Goal: Information Seeking & Learning: Find specific fact

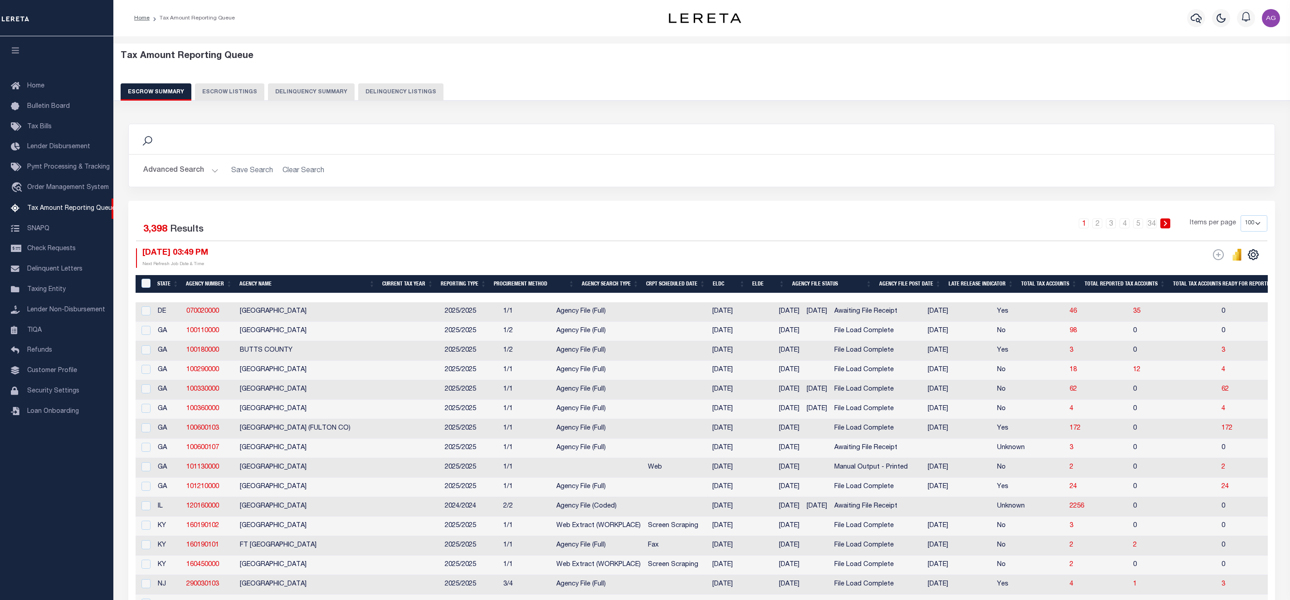
select select "100"
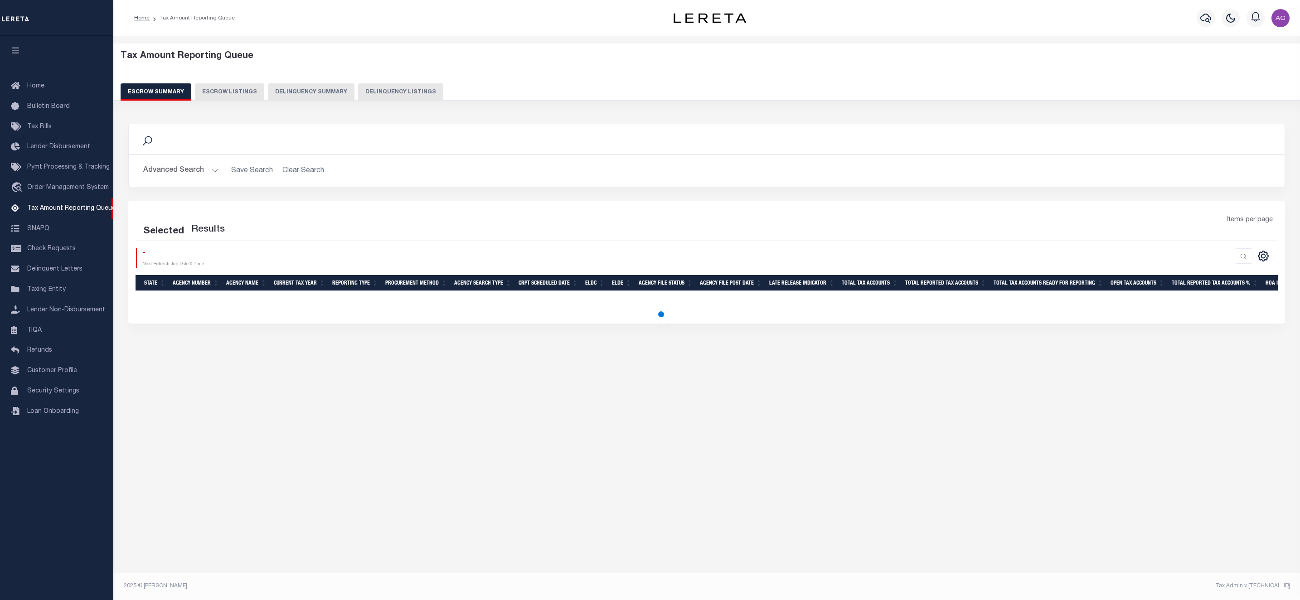
click at [295, 98] on button "Delinquency Summary" at bounding box center [311, 91] width 87 height 17
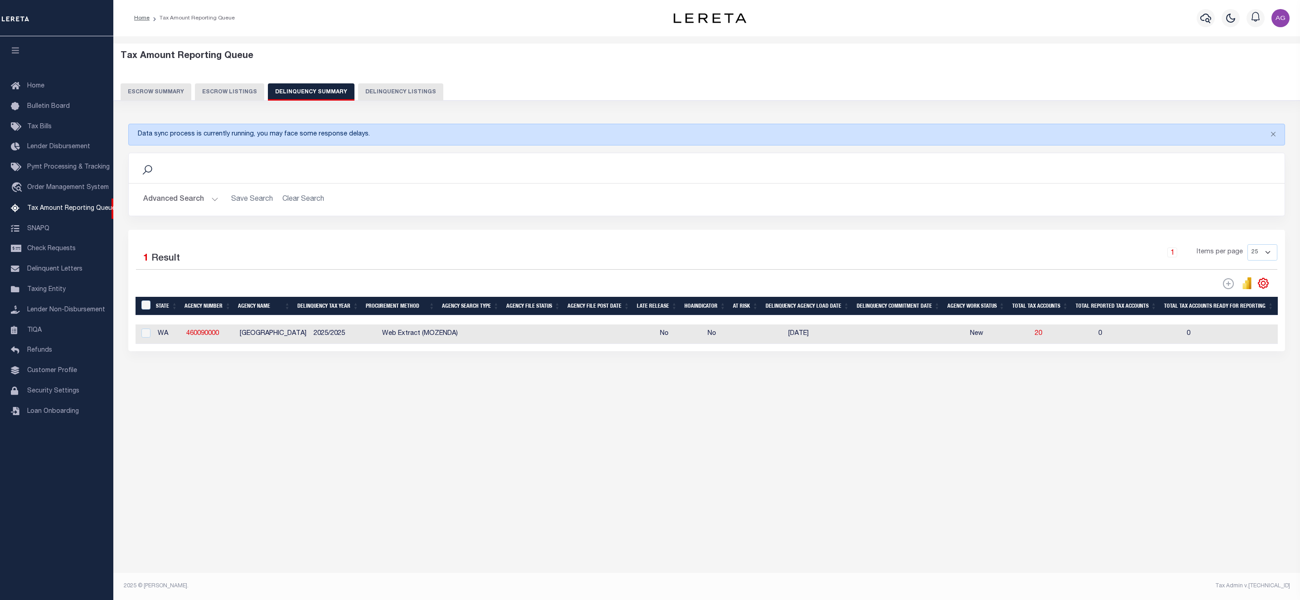
scroll to position [0, 776]
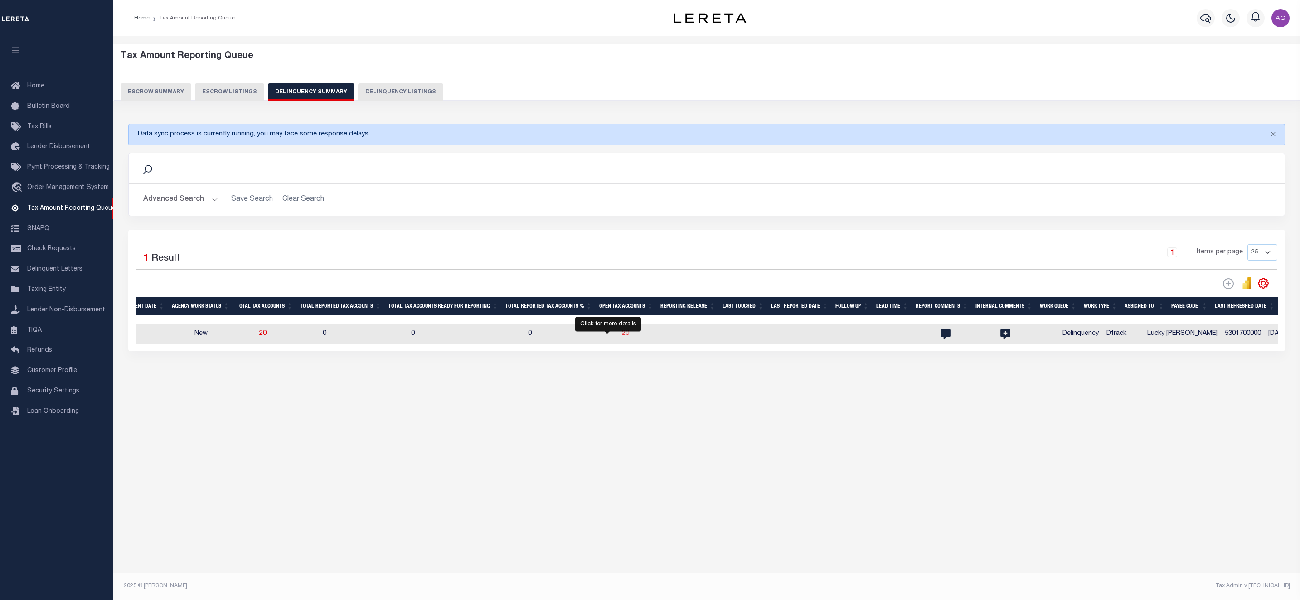
click at [622, 337] on span "20" at bounding box center [625, 334] width 7 height 6
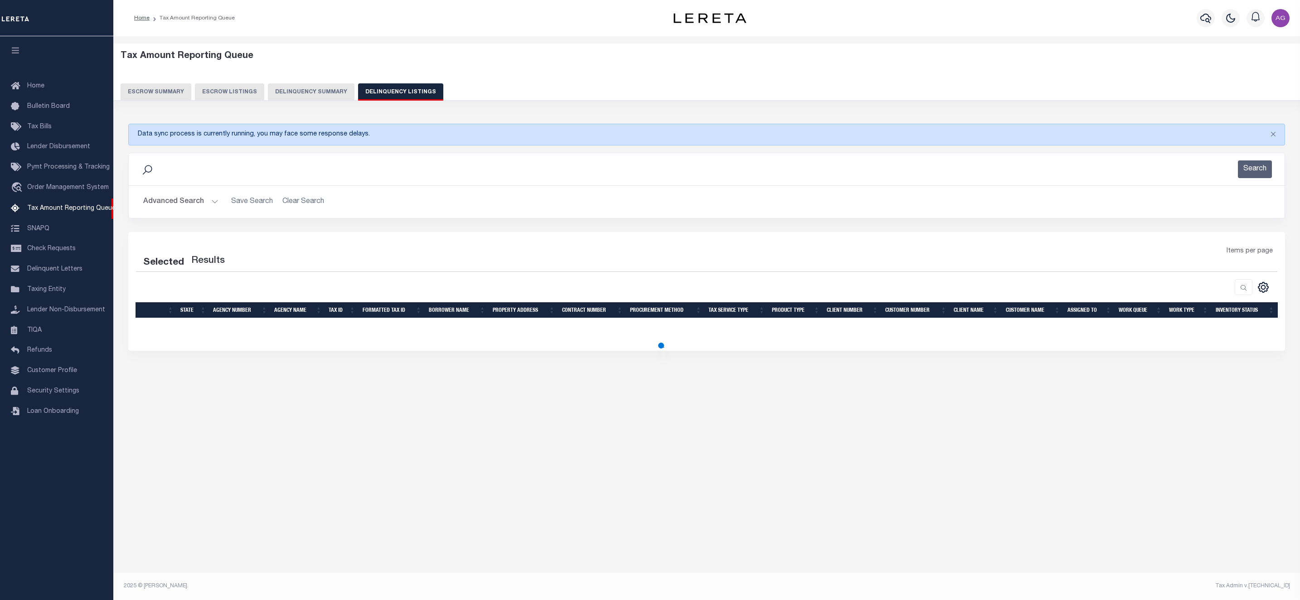
select select "100"
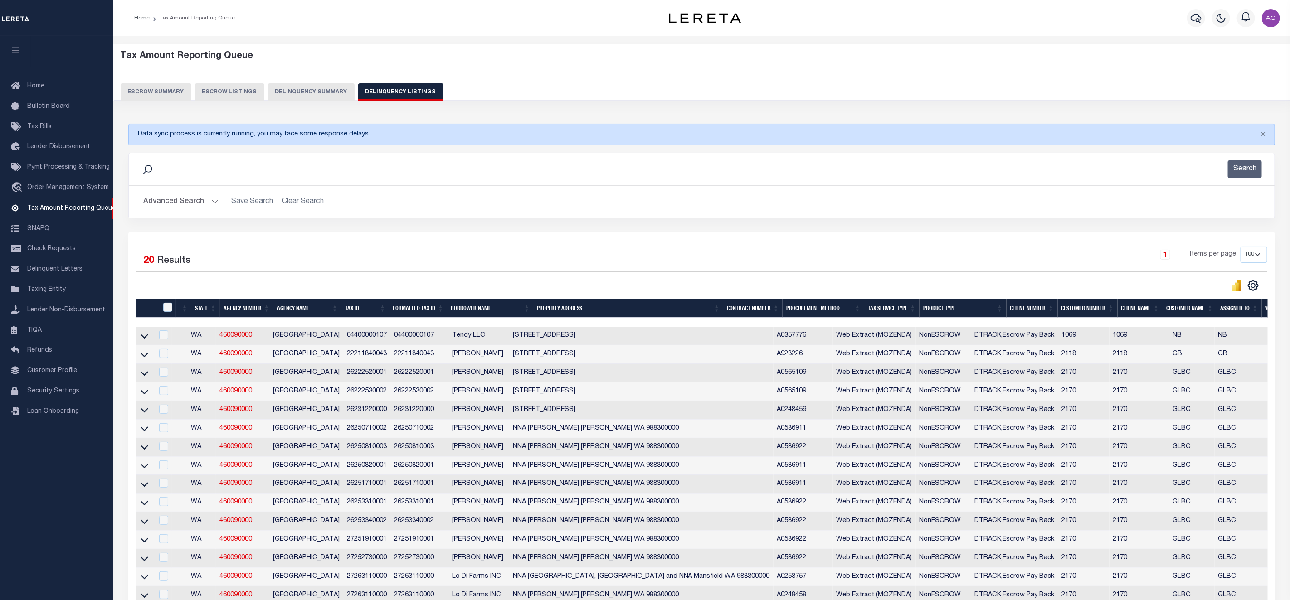
click at [309, 91] on button "Delinquency Summary" at bounding box center [311, 91] width 87 height 17
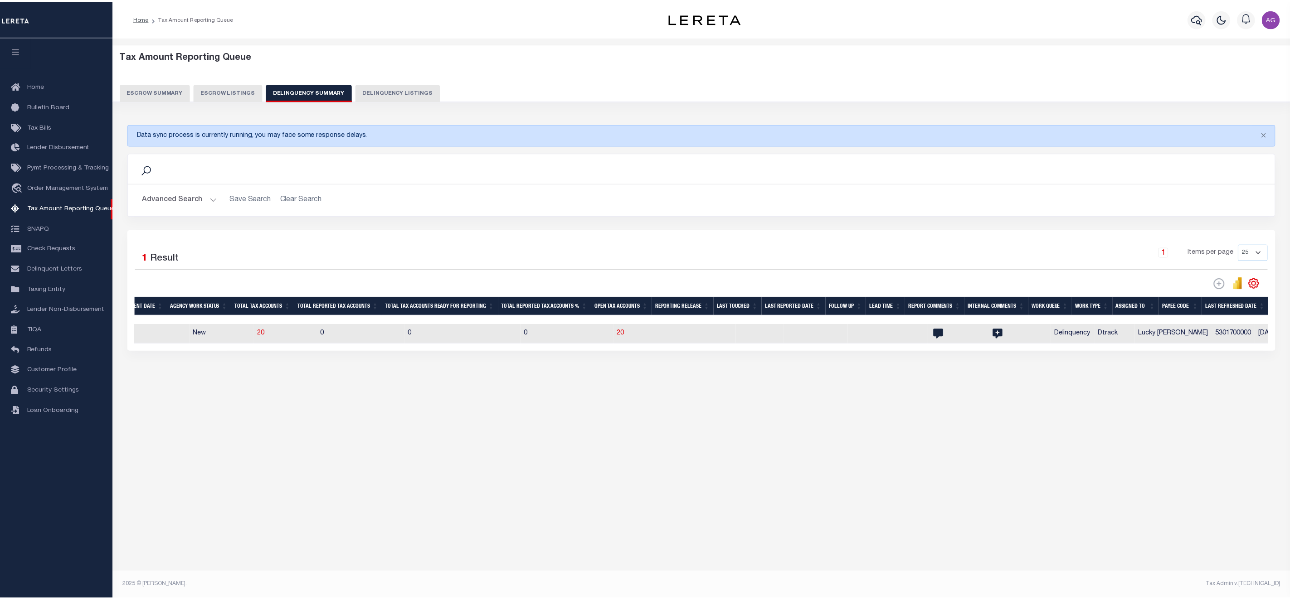
scroll to position [0, 0]
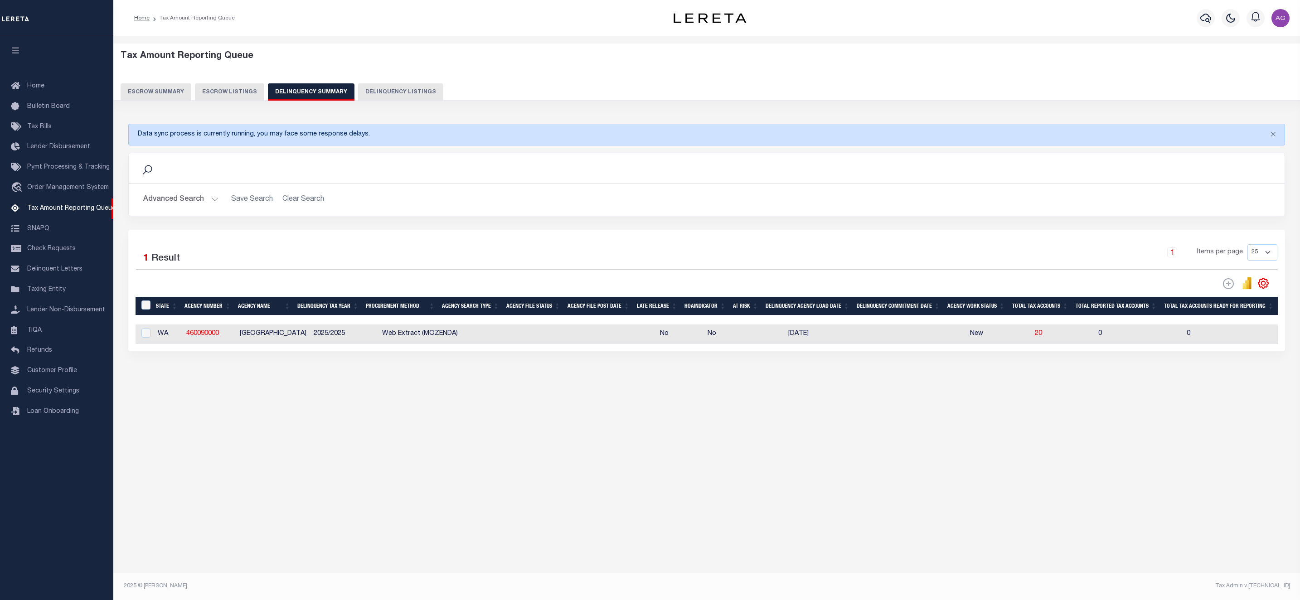
click at [204, 206] on button "Advanced Search" at bounding box center [180, 200] width 75 height 18
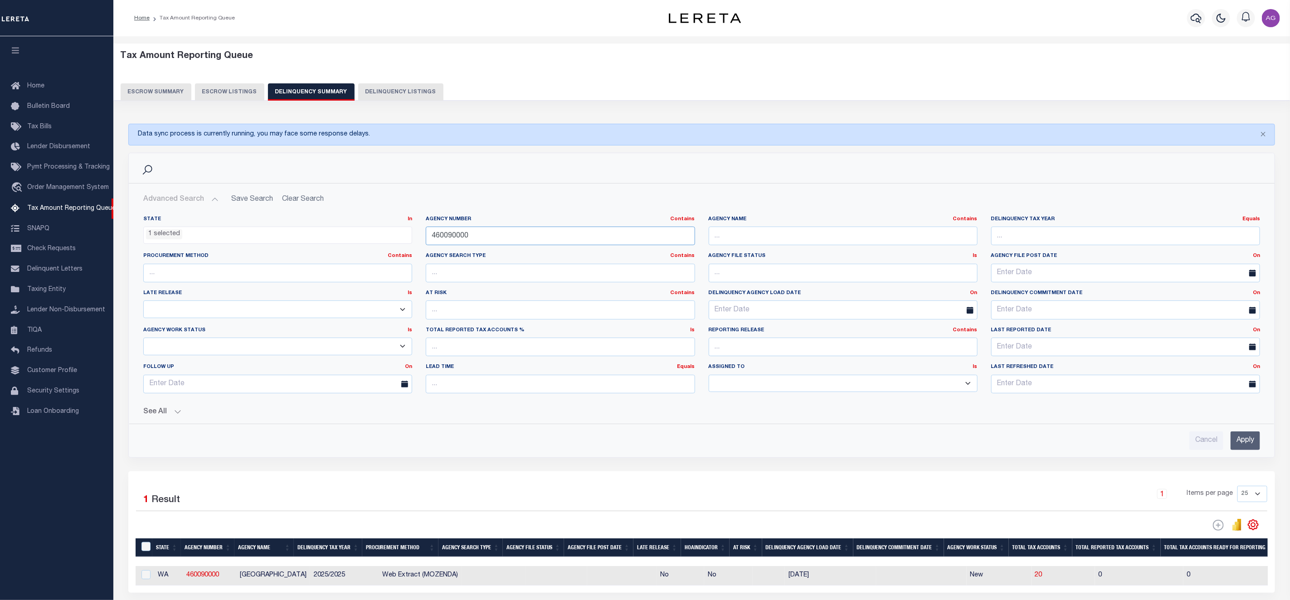
click at [530, 237] on input "460090000" at bounding box center [560, 236] width 269 height 19
click at [164, 234] on li "1 selected" at bounding box center [164, 234] width 36 height 10
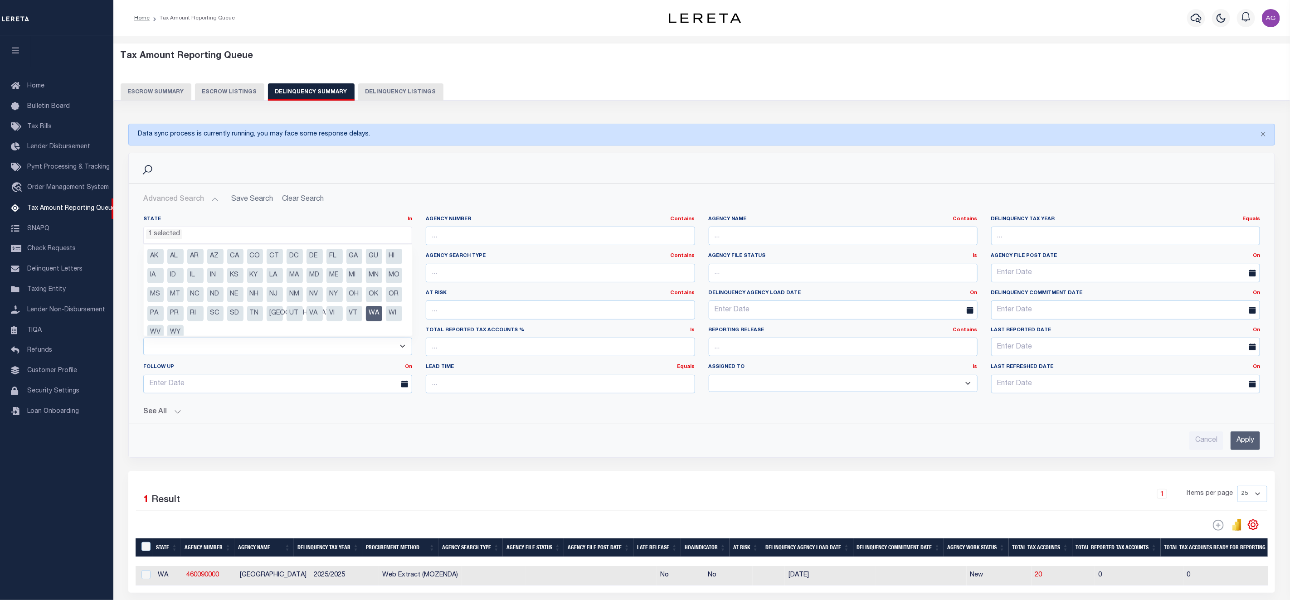
click at [204, 279] on li "IL" at bounding box center [195, 275] width 16 height 15
select select "IL"
click at [366, 321] on li "WA" at bounding box center [374, 313] width 16 height 15
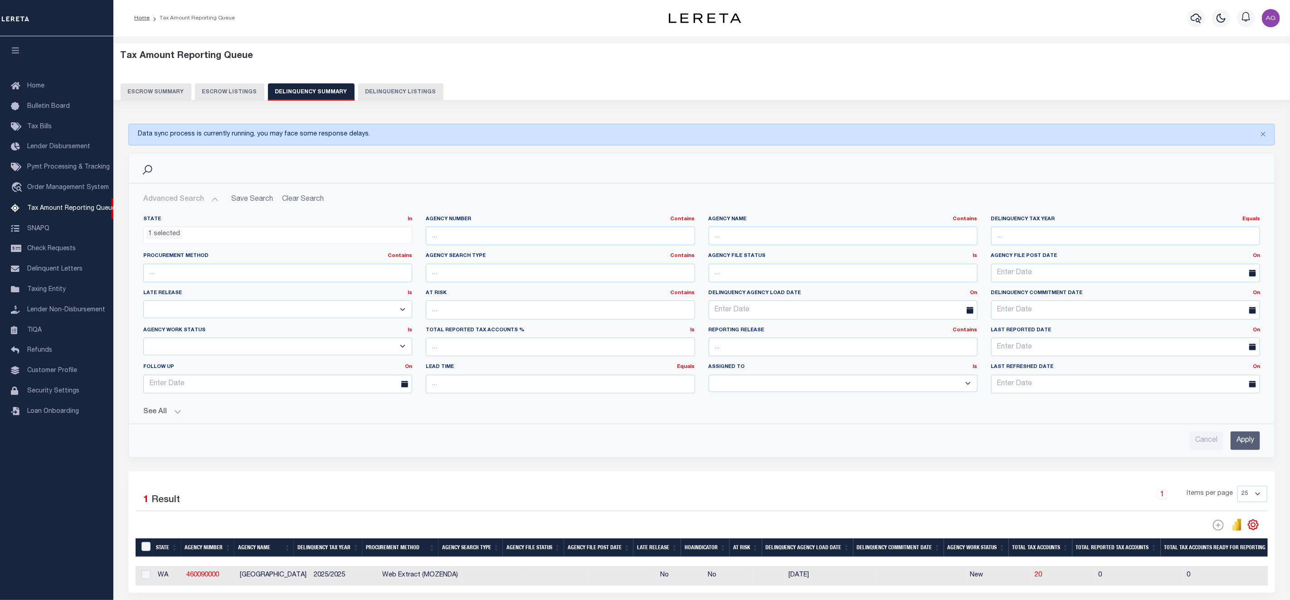
click at [1241, 448] on input "Apply" at bounding box center [1245, 441] width 29 height 19
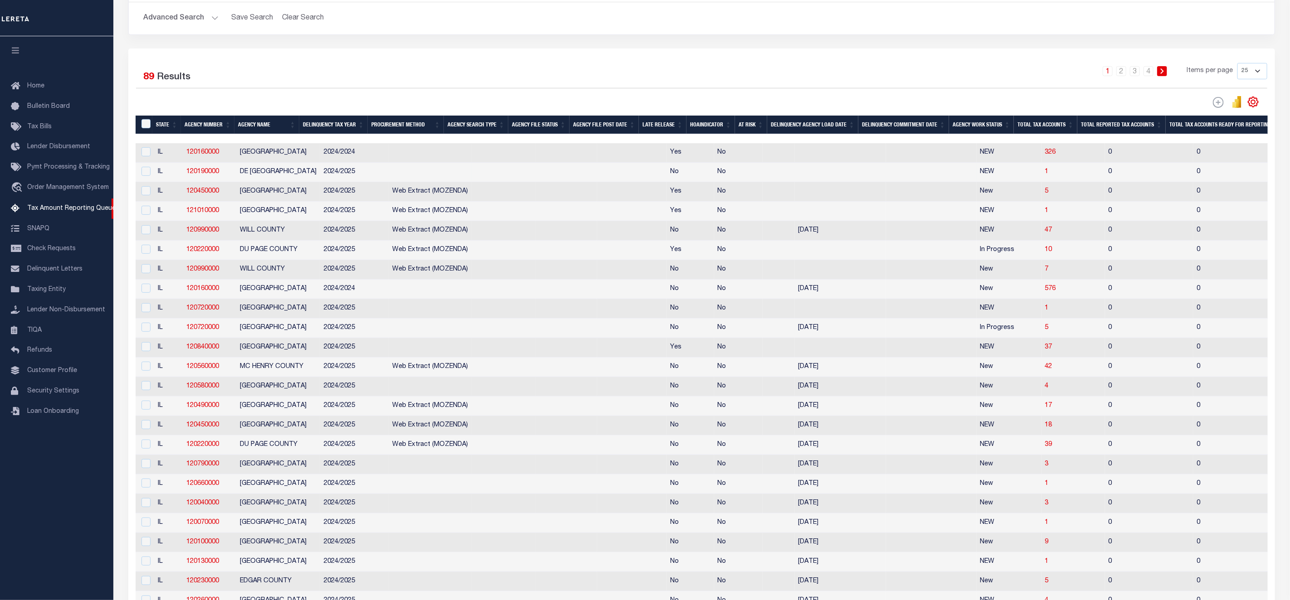
scroll to position [0, 0]
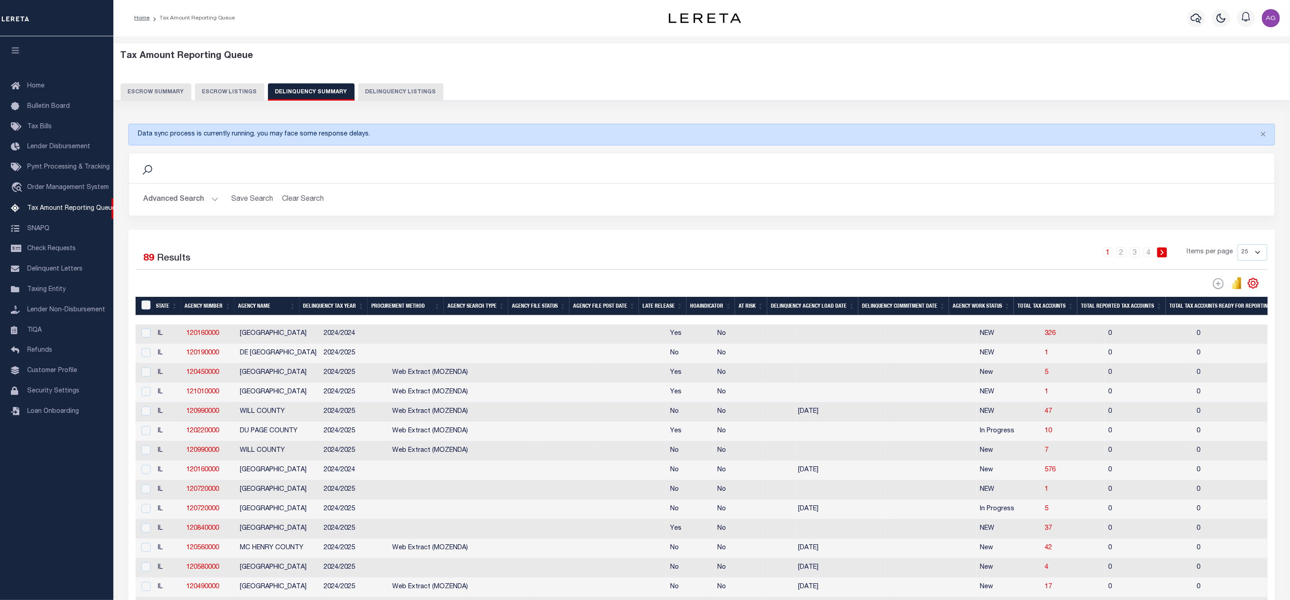
click at [183, 196] on button "Advanced Search" at bounding box center [180, 200] width 75 height 18
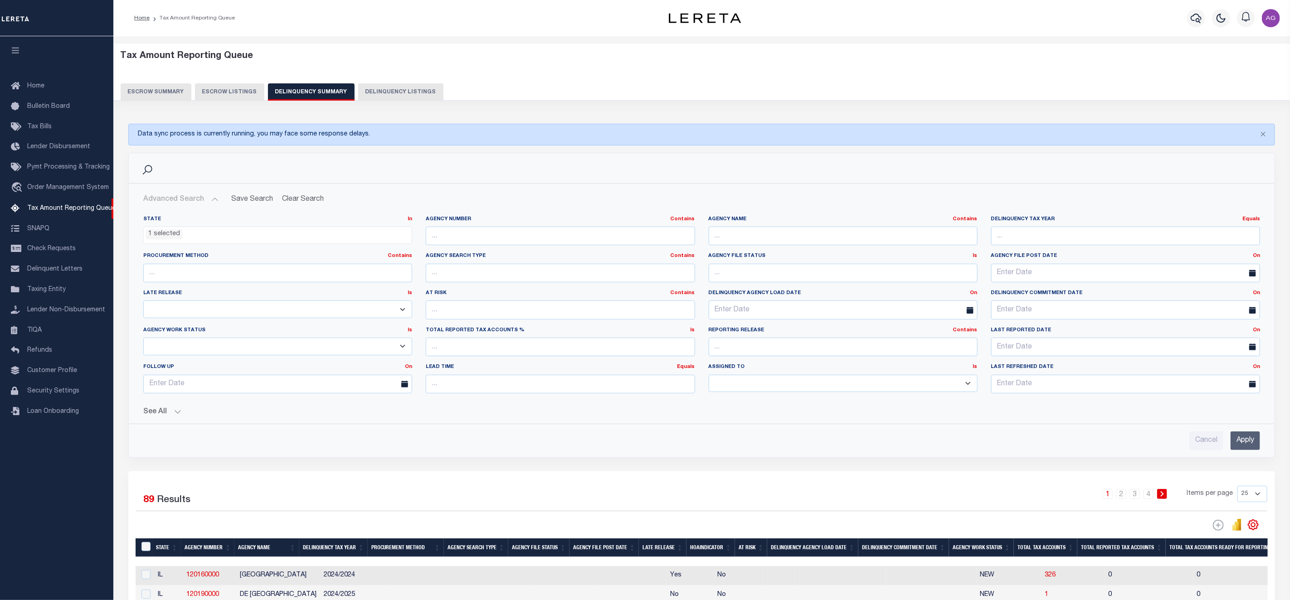
click at [158, 411] on button "See All" at bounding box center [701, 412] width 1117 height 9
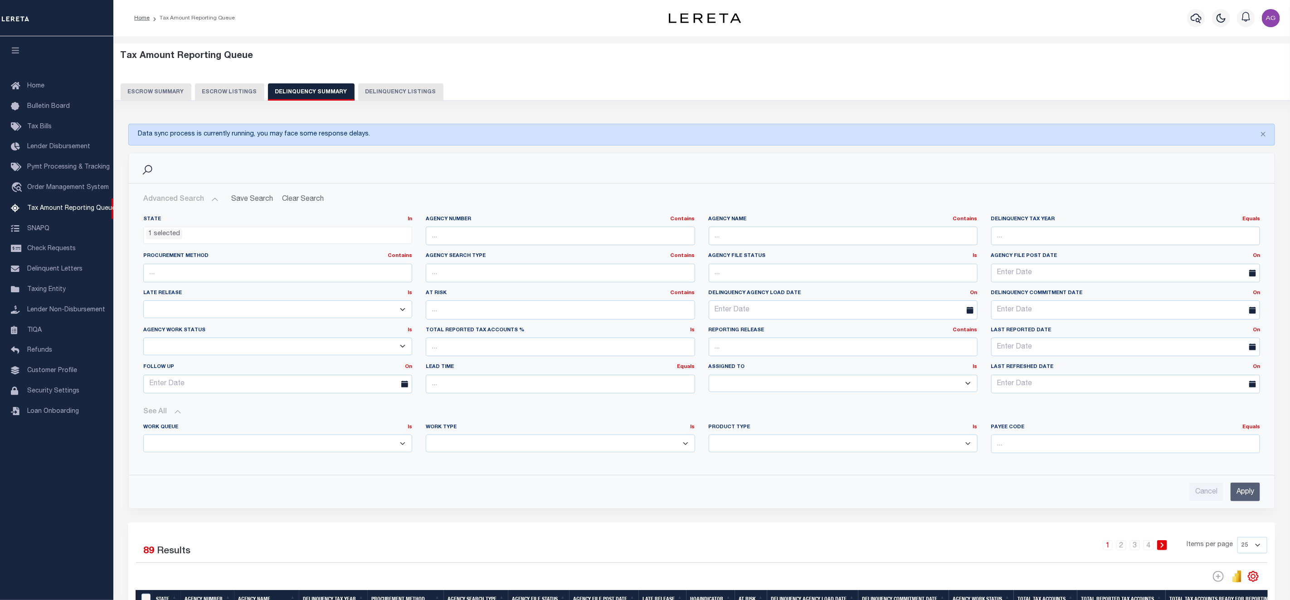
click at [475, 446] on select "Annual Delinquency Back Search Payment Status Check DTRACK" at bounding box center [560, 444] width 269 height 18
select select "AnnualDelinquency"
click at [426, 438] on select "Annual Delinquency Back Search Payment Status Check DTRACK" at bounding box center [560, 444] width 269 height 18
click at [1247, 486] on div "Cancel Apply" at bounding box center [701, 489] width 1131 height 26
click at [1247, 490] on input "Apply" at bounding box center [1245, 492] width 29 height 19
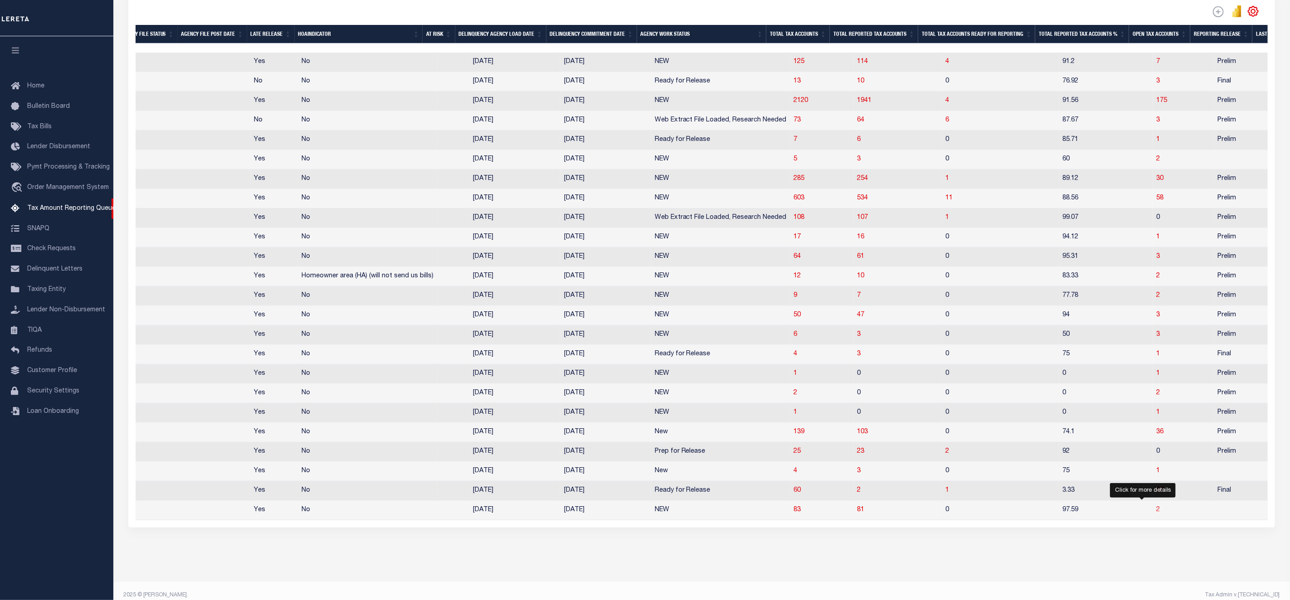
click at [1157, 513] on span "2" at bounding box center [1159, 510] width 4 height 6
select select "100"
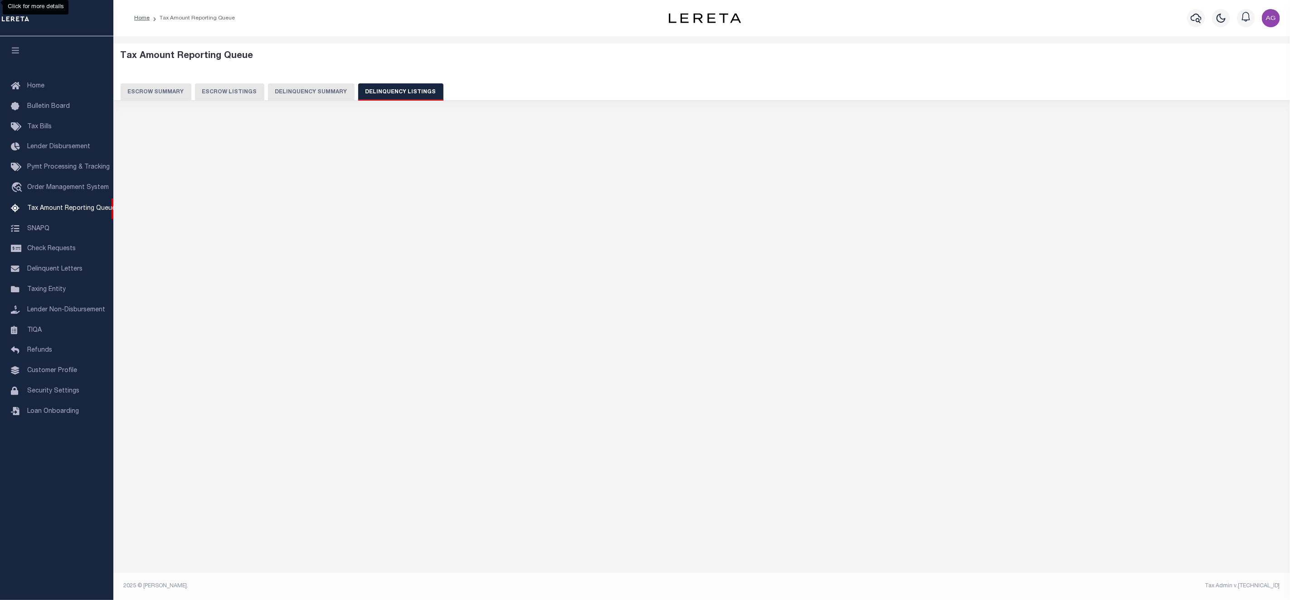
select select "100"
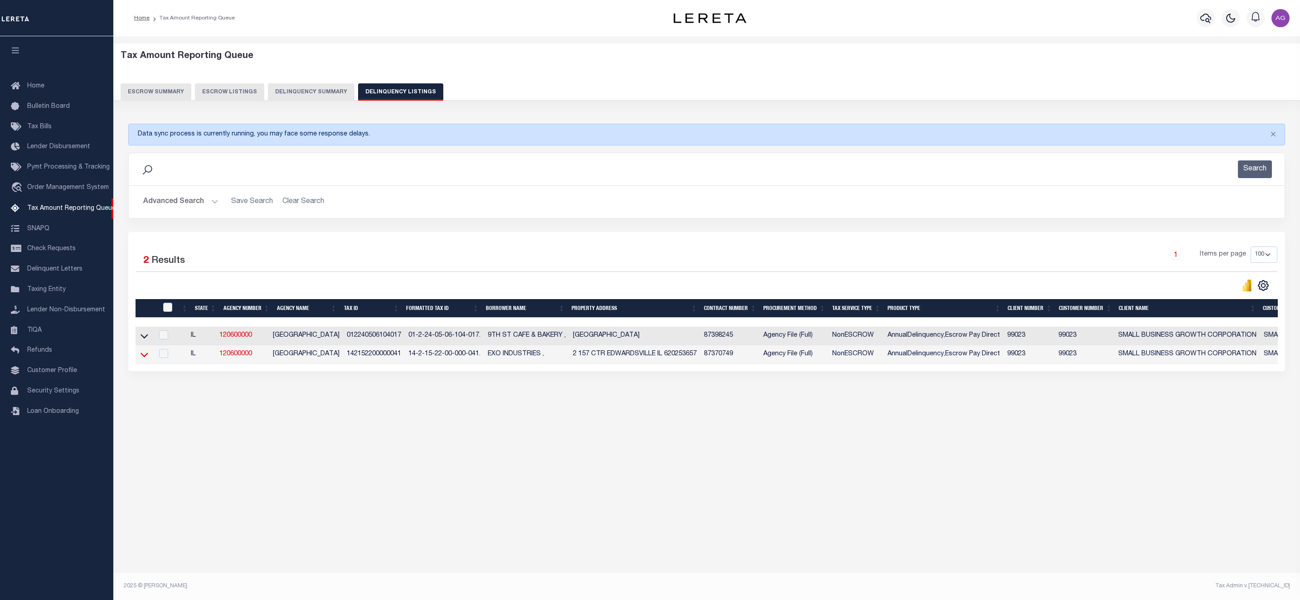
click at [142, 360] on icon at bounding box center [145, 355] width 8 height 10
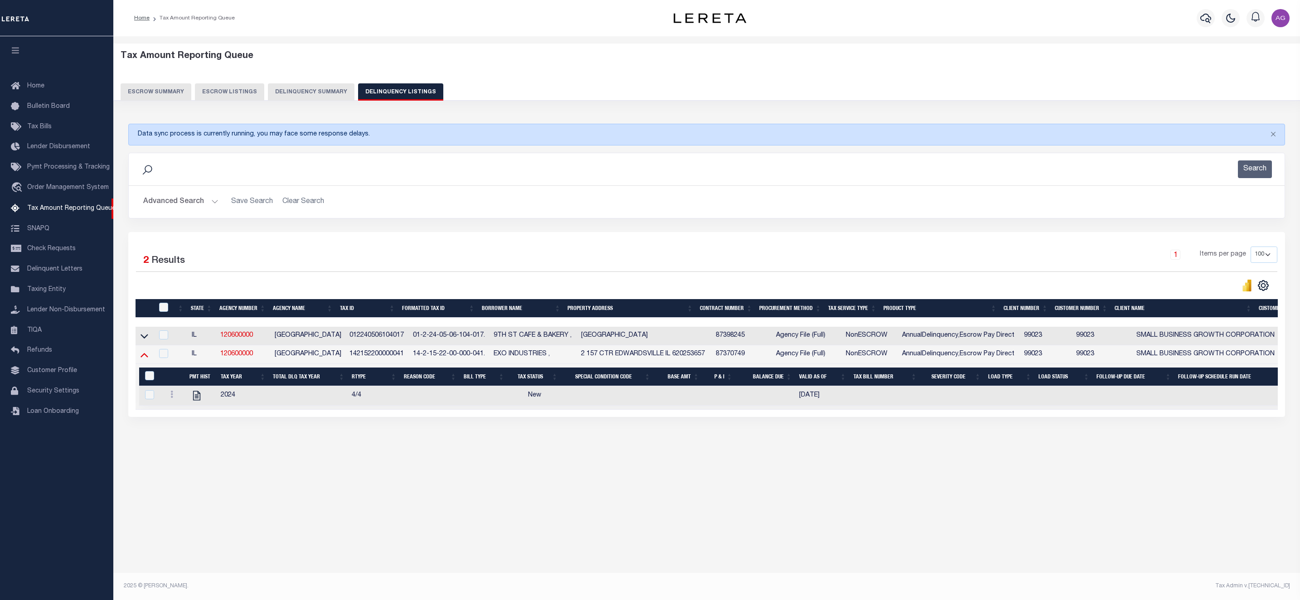
click at [147, 358] on icon at bounding box center [145, 355] width 8 height 5
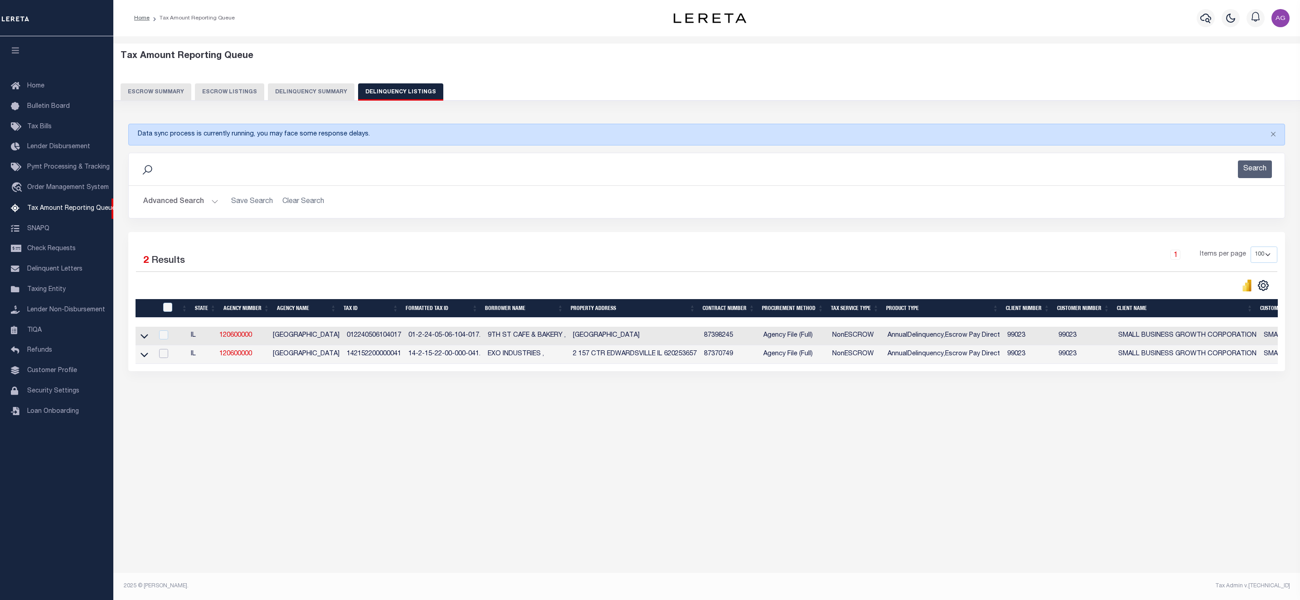
click at [167, 358] on input "checkbox" at bounding box center [163, 353] width 9 height 9
checkbox input "true"
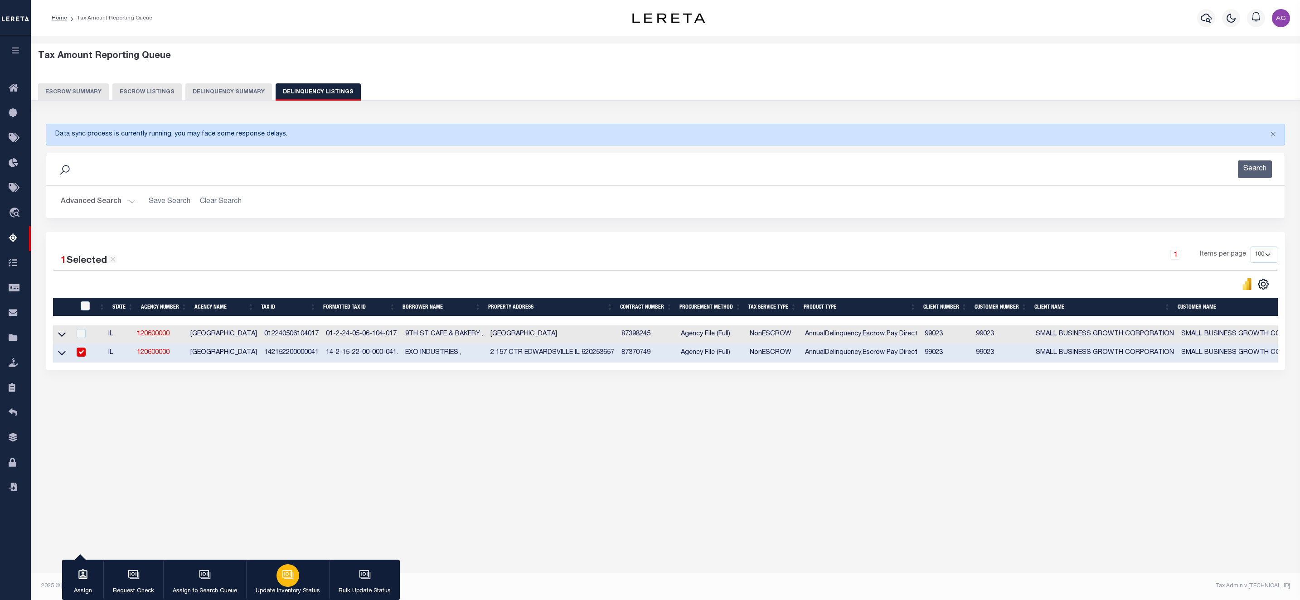
click at [282, 574] on icon "button" at bounding box center [287, 573] width 10 height 7
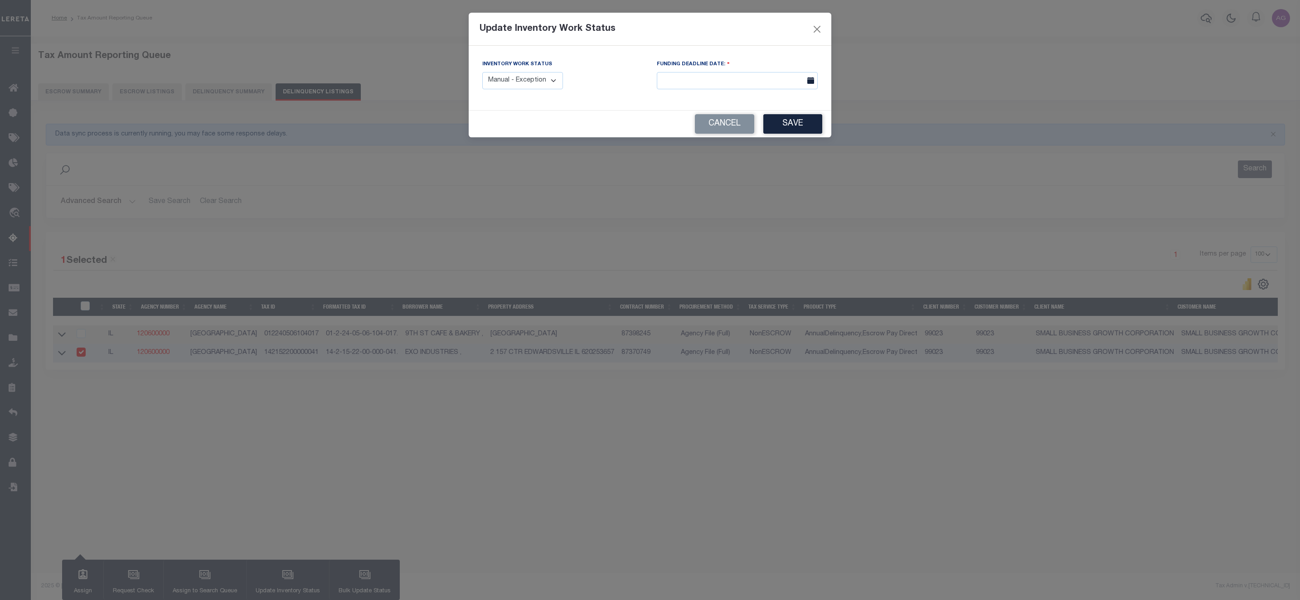
click at [540, 81] on select "Manual - Exception Pended - Awaiting Search Late Add Exception Completed" at bounding box center [522, 81] width 81 height 18
select select "4"
click at [482, 73] on select "Manual - Exception Pended - Awaiting Search Late Add Exception Completed" at bounding box center [522, 81] width 81 height 18
click at [804, 128] on button "Save" at bounding box center [793, 123] width 59 height 19
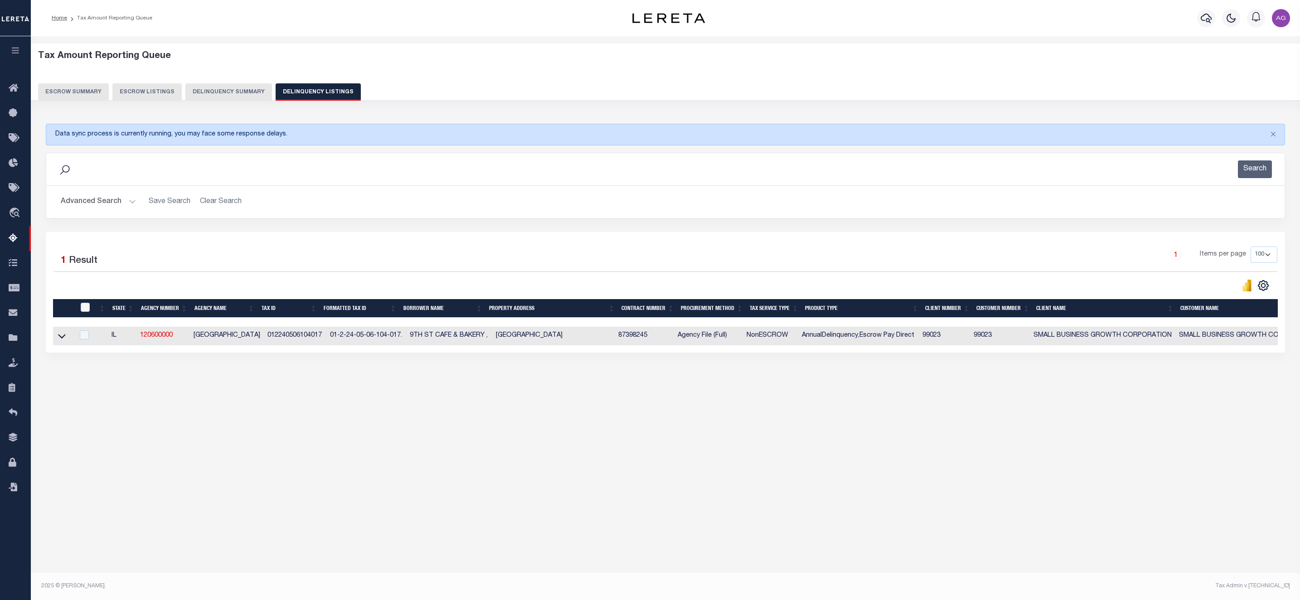
click at [248, 93] on button "Delinquency Summary" at bounding box center [228, 91] width 87 height 17
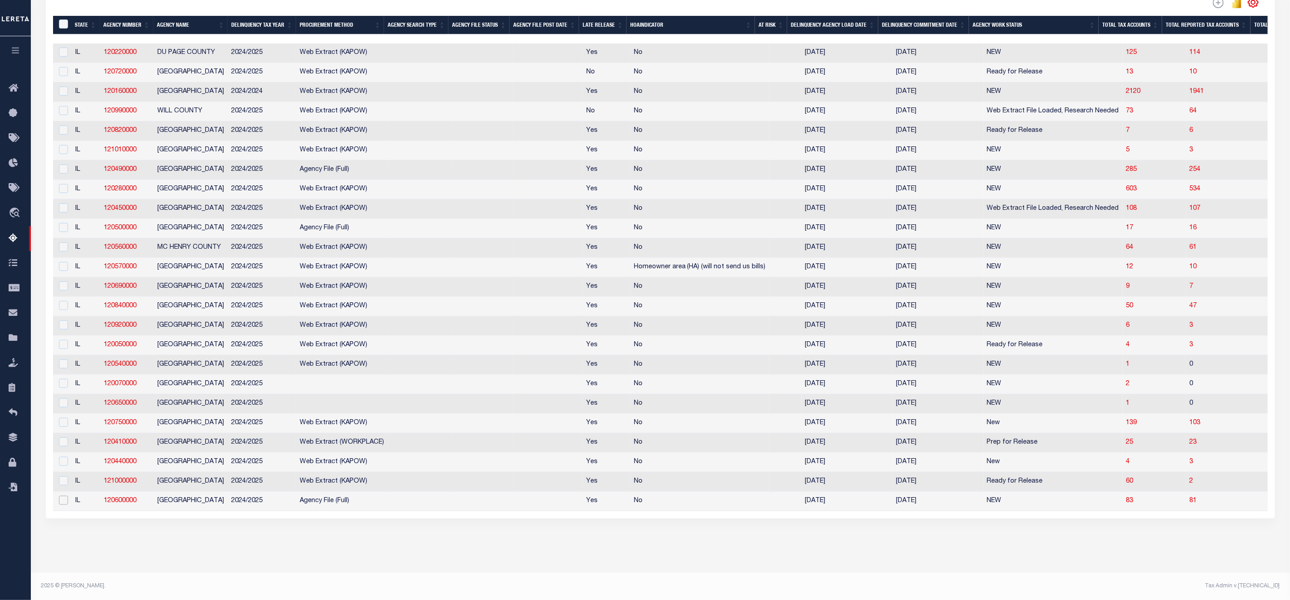
click at [65, 496] on input "checkbox" at bounding box center [63, 500] width 9 height 9
checkbox input "true"
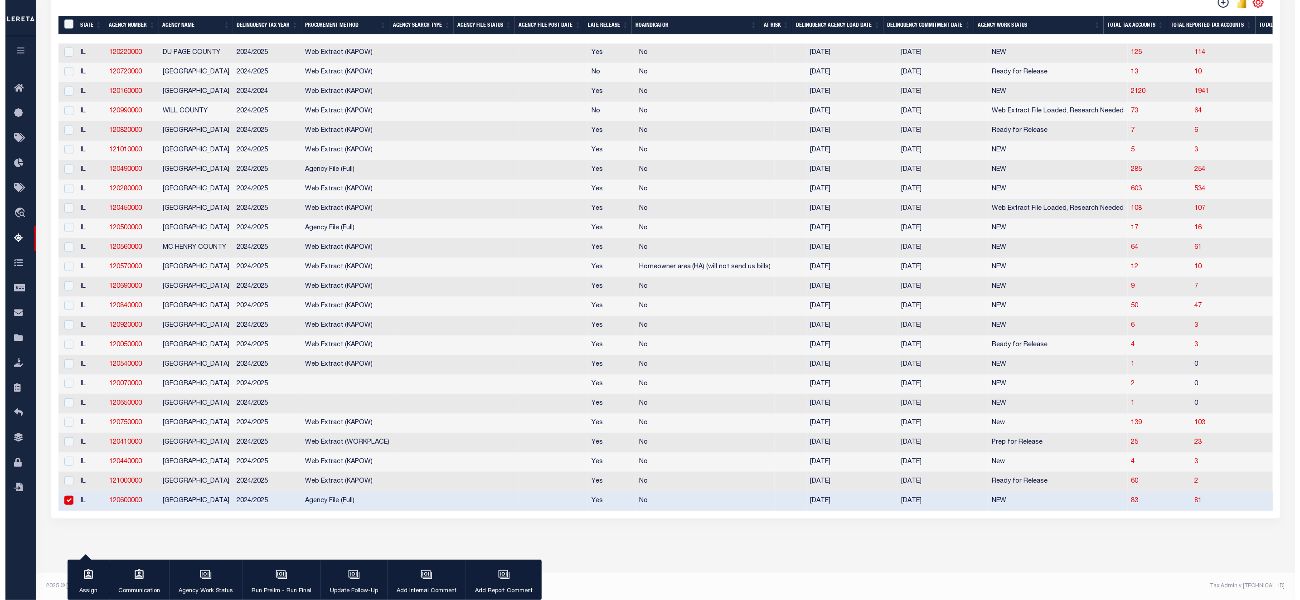
scroll to position [295, 0]
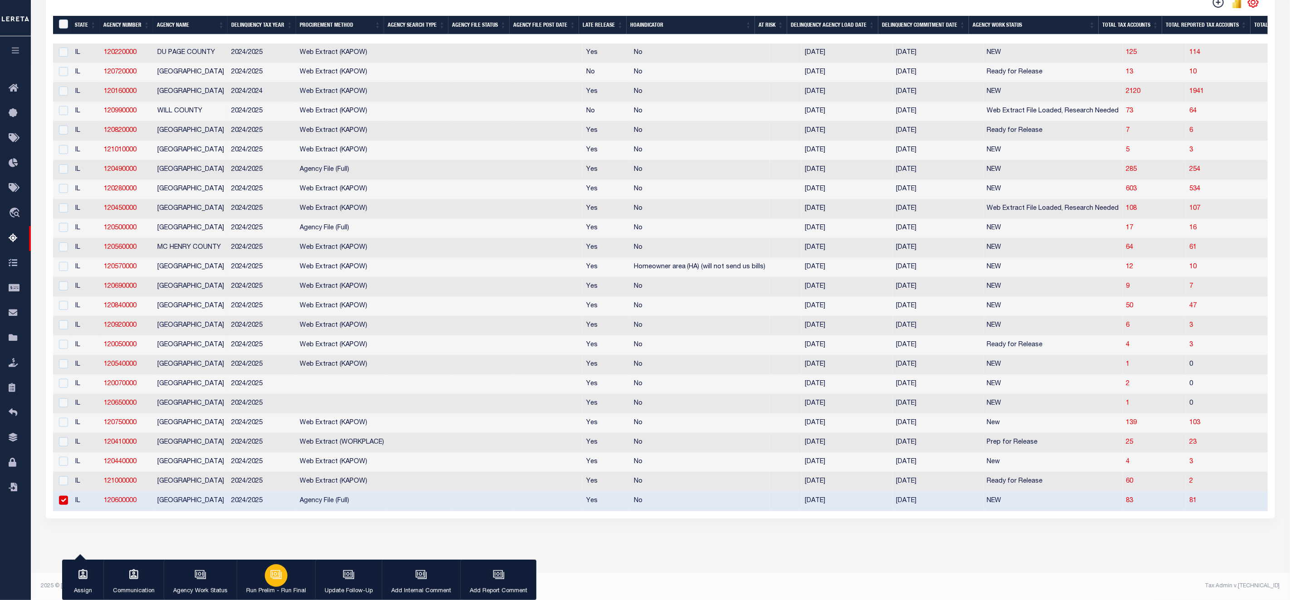
click at [275, 575] on icon "button" at bounding box center [276, 575] width 12 height 12
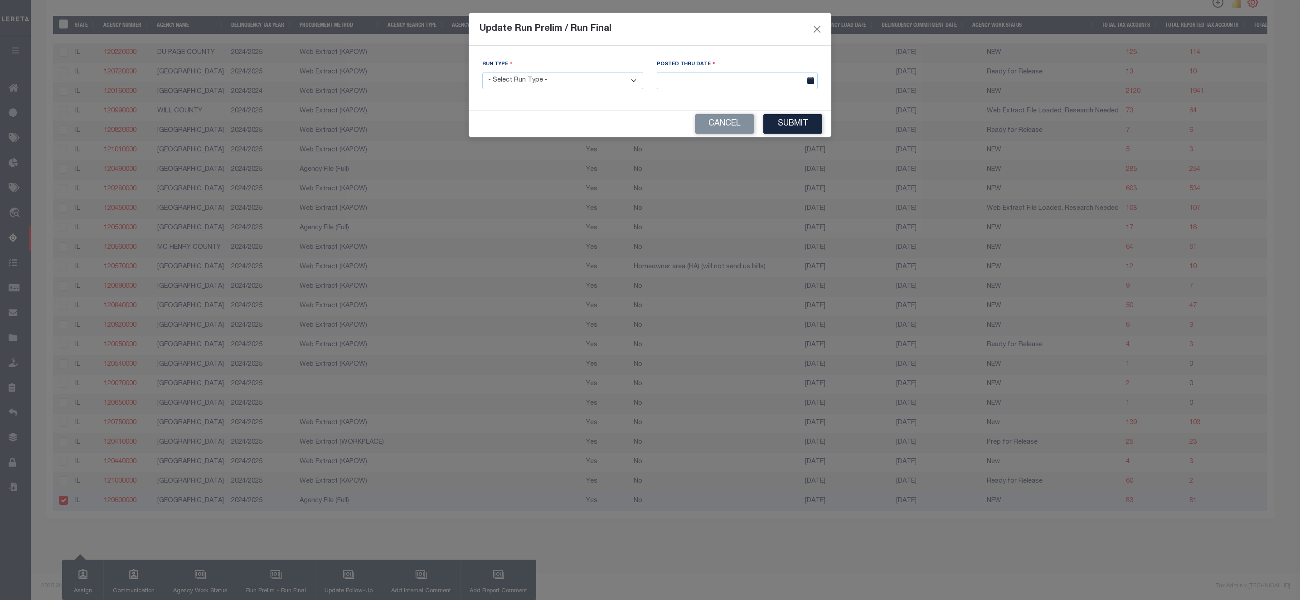
click at [521, 82] on select "- Select Run Type - Prelim Run Final Run" at bounding box center [562, 81] width 161 height 18
select select "F"
click at [482, 73] on select "- Select Run Type - Prelim Run Final Run" at bounding box center [562, 81] width 161 height 18
click at [779, 122] on button "Submit" at bounding box center [793, 123] width 59 height 19
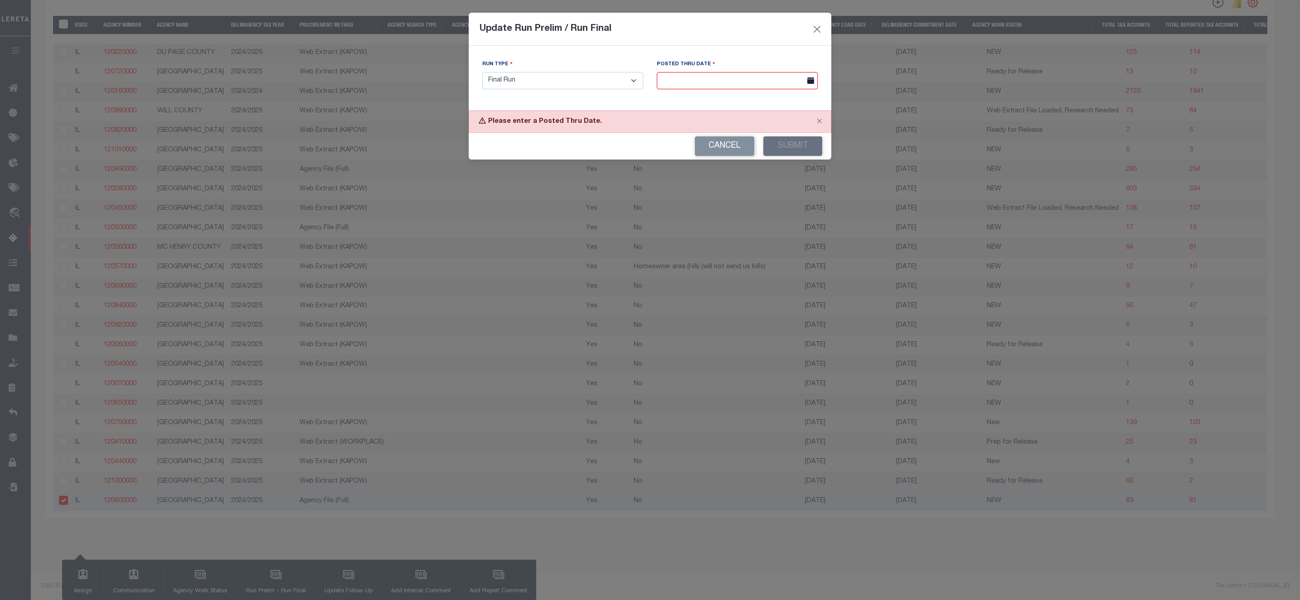
click at [719, 81] on input "text" at bounding box center [737, 81] width 161 height 18
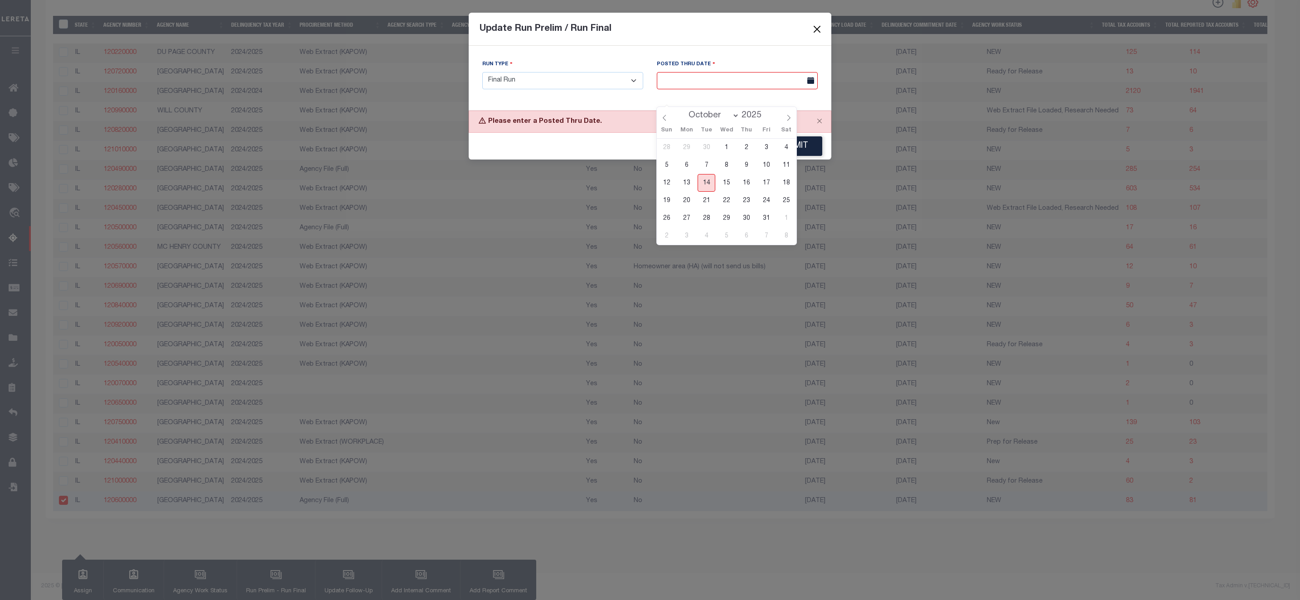
click at [705, 174] on span "14" at bounding box center [707, 183] width 18 height 18
type input "10/14/2025"
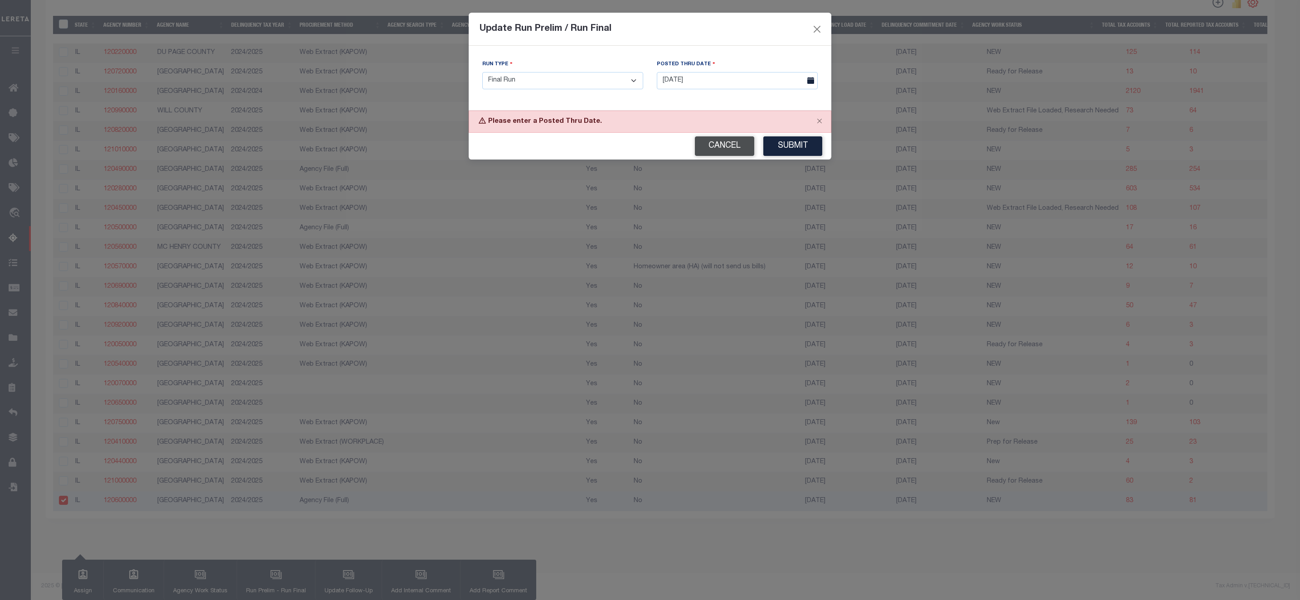
click at [736, 152] on button "Cancel" at bounding box center [724, 145] width 59 height 19
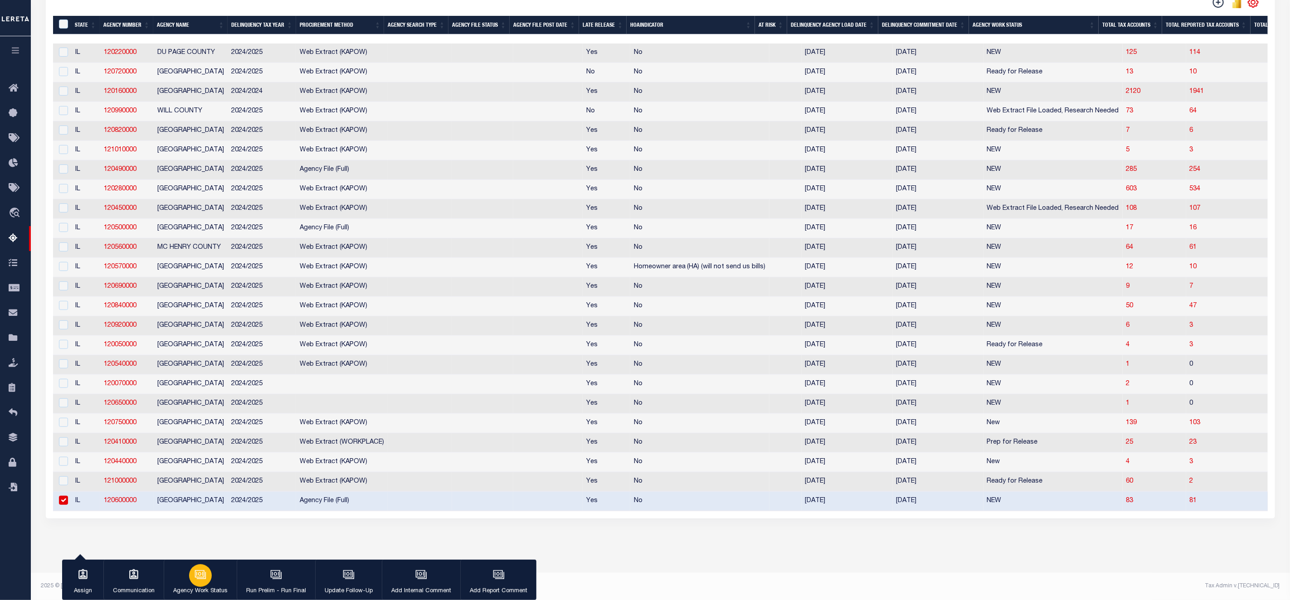
click at [198, 583] on div "button" at bounding box center [200, 576] width 23 height 23
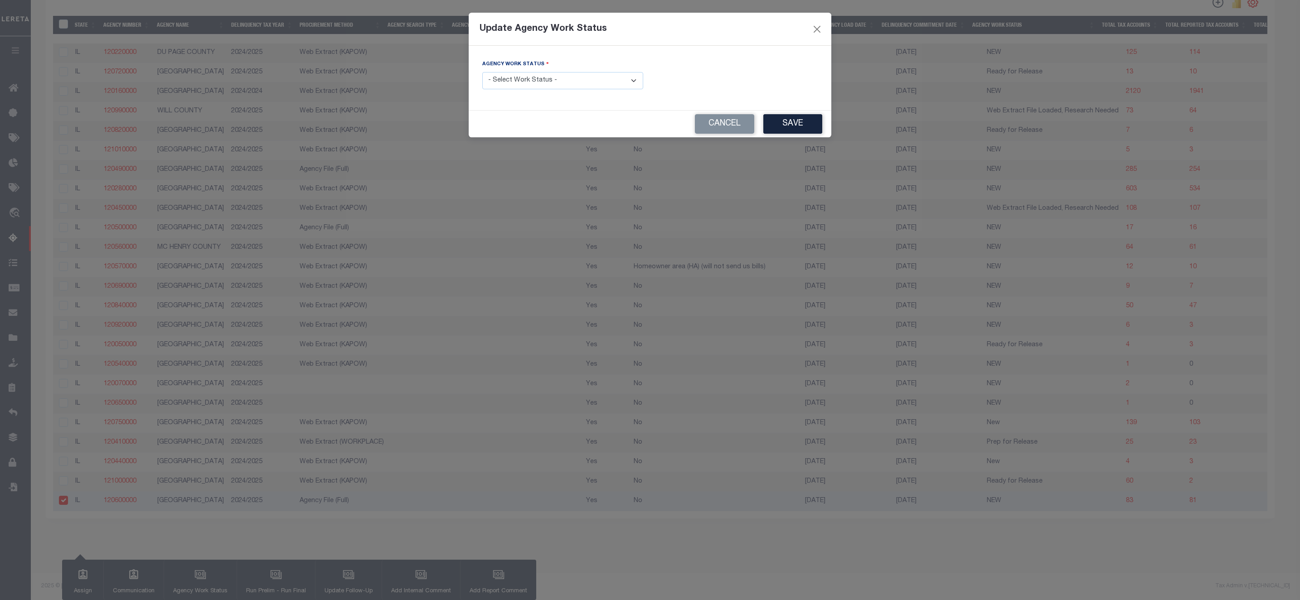
click at [521, 79] on select "- Select Work Status - In Progress Pending Agency Follow-up Pending QC Ready fo…" at bounding box center [562, 81] width 161 height 18
select select "6"
click at [482, 73] on select "- Select Work Status - In Progress Pending Agency Follow-up Pending QC Ready fo…" at bounding box center [562, 81] width 161 height 18
click at [743, 124] on button "Cancel" at bounding box center [724, 123] width 59 height 19
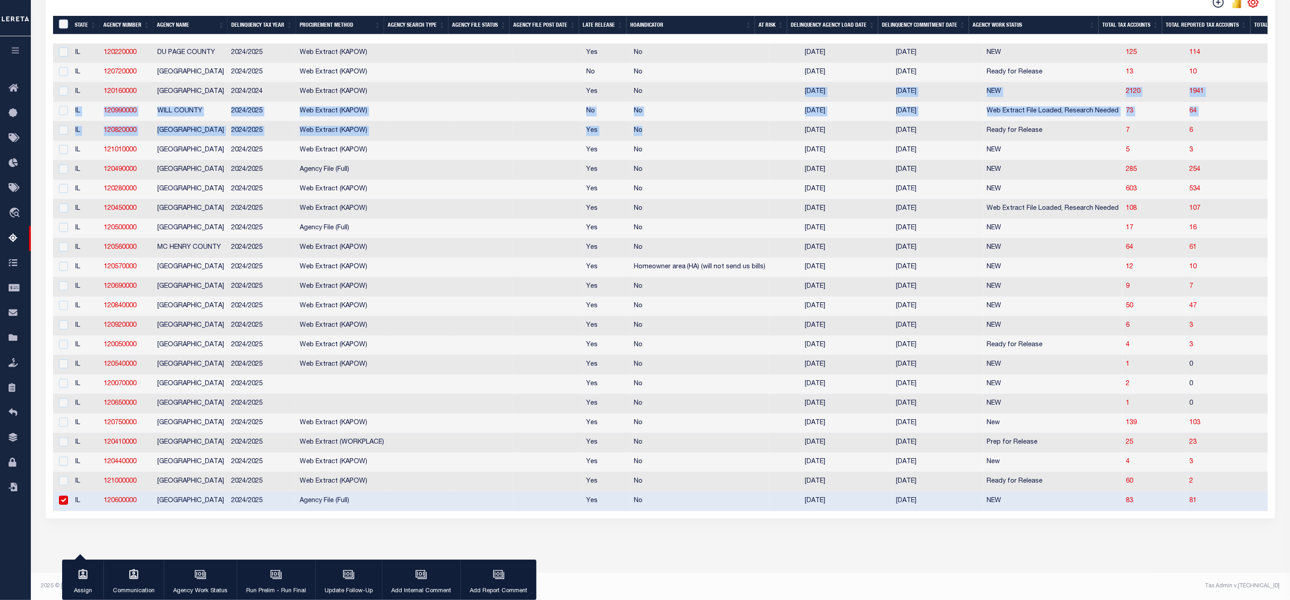
drag, startPoint x: 743, startPoint y: 124, endPoint x: 341, endPoint y: 396, distance: 484.8
click at [719, 89] on tbody "IL 120220000 DU PAGE COUNTY 2024/2025 Web Extract (KAPOW) Yes No 07/08/2025 09/…" at bounding box center [1100, 278] width 2094 height 468
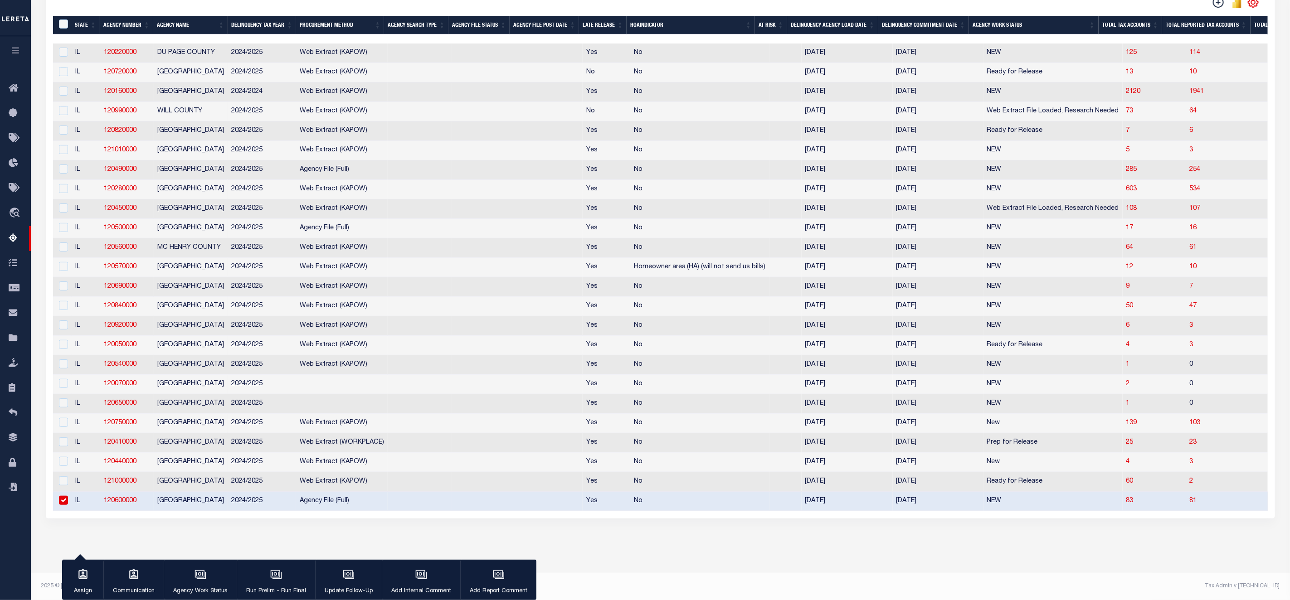
click at [188, 525] on div "Data sync process is currently running, you may face some response delays. Sear…" at bounding box center [661, 190] width 1242 height 711
click at [200, 582] on div "button" at bounding box center [200, 576] width 23 height 23
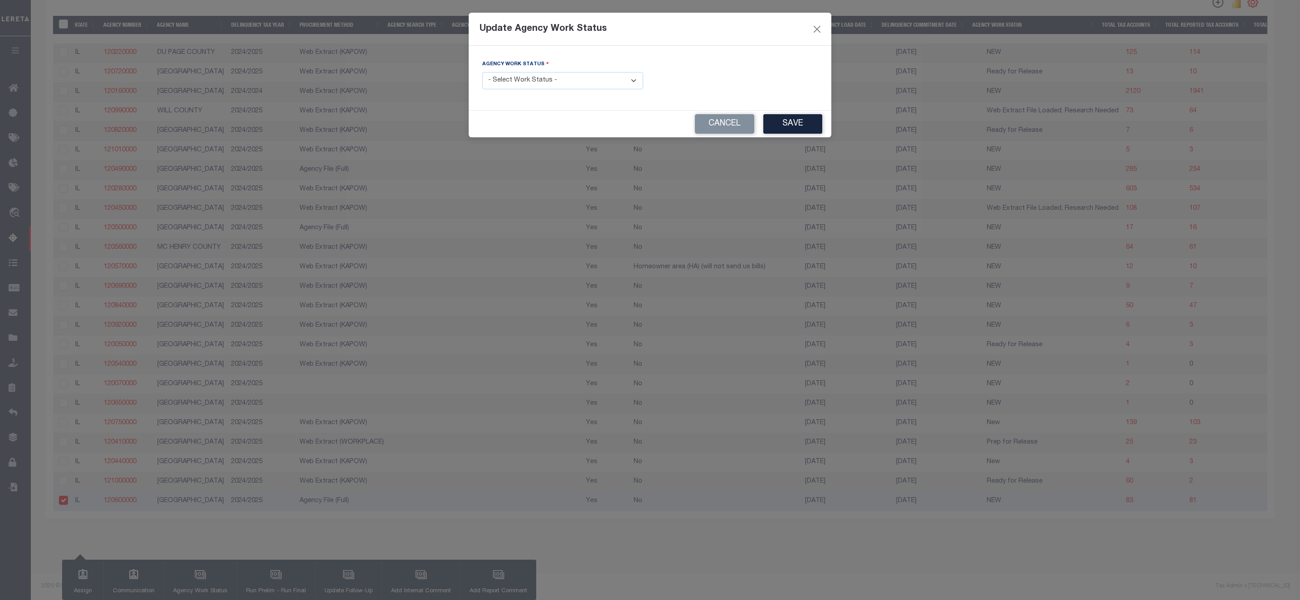
click at [535, 79] on select "- Select Work Status - In Progress Pending Agency Follow-up Pending QC Ready fo…" at bounding box center [562, 81] width 161 height 18
select select "6"
click at [482, 73] on select "- Select Work Status - In Progress Pending Agency Follow-up Pending QC Ready fo…" at bounding box center [562, 81] width 161 height 18
click at [808, 120] on button "Save" at bounding box center [793, 123] width 59 height 19
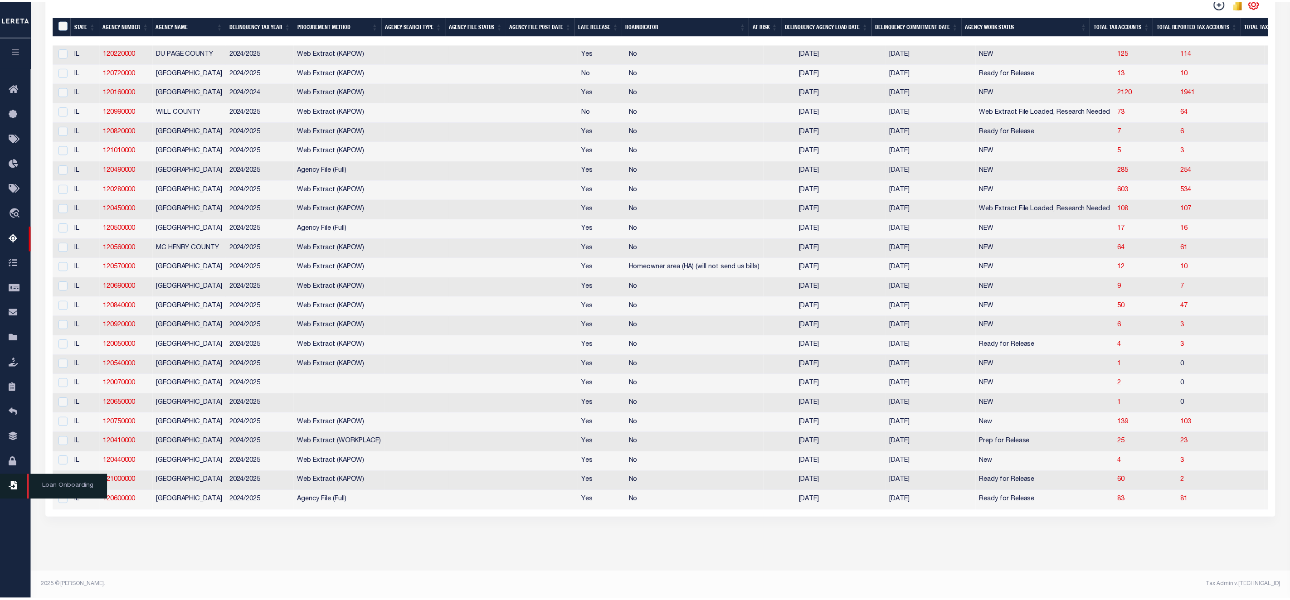
scroll to position [297, 0]
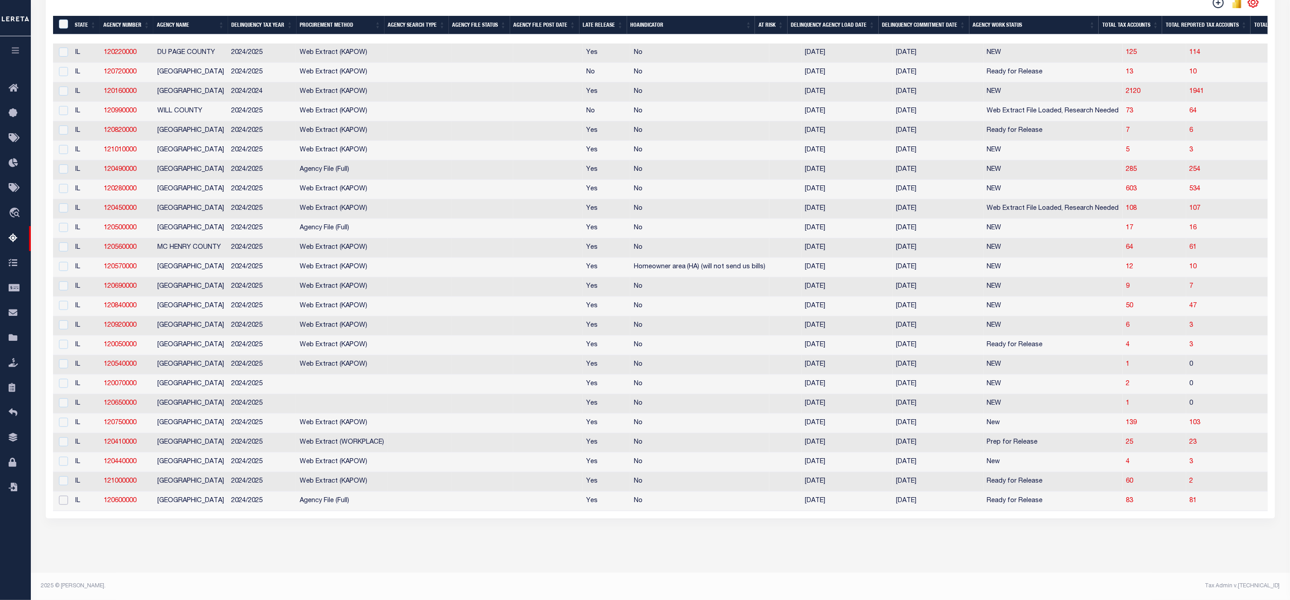
click at [63, 497] on input "checkbox" at bounding box center [63, 500] width 9 height 9
checkbox input "true"
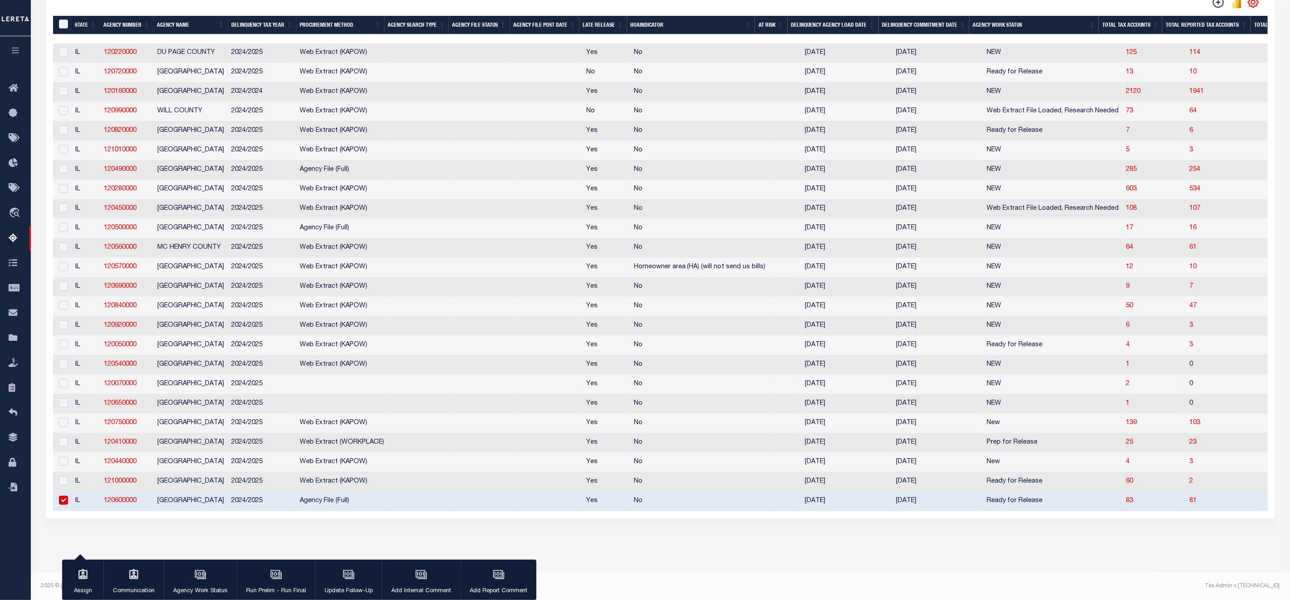
scroll to position [295, 0]
click at [284, 583] on div "button" at bounding box center [276, 576] width 23 height 23
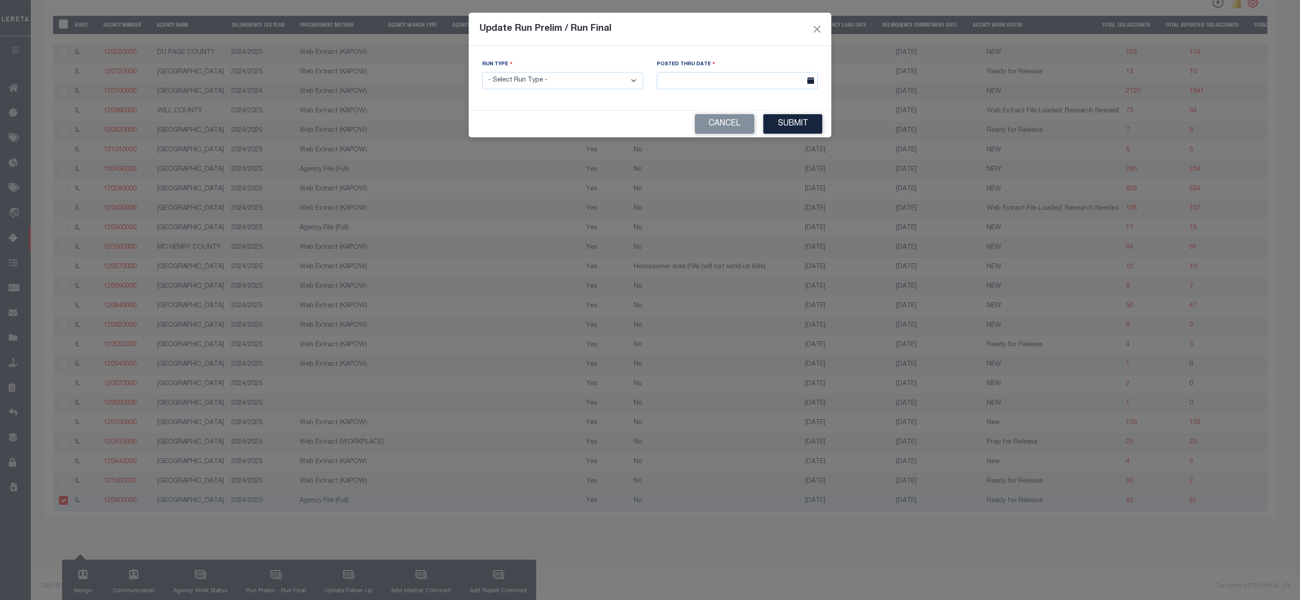
click at [563, 87] on select "- Select Run Type - Prelim Run Final Run" at bounding box center [562, 81] width 161 height 18
select select "F"
click at [482, 73] on select "- Select Run Type - Prelim Run Final Run" at bounding box center [562, 81] width 161 height 18
click at [730, 77] on input "text" at bounding box center [737, 81] width 161 height 18
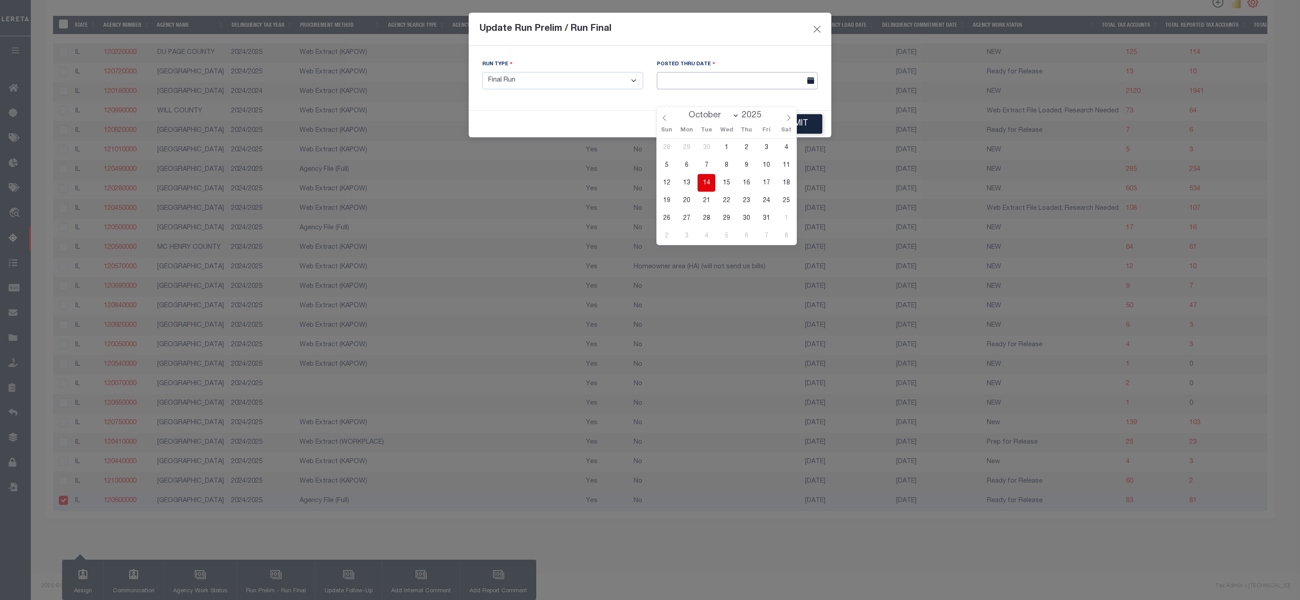
click at [720, 85] on input "text" at bounding box center [737, 81] width 161 height 18
click at [705, 174] on span "14" at bounding box center [707, 183] width 18 height 18
type input "10/14/2025"
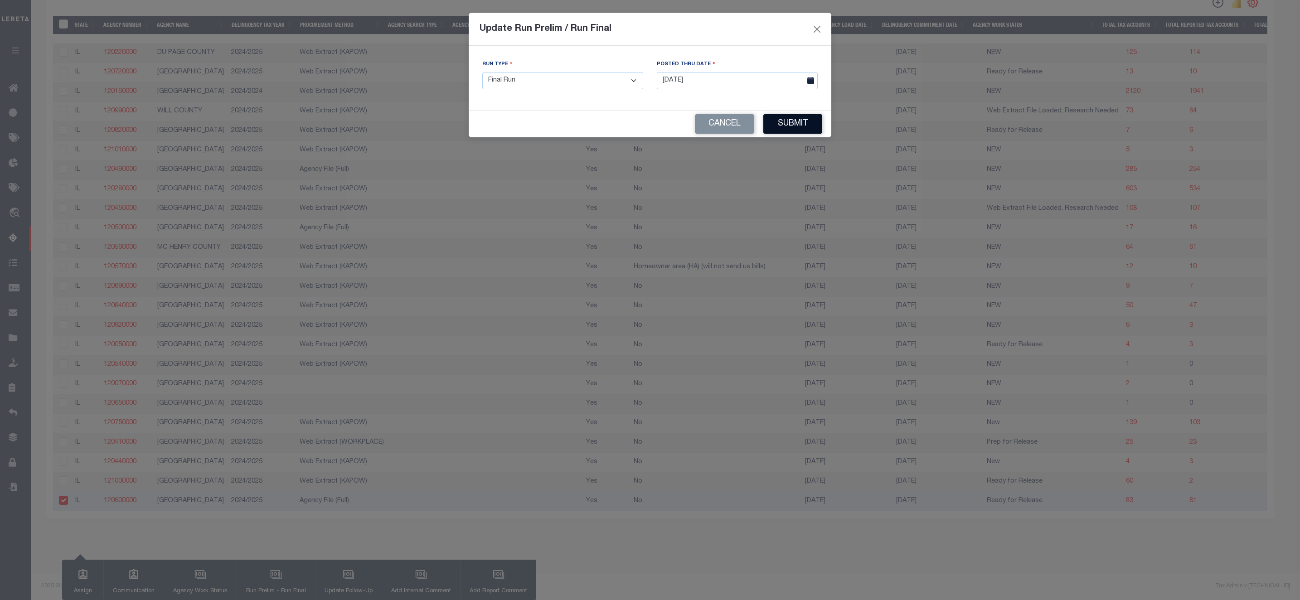
click at [782, 125] on button "Submit" at bounding box center [793, 123] width 59 height 19
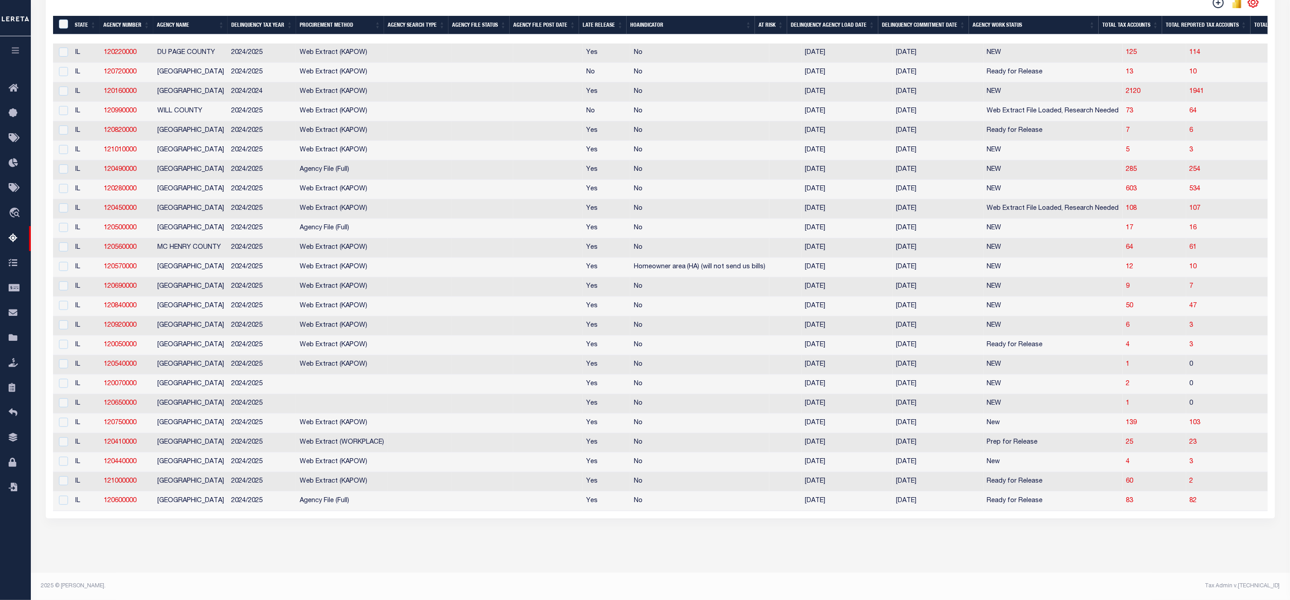
scroll to position [297, 0]
click at [1186, 492] on td "82" at bounding box center [1230, 501] width 88 height 19
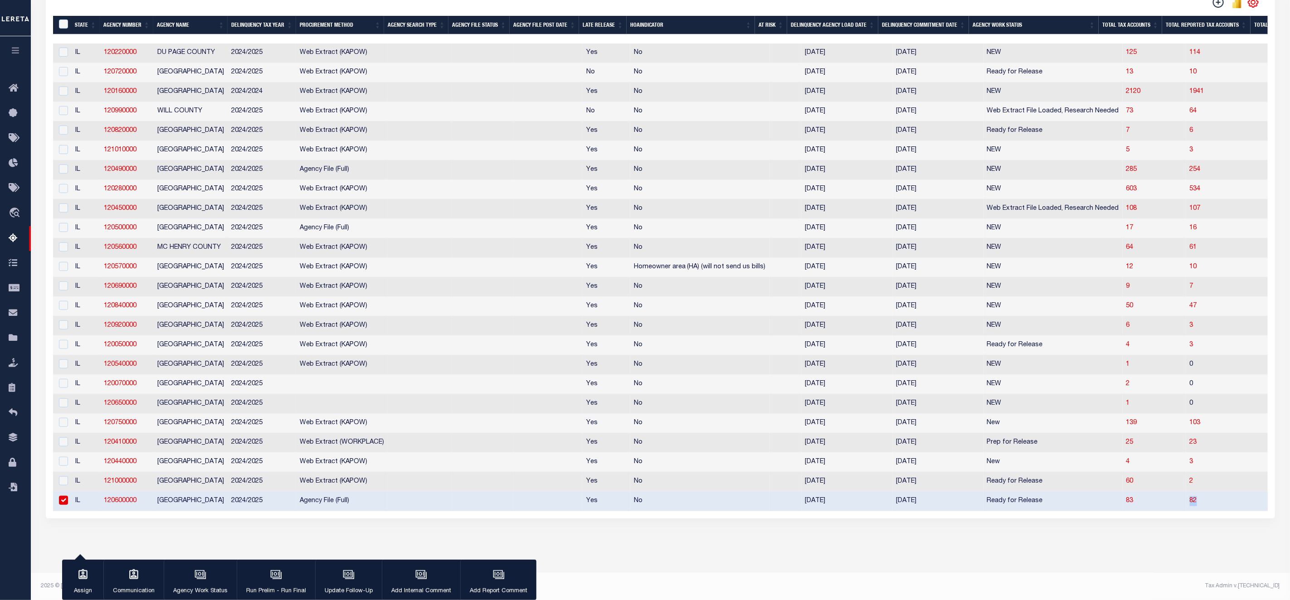
click at [1186, 492] on td "82" at bounding box center [1230, 501] width 88 height 19
checkbox input "false"
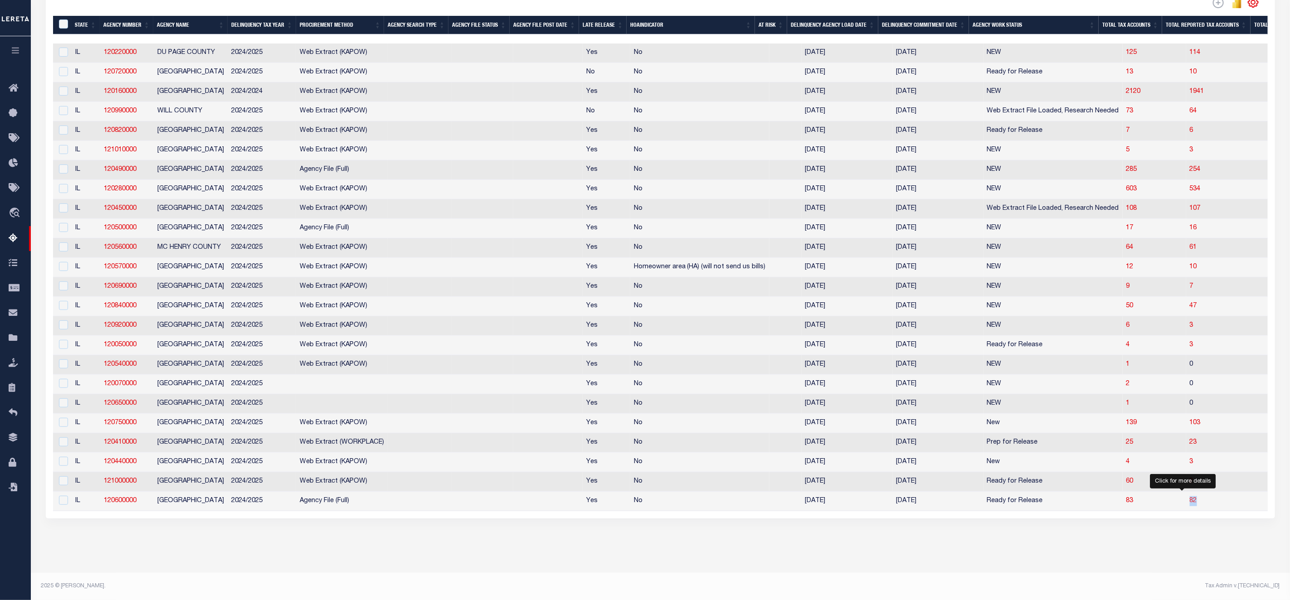
click at [1190, 498] on span "82" at bounding box center [1193, 501] width 7 height 6
select select "100"
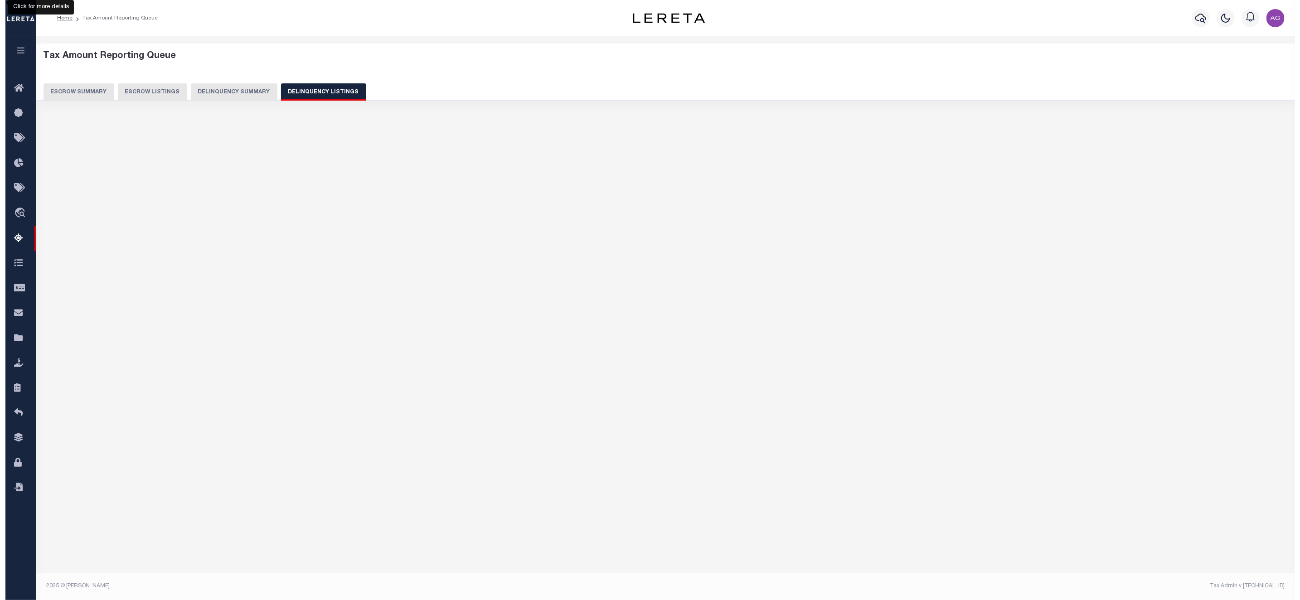
scroll to position [0, 0]
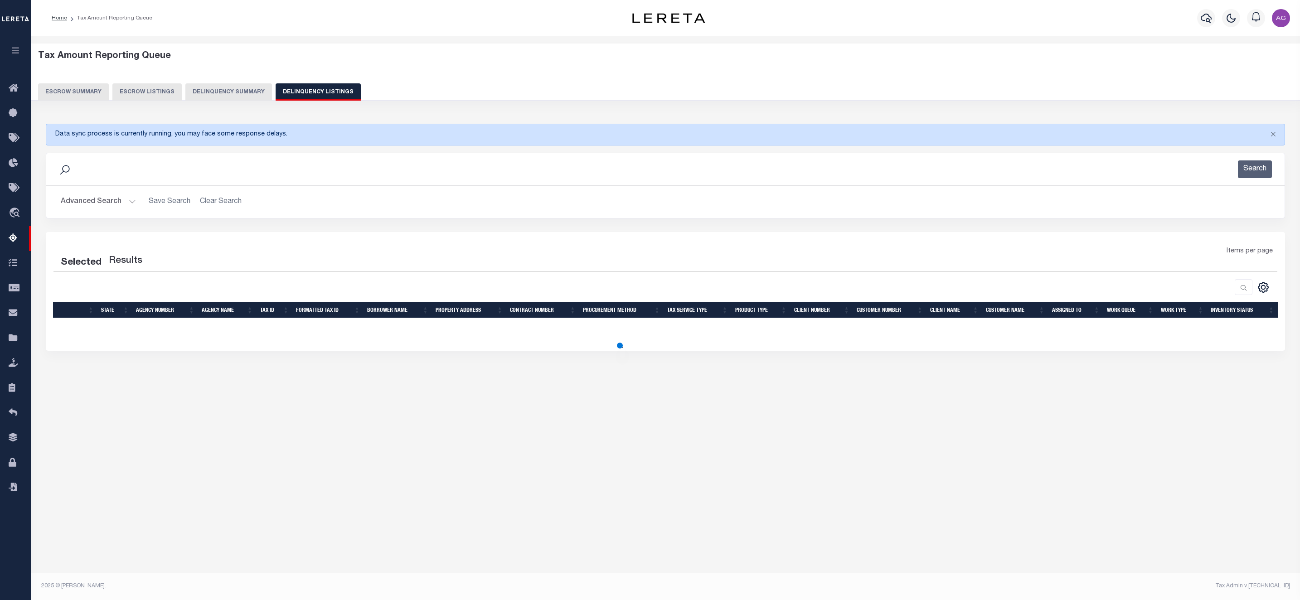
select select "100"
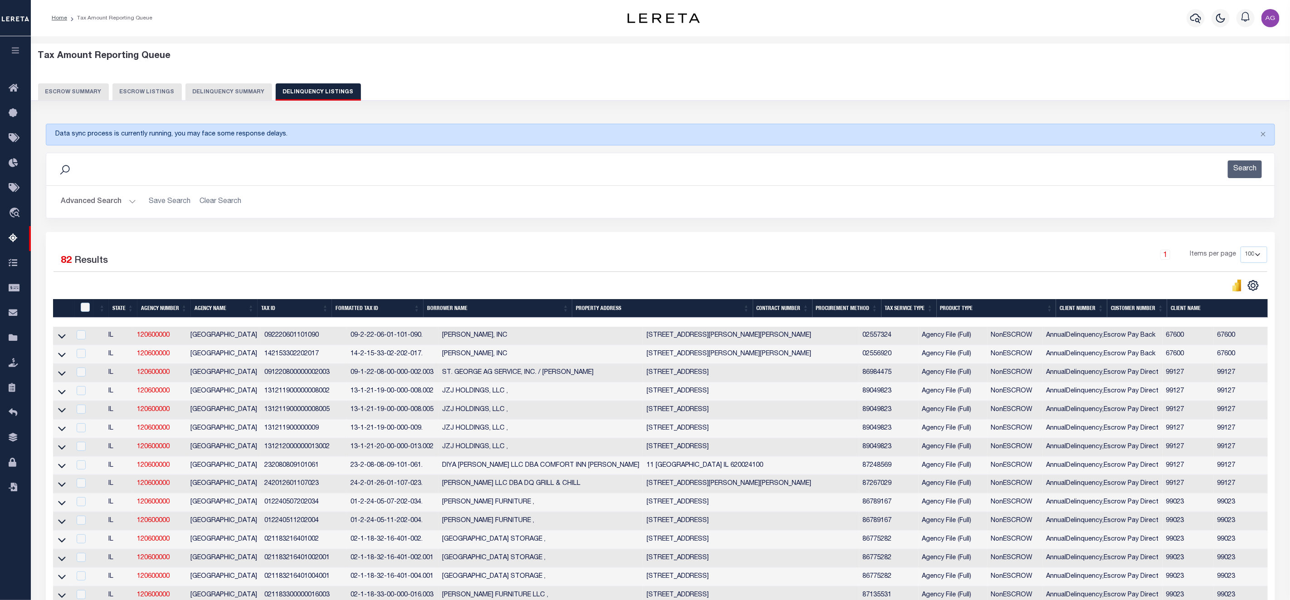
click at [94, 201] on button "Advanced Search" at bounding box center [98, 202] width 75 height 18
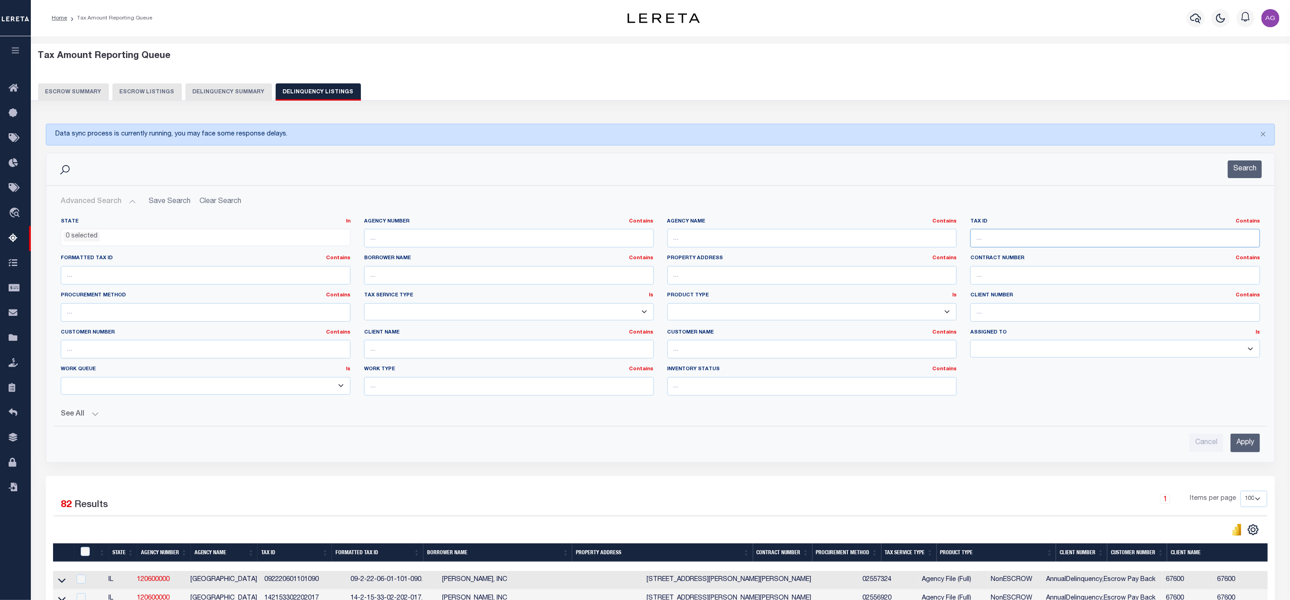
click at [1028, 242] on input "text" at bounding box center [1115, 238] width 290 height 19
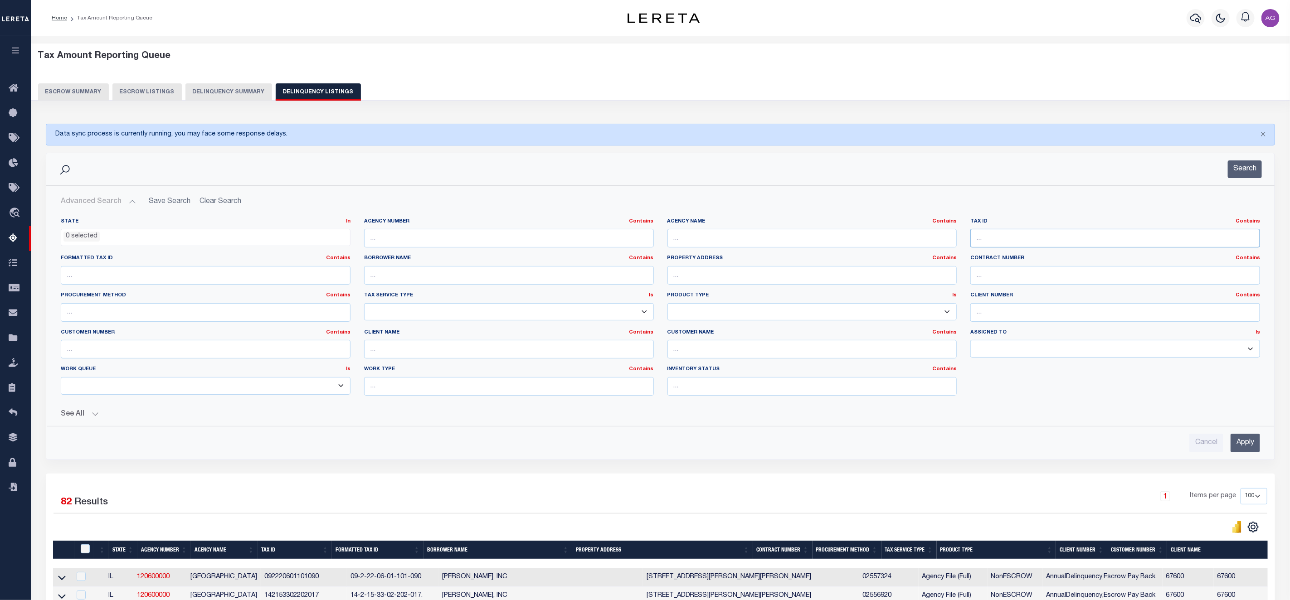
paste input "142152200000041"
type input "142152200000041"
click at [1249, 442] on input "Apply" at bounding box center [1245, 443] width 29 height 19
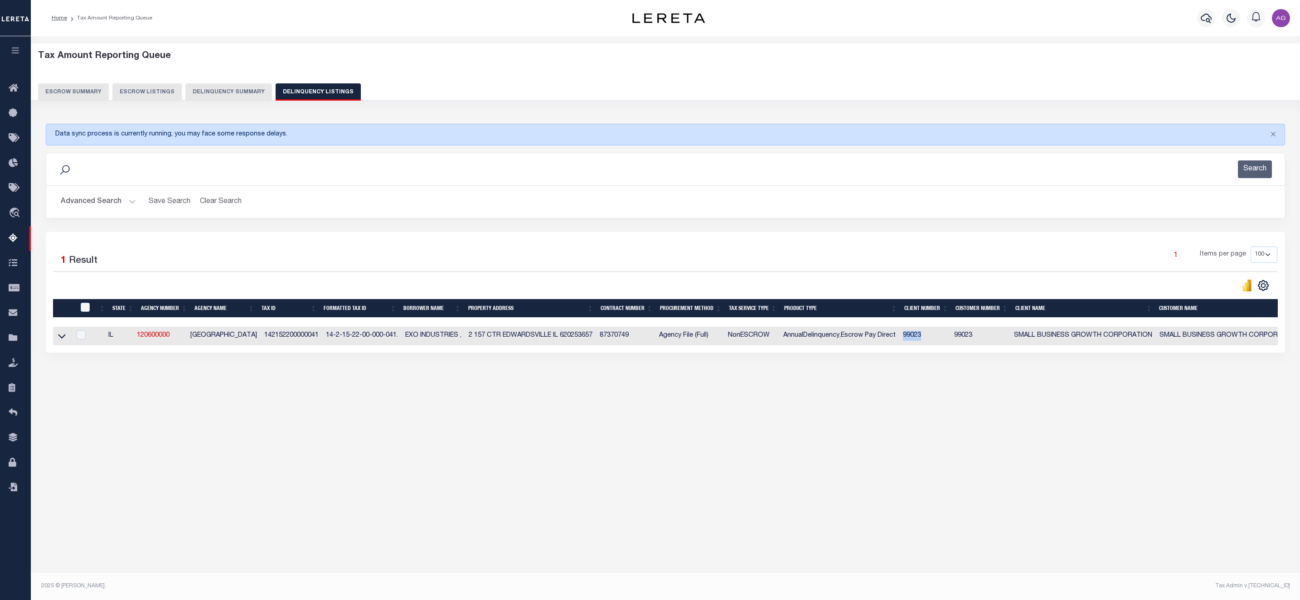
drag, startPoint x: 913, startPoint y: 341, endPoint x: 927, endPoint y: 338, distance: 14.3
click at [927, 338] on td "99023" at bounding box center [925, 336] width 51 height 19
copy td "99023"
checkbox input "true"
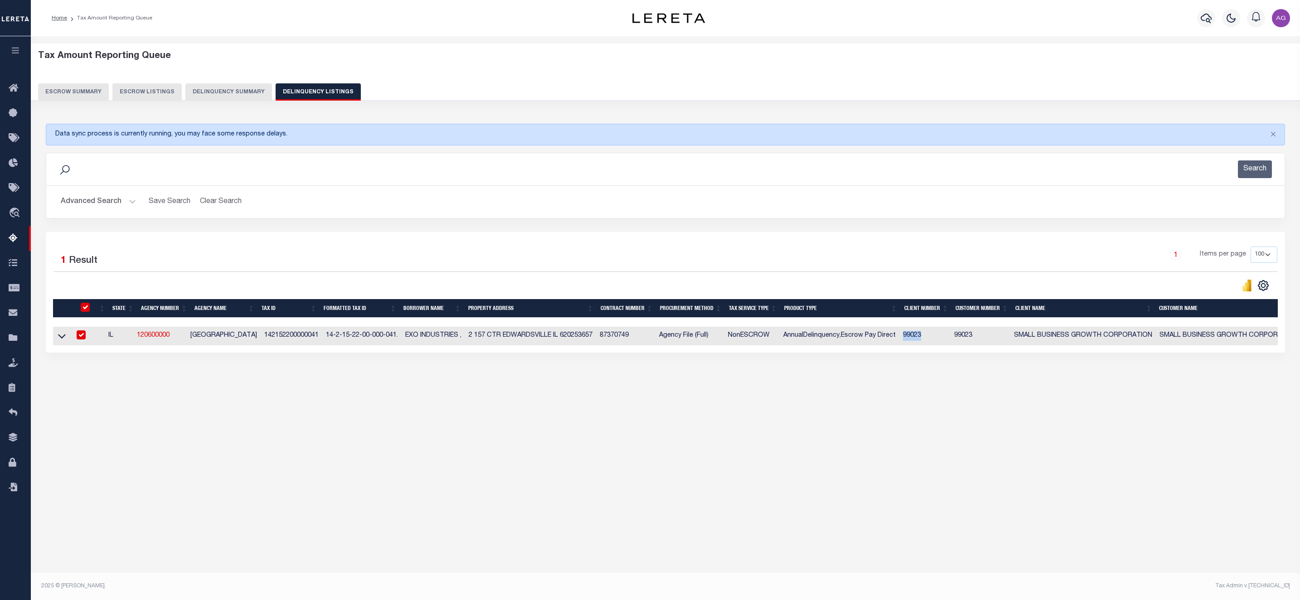
checkbox input "true"
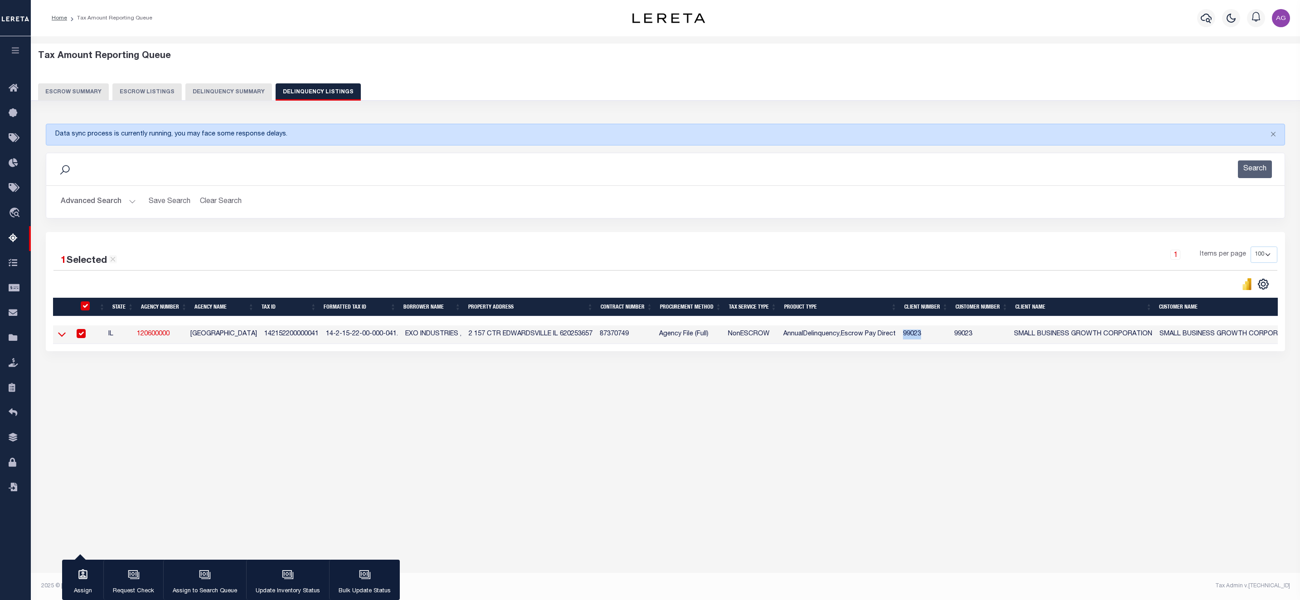
click at [63, 337] on icon at bounding box center [62, 335] width 8 height 5
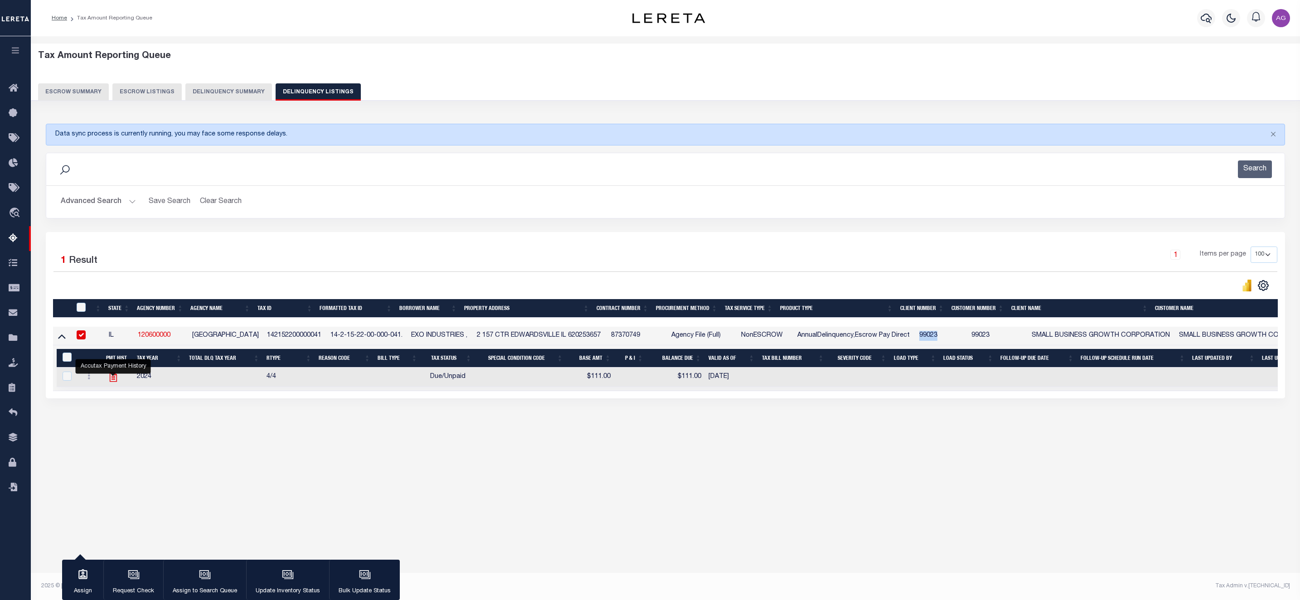
click at [115, 380] on icon "" at bounding box center [113, 378] width 7 height 10
checkbox input "true"
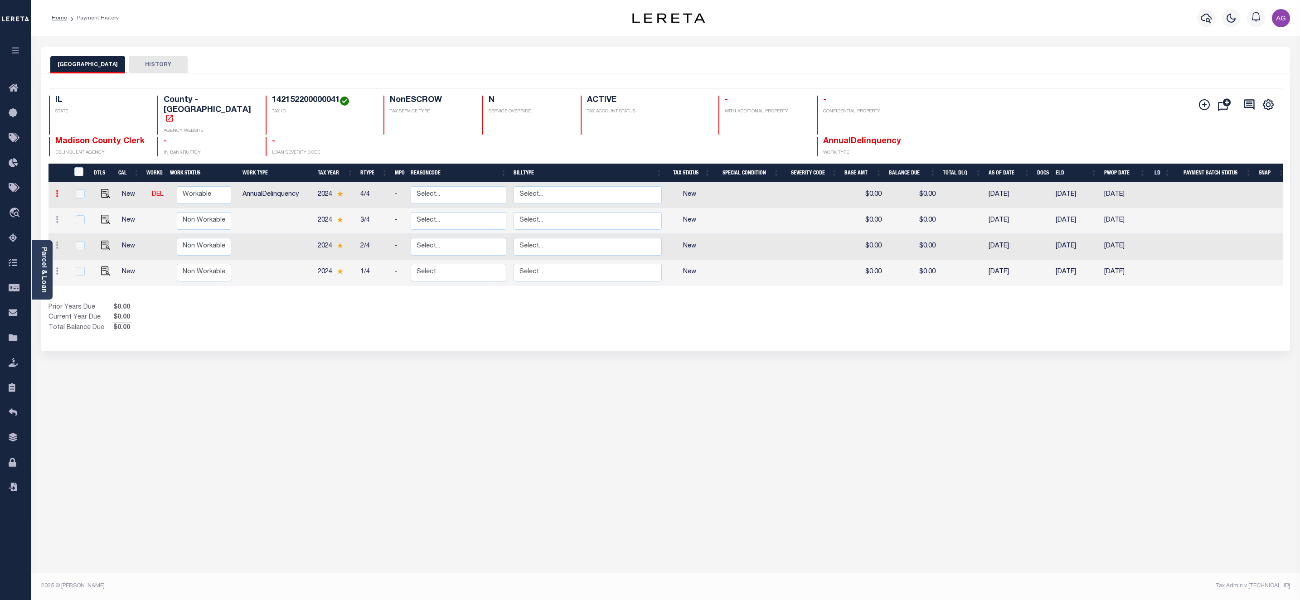
click at [56, 190] on icon at bounding box center [57, 193] width 3 height 7
click at [78, 220] on img at bounding box center [78, 225] width 9 height 10
select select "NW2"
type input "$0.00"
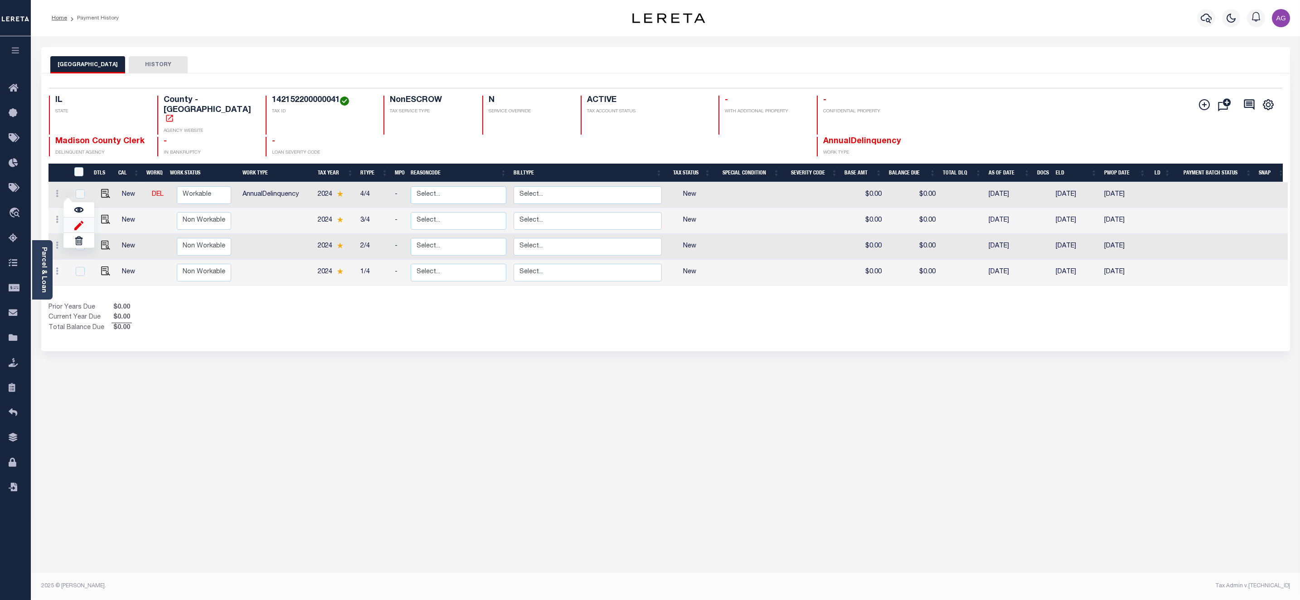
type input "[DATE]"
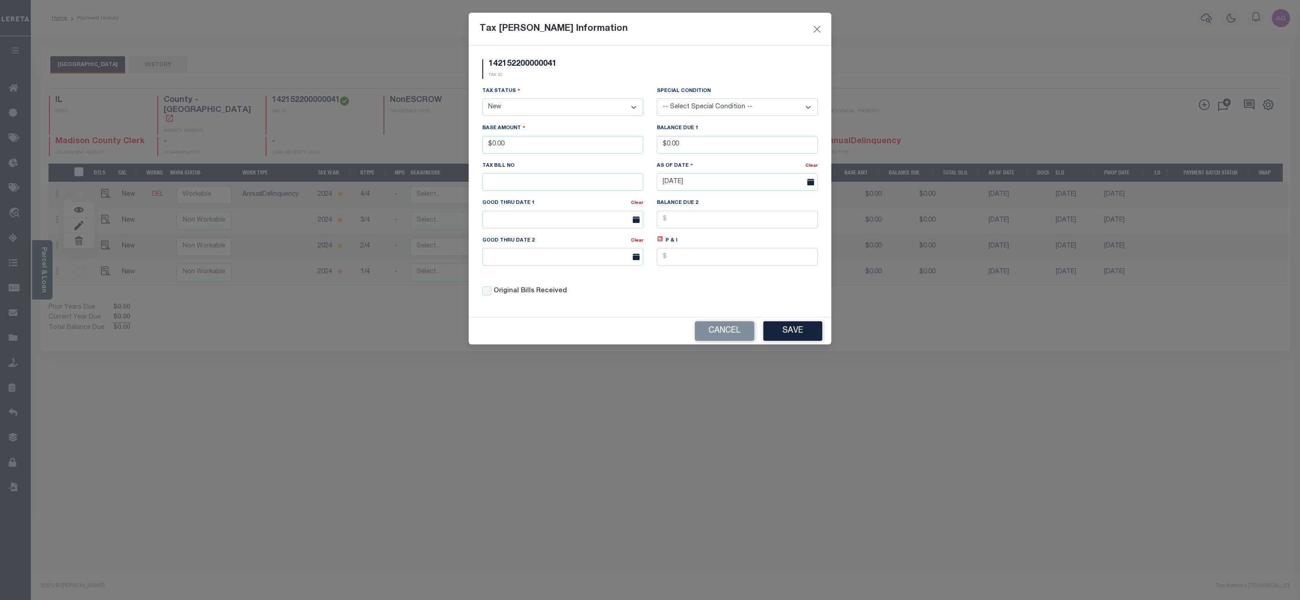
click at [528, 114] on select "- Select Status - Open Due/Unpaid Paid Incomplete No Tax Due Internal Refund Pr…" at bounding box center [562, 107] width 161 height 18
select select "DUE"
click at [482, 99] on select "- Select Status - Open Due/Unpaid Paid Incomplete No Tax Due Internal Refund Pr…" at bounding box center [562, 107] width 161 height 18
drag, startPoint x: 491, startPoint y: 145, endPoint x: 562, endPoint y: 149, distance: 71.3
click at [562, 149] on input "$0.00" at bounding box center [562, 145] width 161 height 18
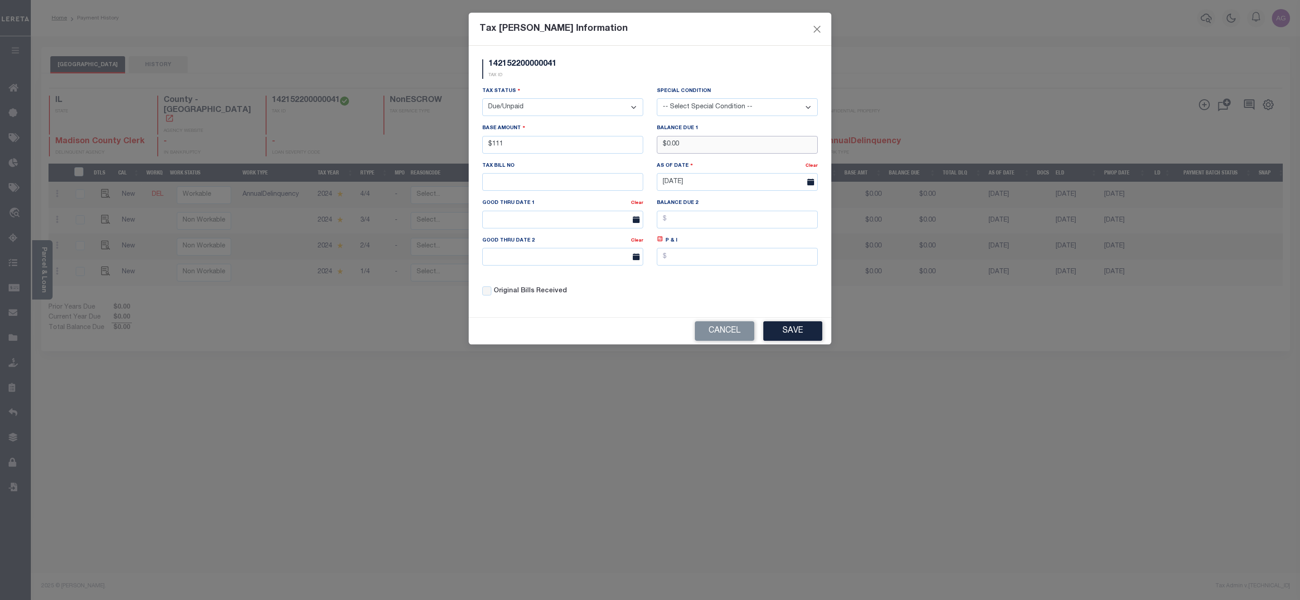
type input "$111.00"
drag, startPoint x: 666, startPoint y: 143, endPoint x: 728, endPoint y: 154, distance: 63.1
click at [728, 154] on input "$0.00" at bounding box center [737, 145] width 161 height 18
type input "$111.00"
click at [807, 334] on button "Save" at bounding box center [793, 330] width 59 height 19
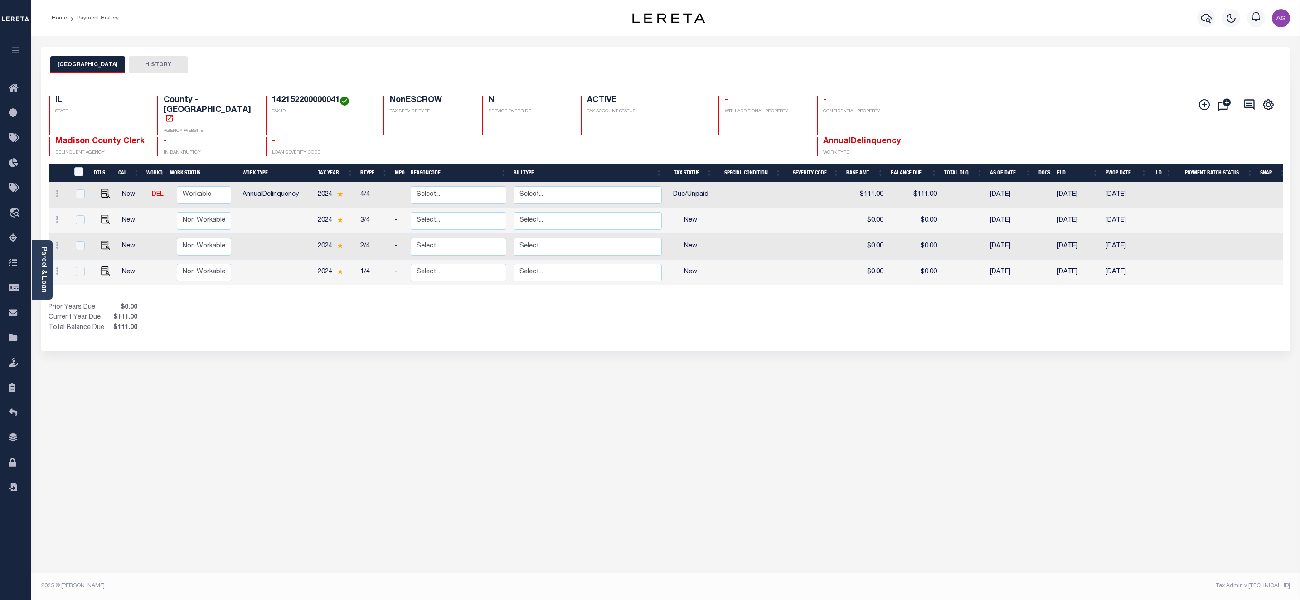
click at [285, 101] on h4 "142152200000041" at bounding box center [322, 101] width 101 height 10
copy h4 "142152200000041"
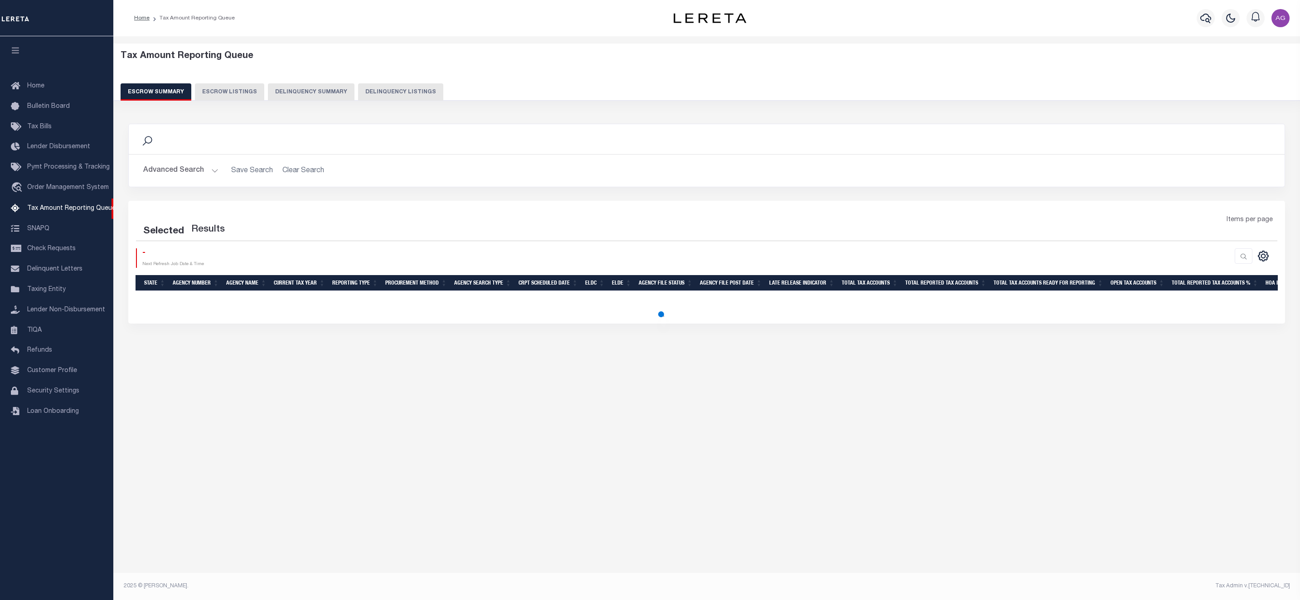
click at [268, 84] on button "Delinquency Summary" at bounding box center [311, 91] width 87 height 17
select select "IL"
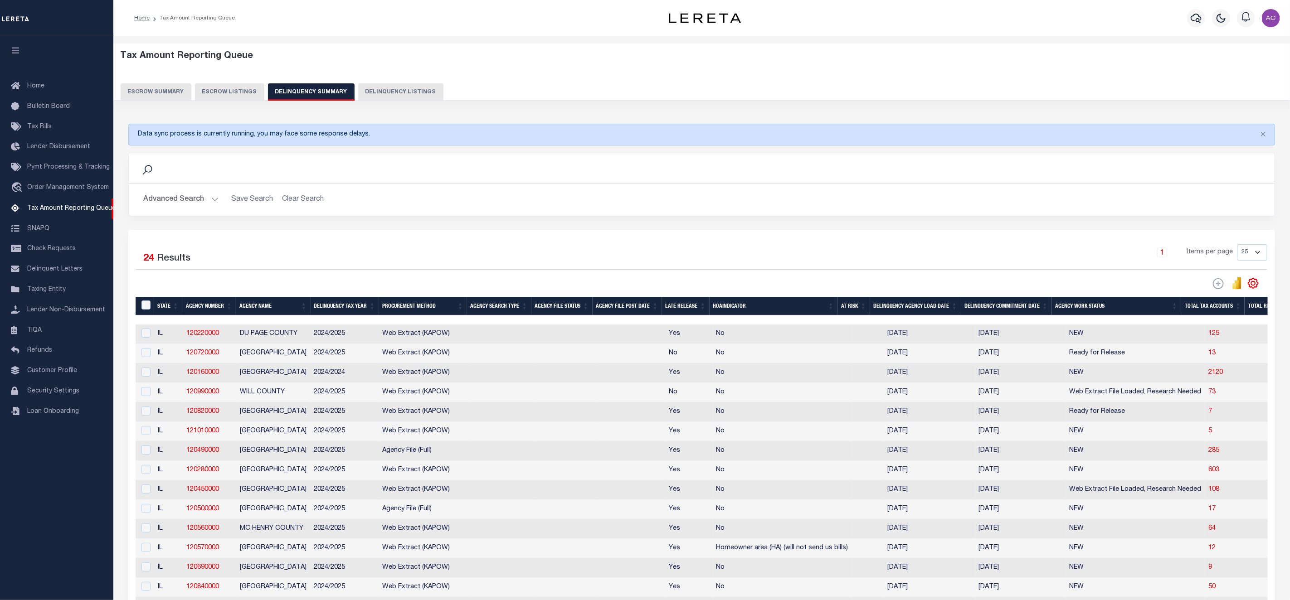
click at [188, 199] on button "Advanced Search" at bounding box center [180, 200] width 75 height 18
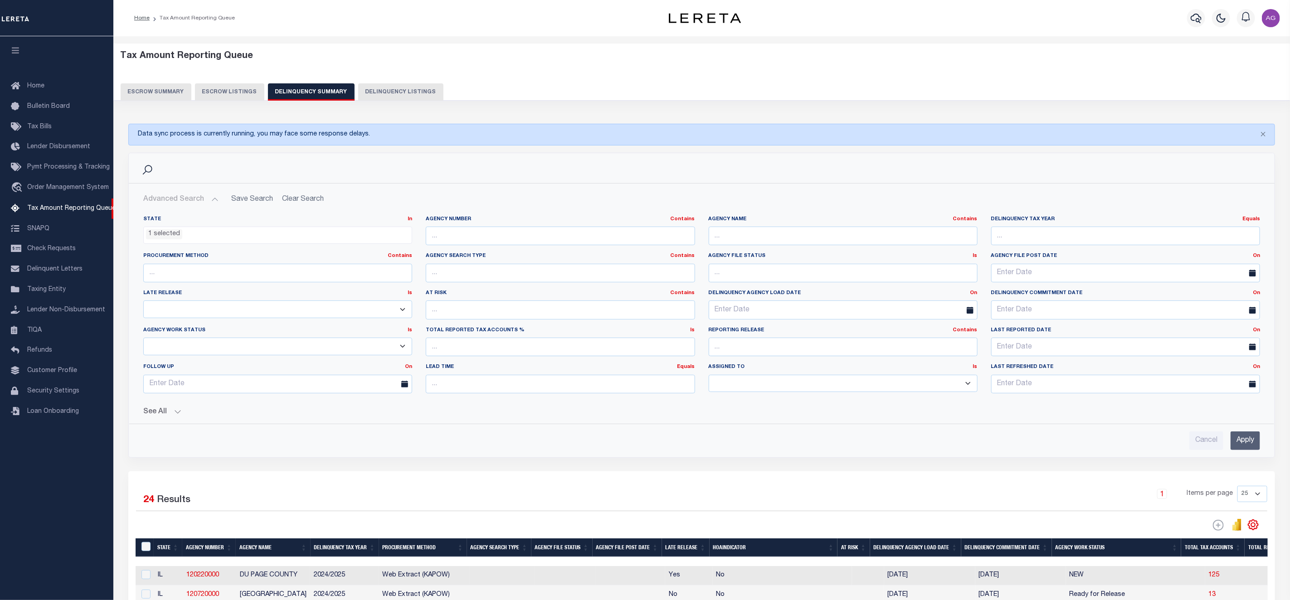
click at [160, 417] on button "See All" at bounding box center [701, 412] width 1117 height 9
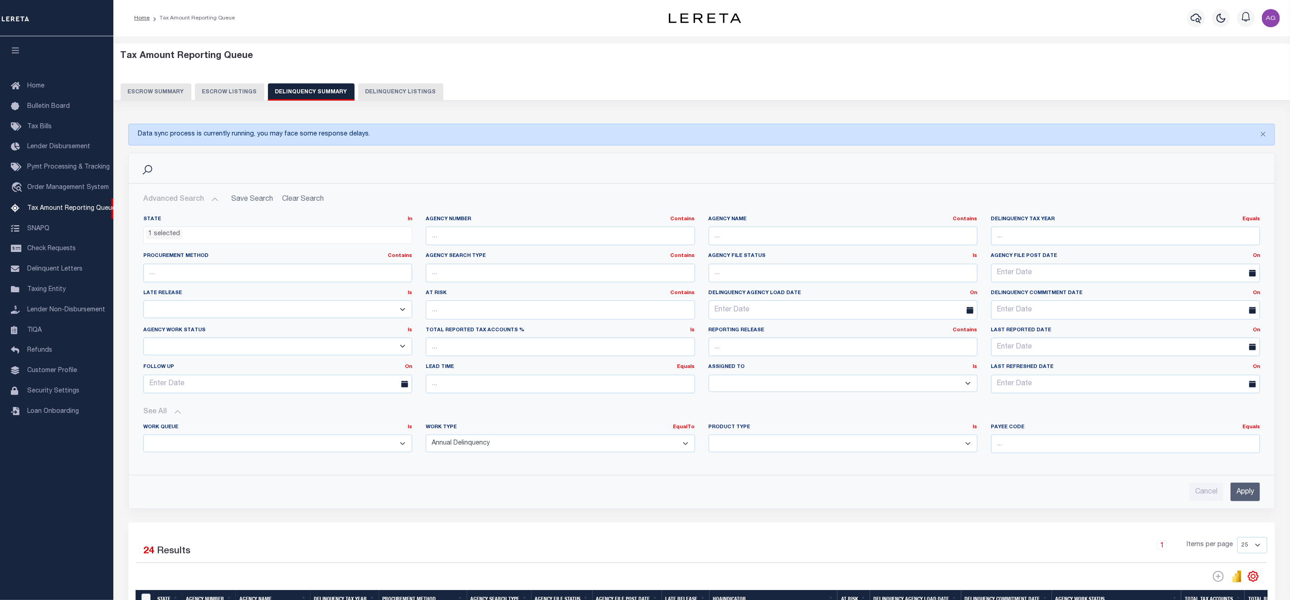
click at [542, 441] on select "Annual Delinquency Back Search Payment Status Check DTRACK" at bounding box center [560, 444] width 269 height 18
select select
click at [426, 438] on select "Annual Delinquency Back Search Payment Status Check DTRACK" at bounding box center [560, 444] width 269 height 18
click at [737, 237] on input "text" at bounding box center [843, 236] width 269 height 19
click at [1247, 491] on input "Apply" at bounding box center [1245, 492] width 29 height 19
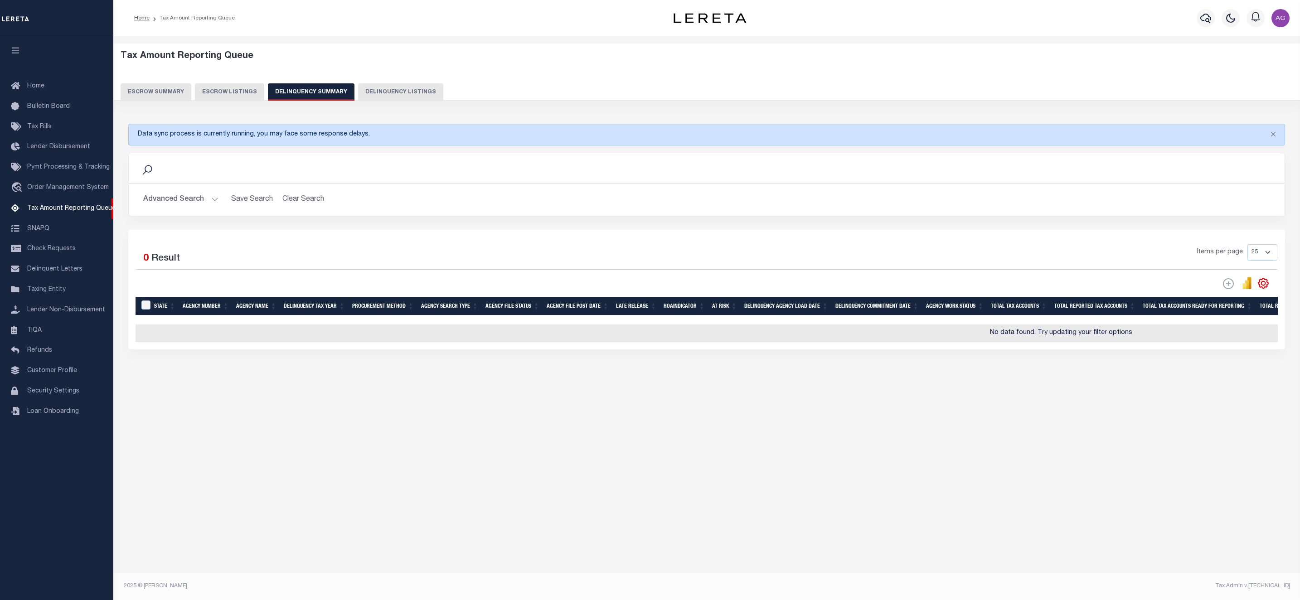
click at [180, 196] on button "Advanced Search" at bounding box center [180, 200] width 75 height 18
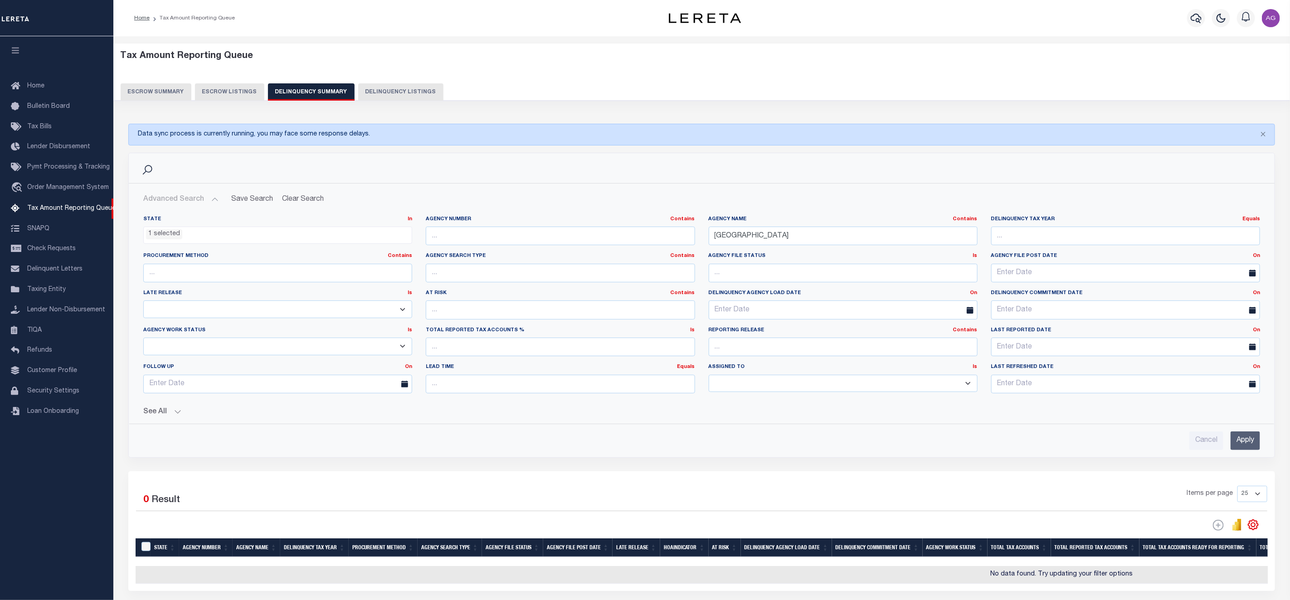
click at [165, 414] on button "See All" at bounding box center [701, 412] width 1117 height 9
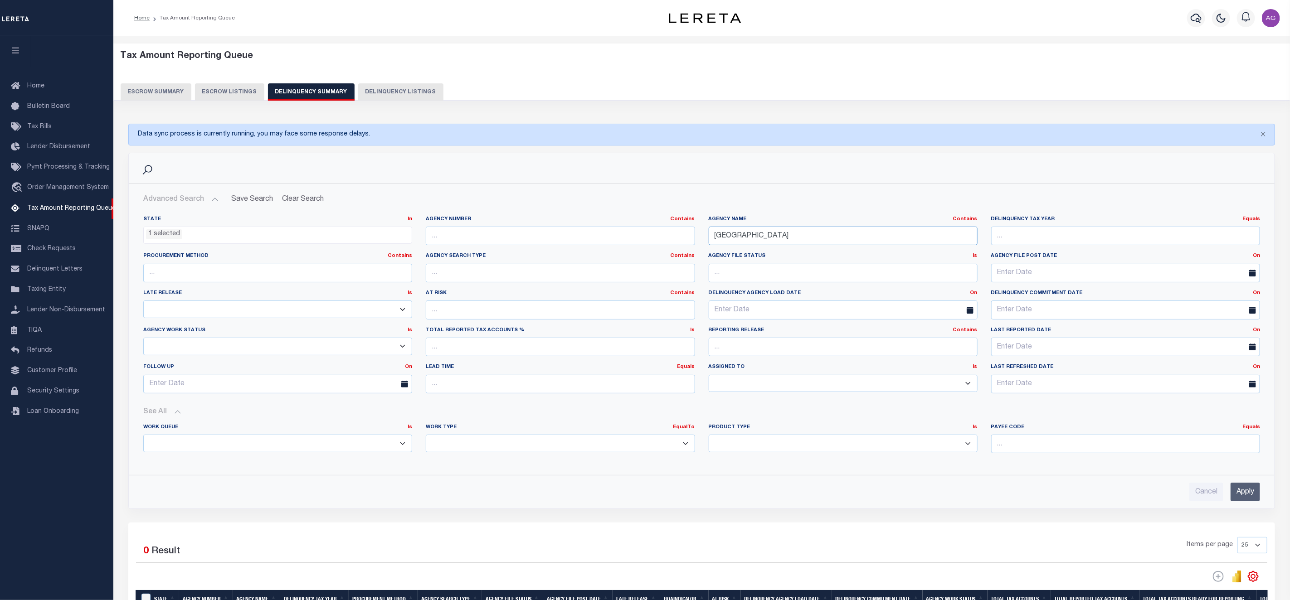
click at [796, 233] on input "NEW CASTLE" at bounding box center [843, 236] width 269 height 19
click at [1244, 498] on input "Apply" at bounding box center [1245, 492] width 29 height 19
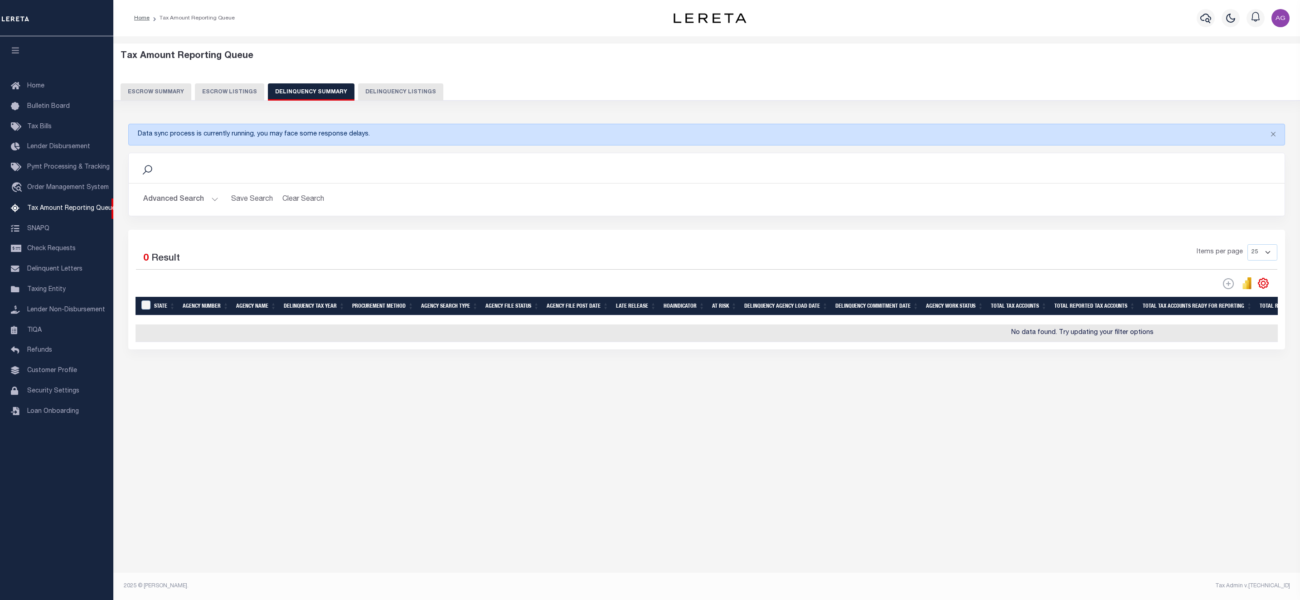
click at [180, 201] on button "Advanced Search" at bounding box center [180, 200] width 75 height 18
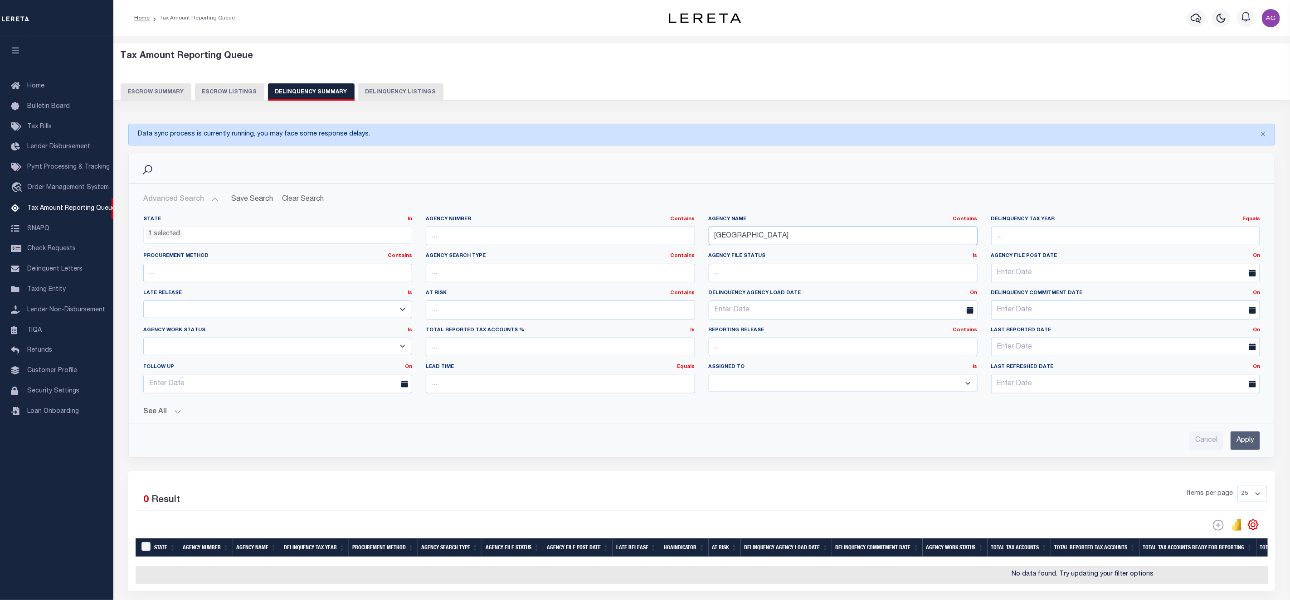
drag, startPoint x: 732, startPoint y: 239, endPoint x: 949, endPoint y: 243, distance: 216.8
click at [949, 243] on input "NEW CASTLE" at bounding box center [843, 236] width 269 height 19
type input "NEW"
click at [1241, 448] on input "Apply" at bounding box center [1245, 441] width 29 height 19
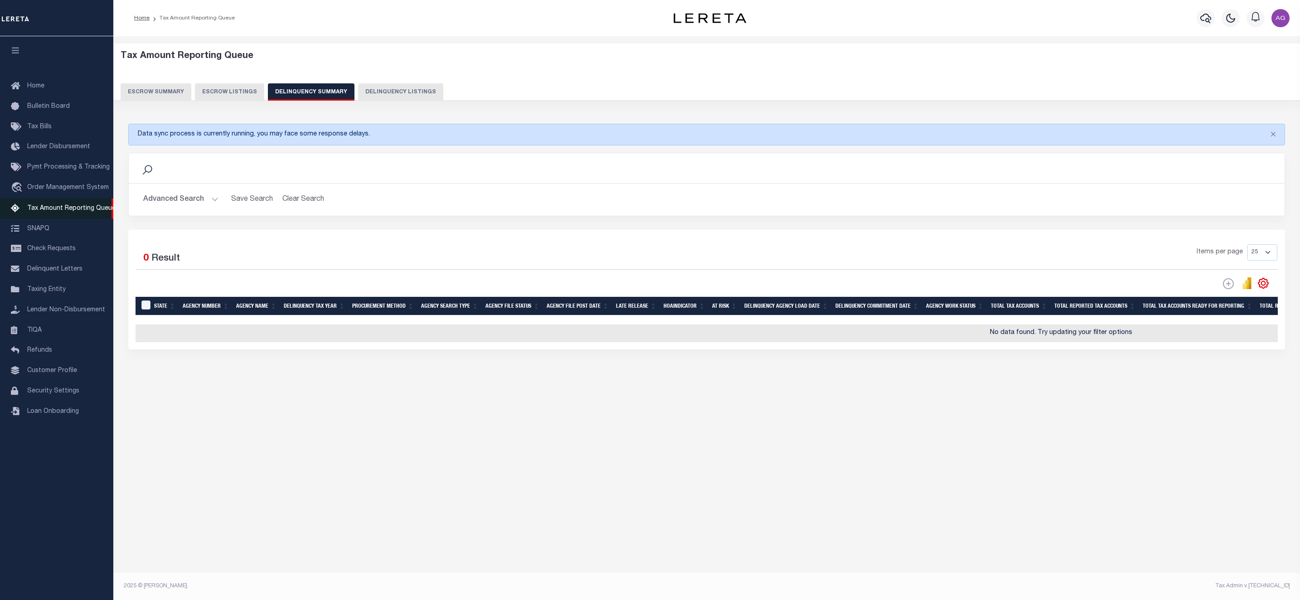
click at [63, 212] on span "Tax Amount Reporting Queue" at bounding box center [71, 208] width 88 height 6
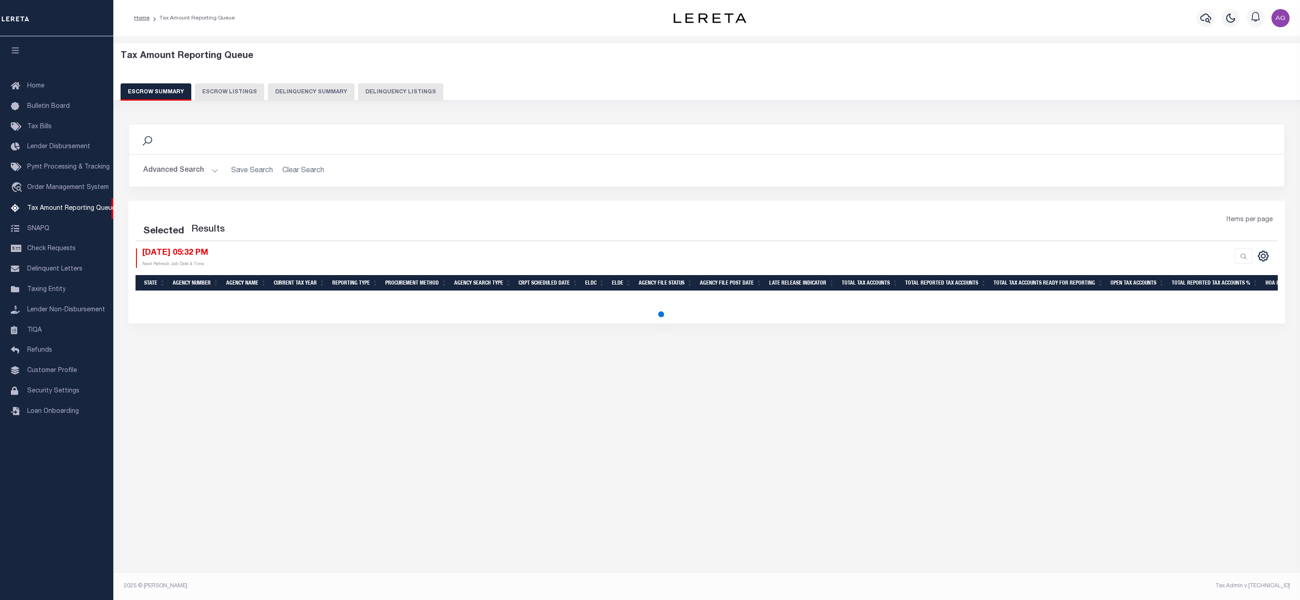
select select "100"
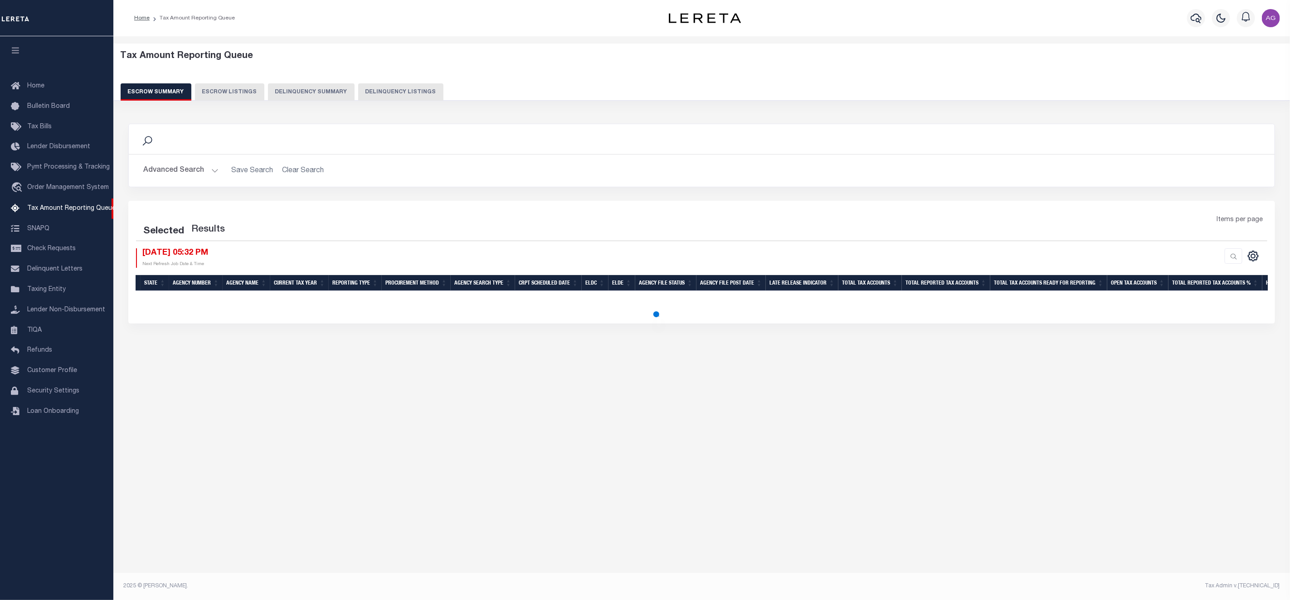
select select "100"
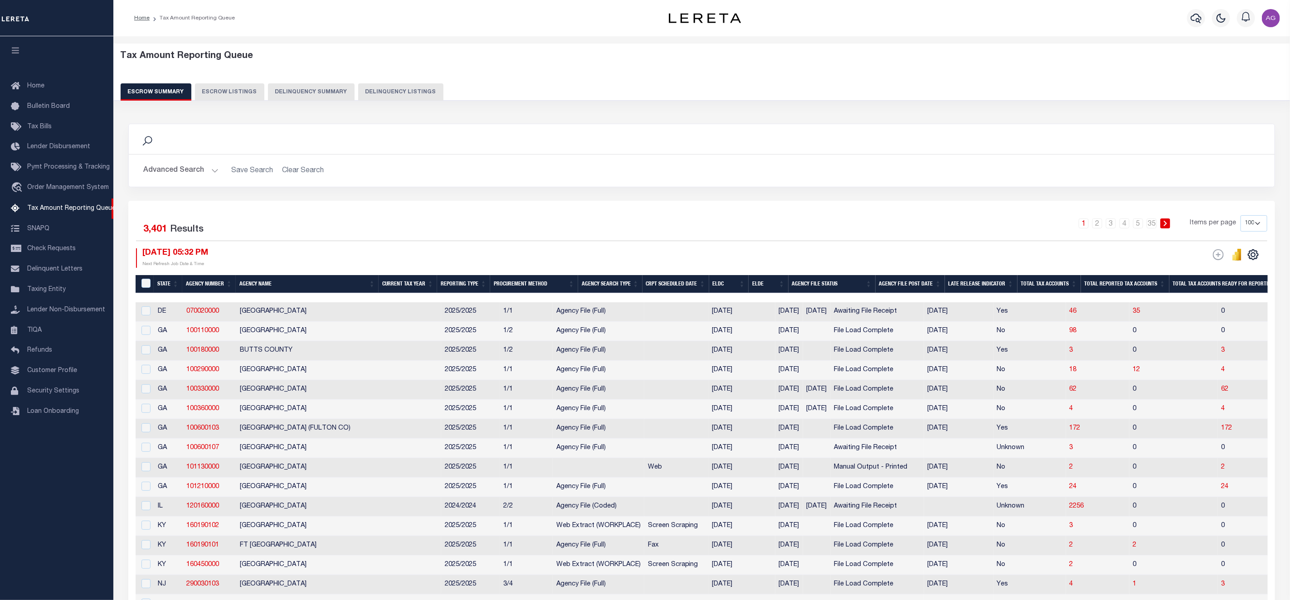
click at [312, 89] on button "Delinquency Summary" at bounding box center [311, 91] width 87 height 17
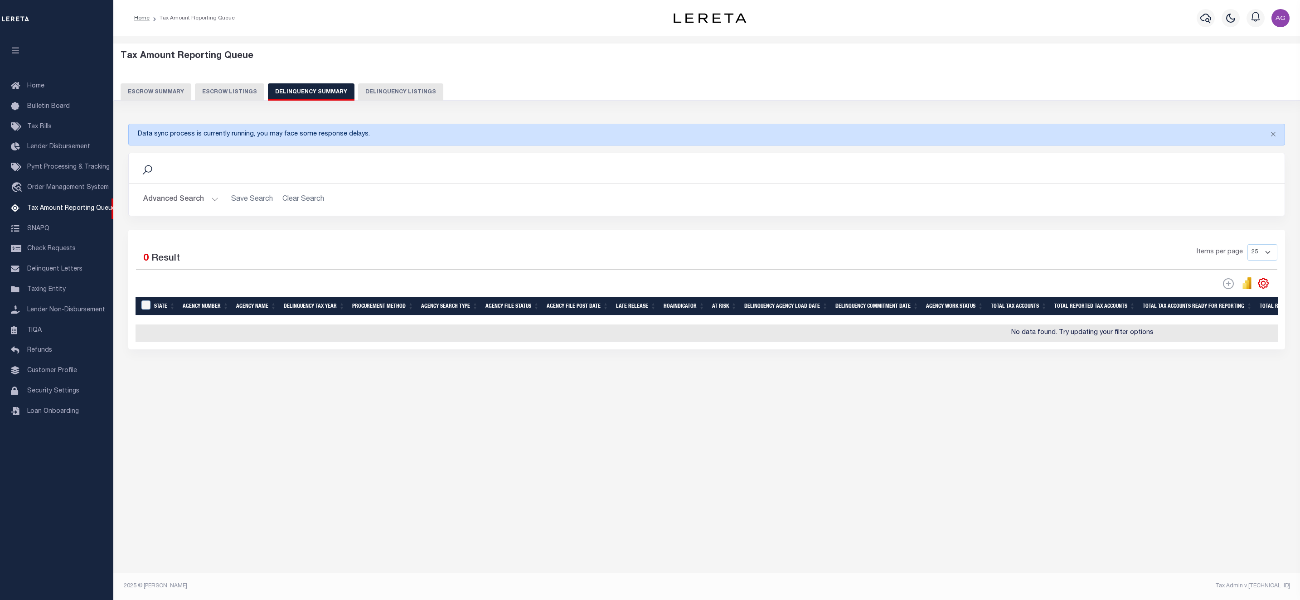
click at [301, 101] on div "Tax Amount Reporting Queue Escrow Summary Escrow Listings Delinquency Summary" at bounding box center [707, 73] width 1191 height 58
click at [195, 200] on button "Advanced Search" at bounding box center [180, 200] width 75 height 18
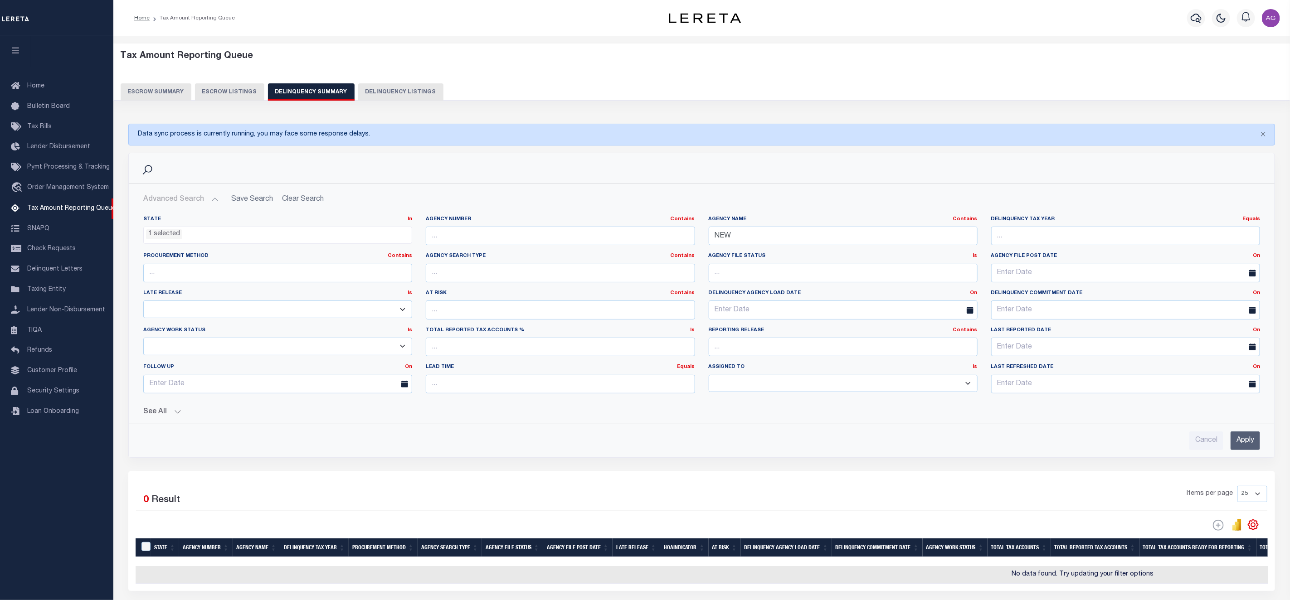
click at [188, 236] on ul "1 selected" at bounding box center [278, 233] width 268 height 12
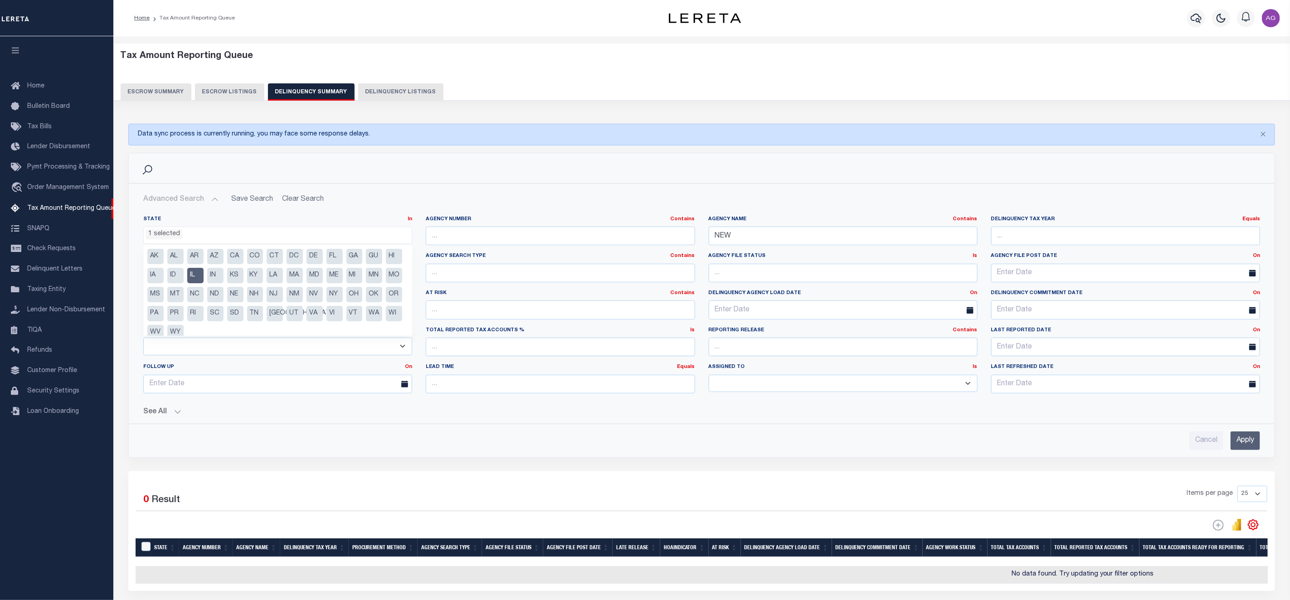
click at [204, 273] on li "IL" at bounding box center [195, 275] width 16 height 15
select select
click at [756, 236] on input "NEW" at bounding box center [843, 236] width 269 height 19
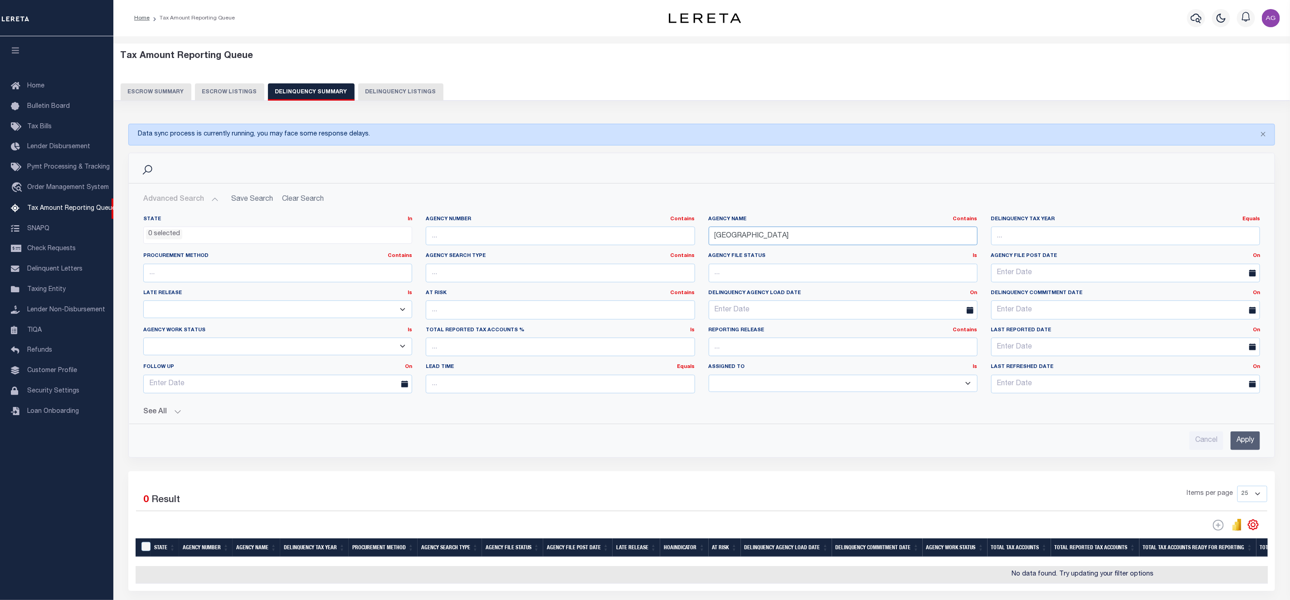
type input "NEW CASTLE"
click at [1248, 442] on input "Apply" at bounding box center [1245, 441] width 29 height 19
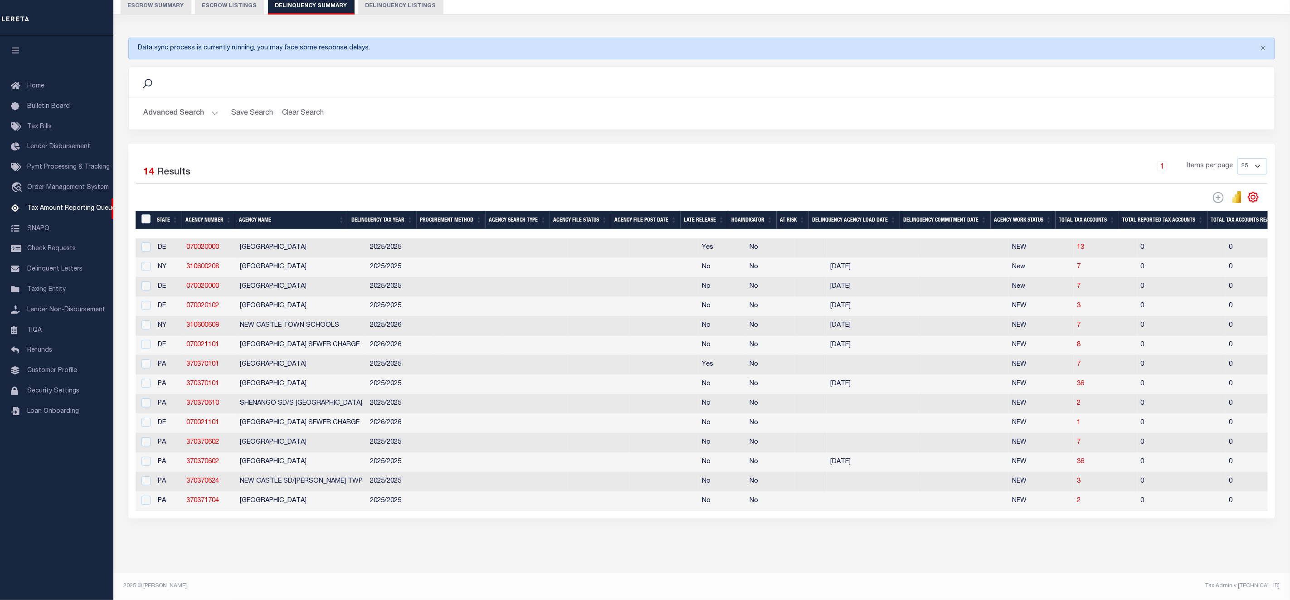
scroll to position [0, 0]
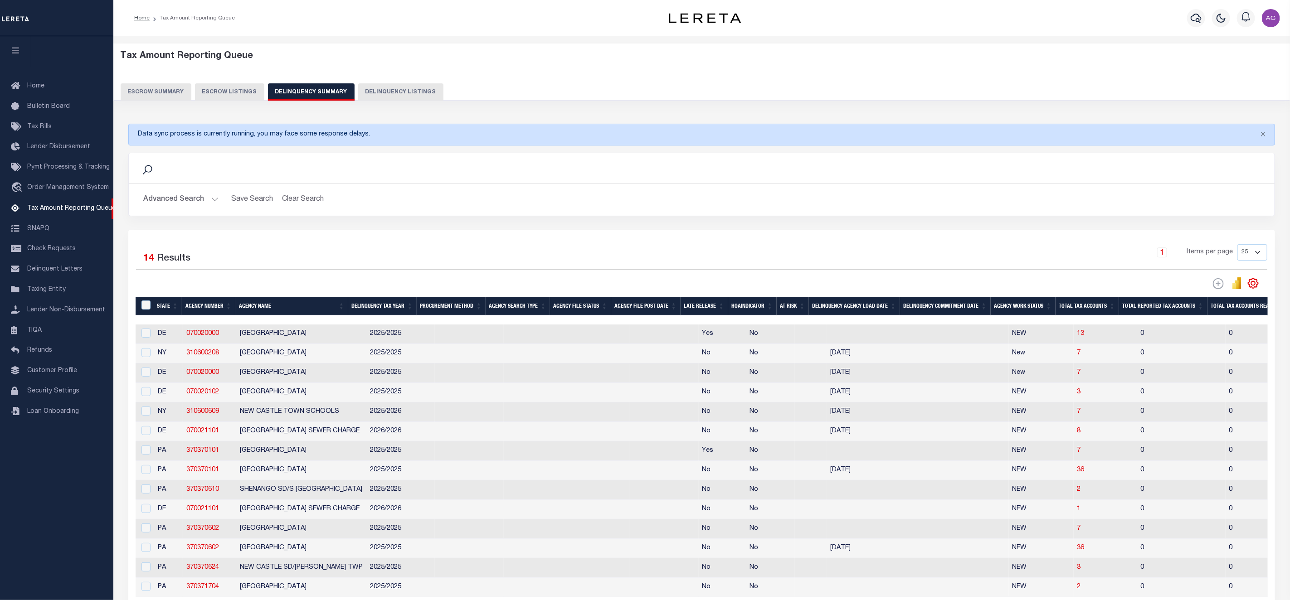
click at [197, 200] on button "Advanced Search" at bounding box center [180, 200] width 75 height 18
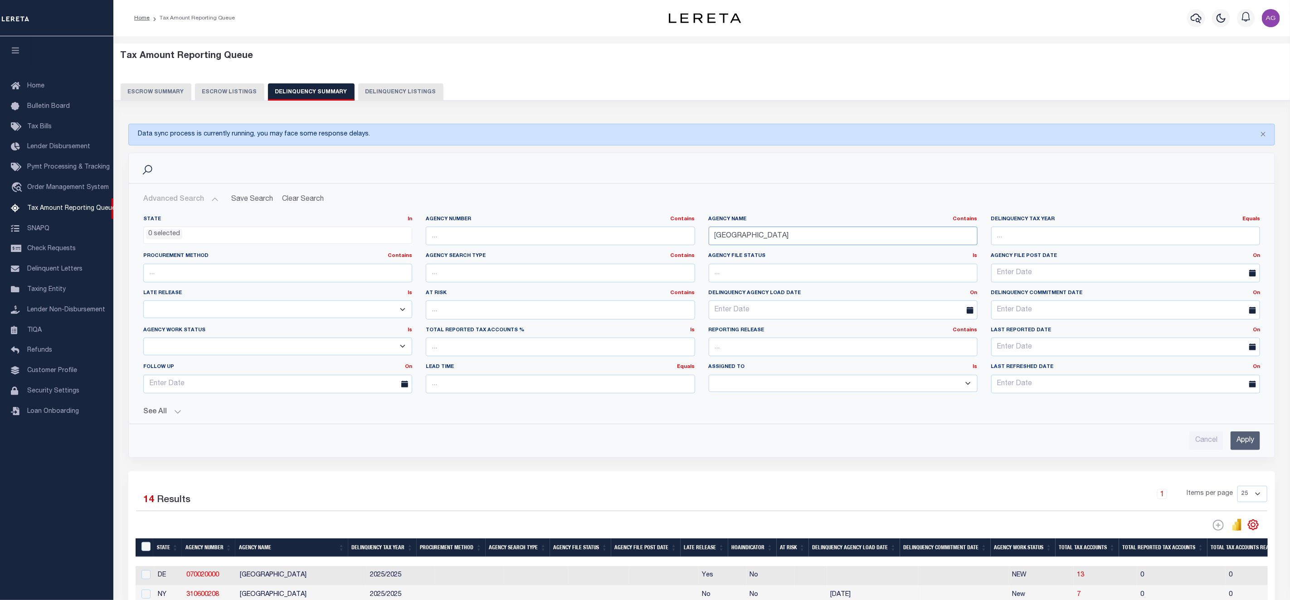
click at [797, 239] on input "NEW CASTLE" at bounding box center [843, 236] width 269 height 19
click at [1256, 440] on input "Apply" at bounding box center [1245, 441] width 29 height 19
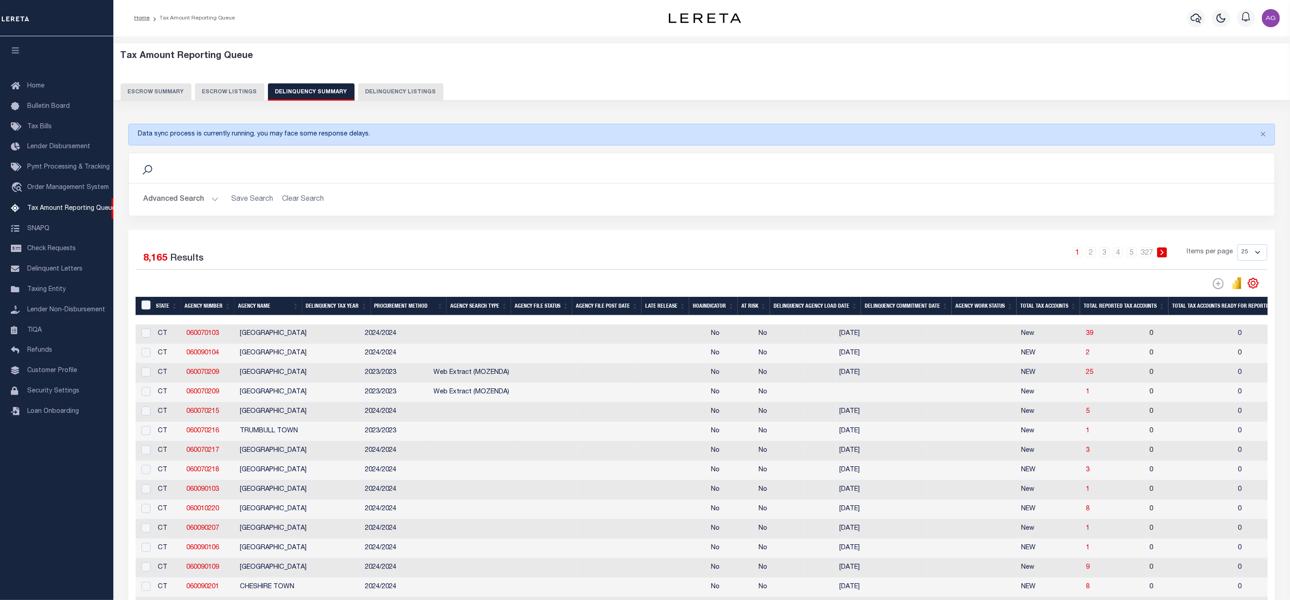
click at [1010, 307] on th "Agency Work Status" at bounding box center [984, 306] width 65 height 19
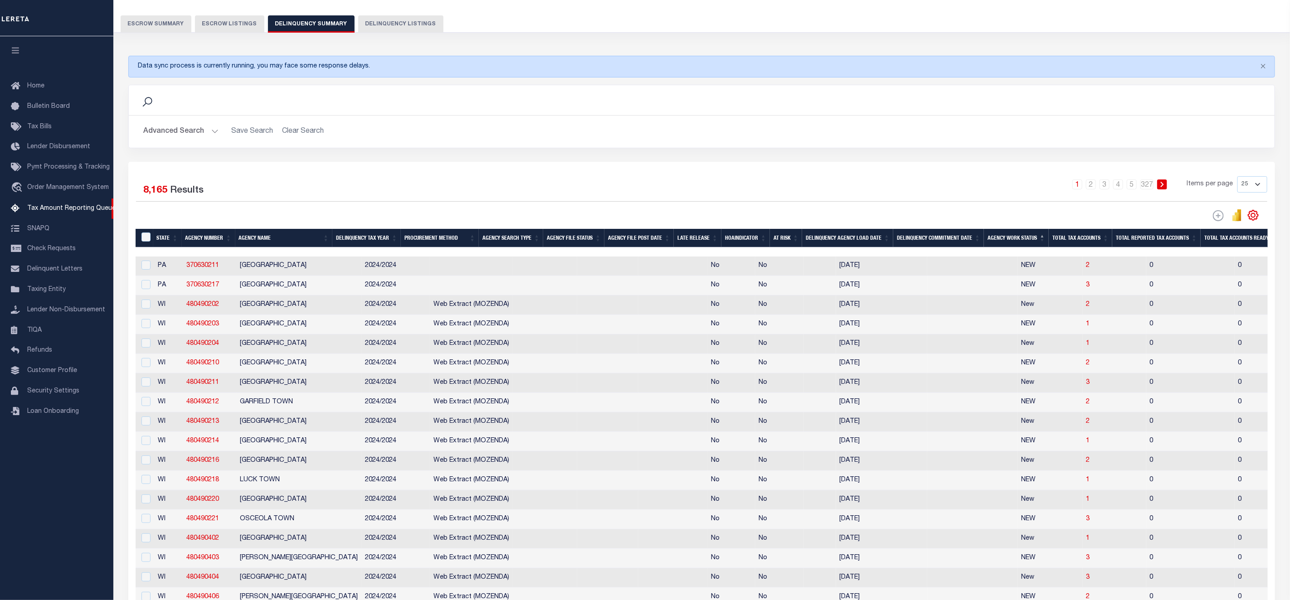
scroll to position [136, 0]
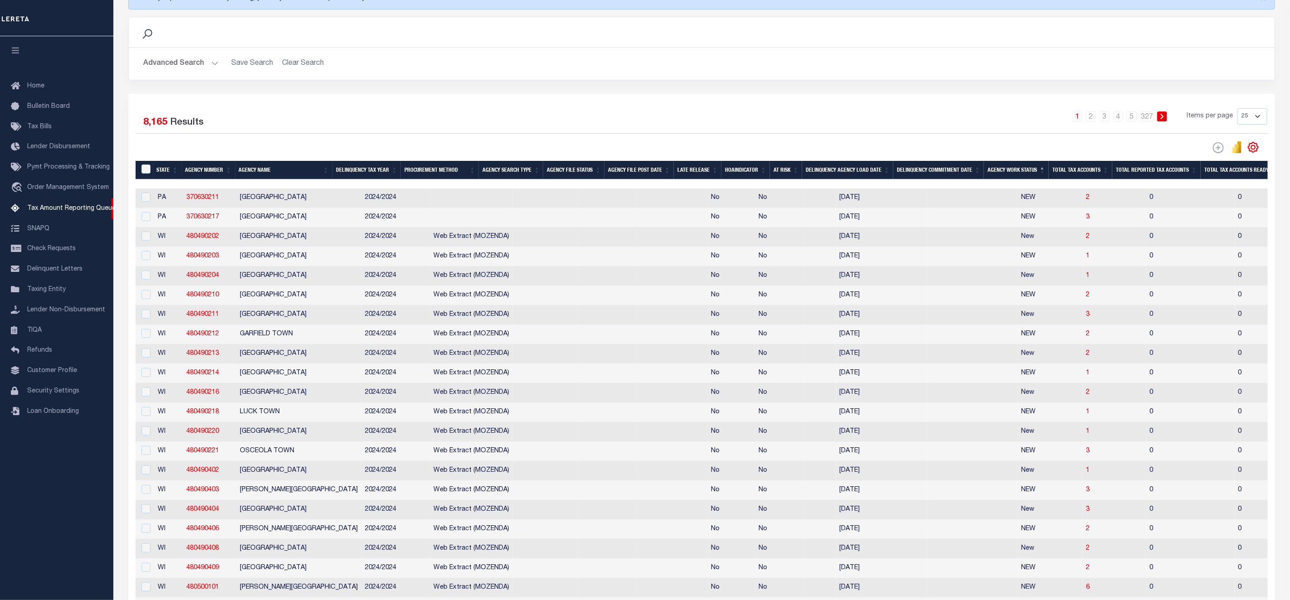
click at [1026, 173] on th "Agency Work Status" at bounding box center [1016, 170] width 65 height 19
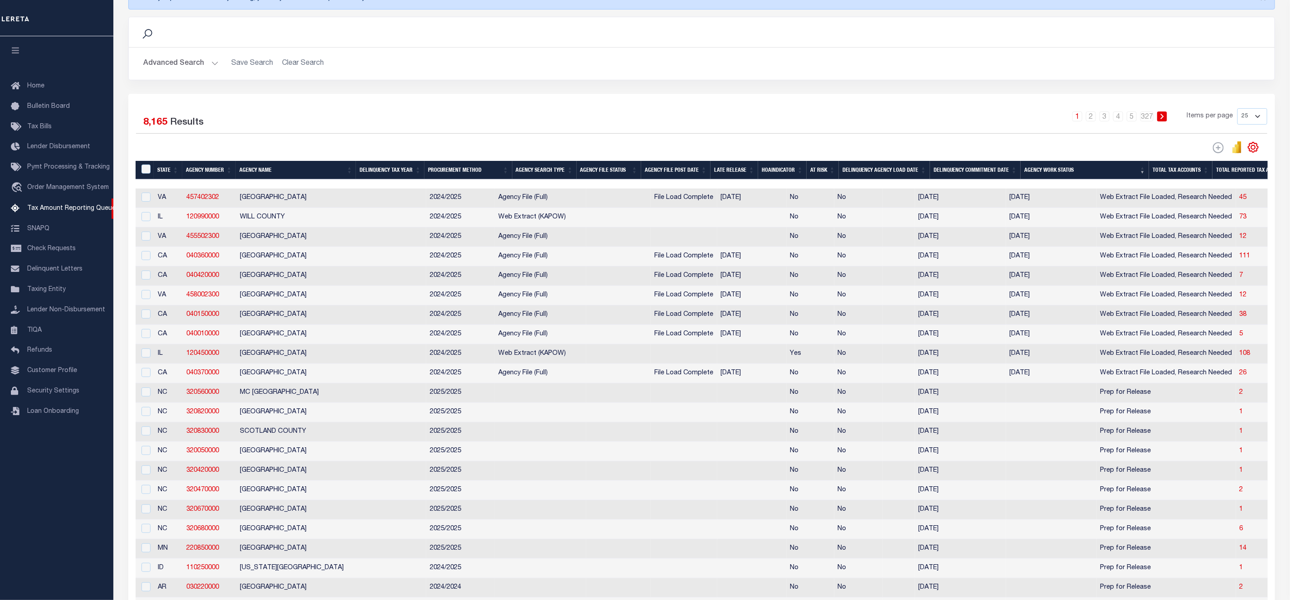
click at [1078, 166] on th "Agency Work Status" at bounding box center [1085, 170] width 128 height 19
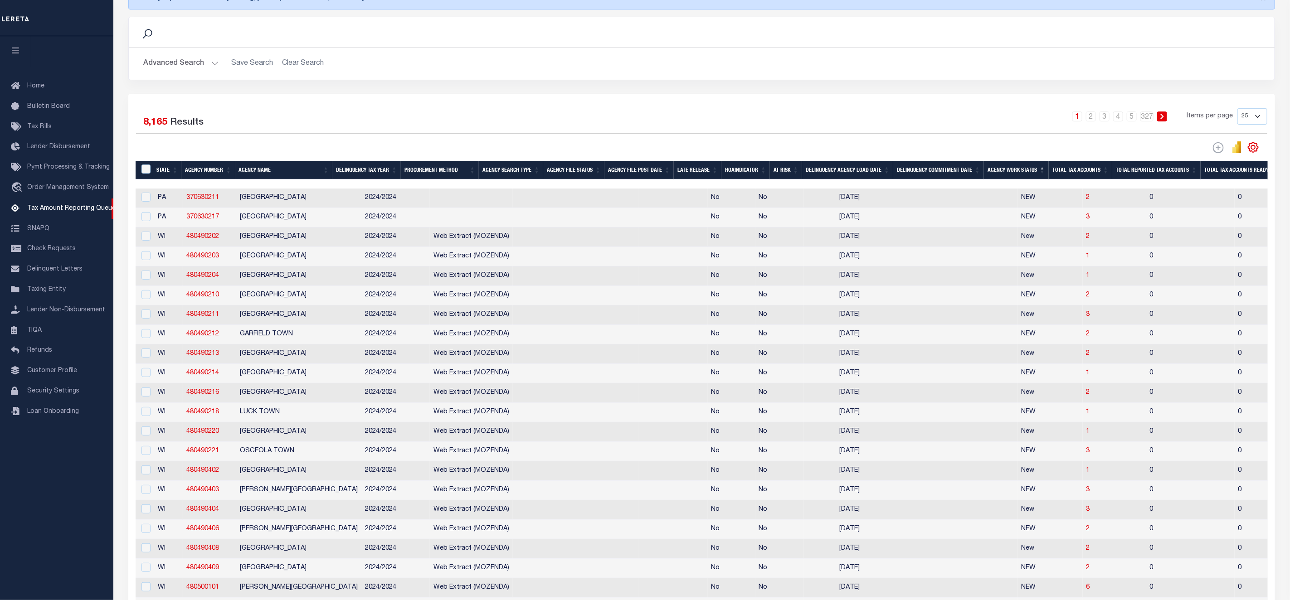
click at [1038, 169] on th "Agency Work Status" at bounding box center [1016, 170] width 65 height 19
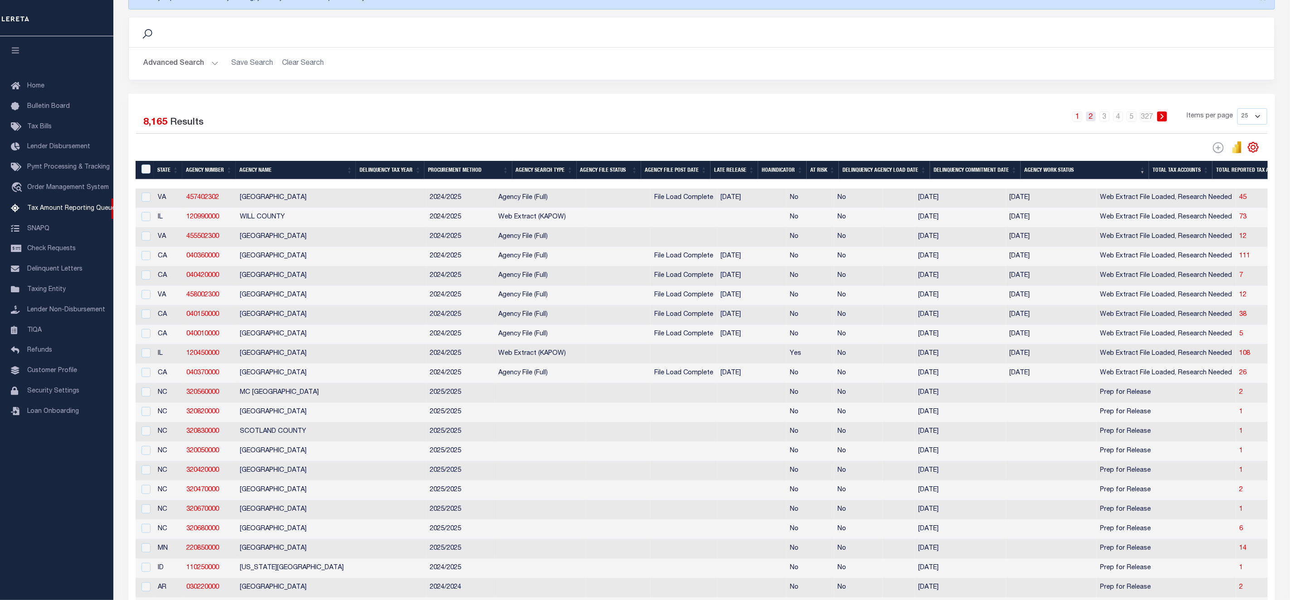
click at [1090, 118] on link "2" at bounding box center [1091, 117] width 10 height 10
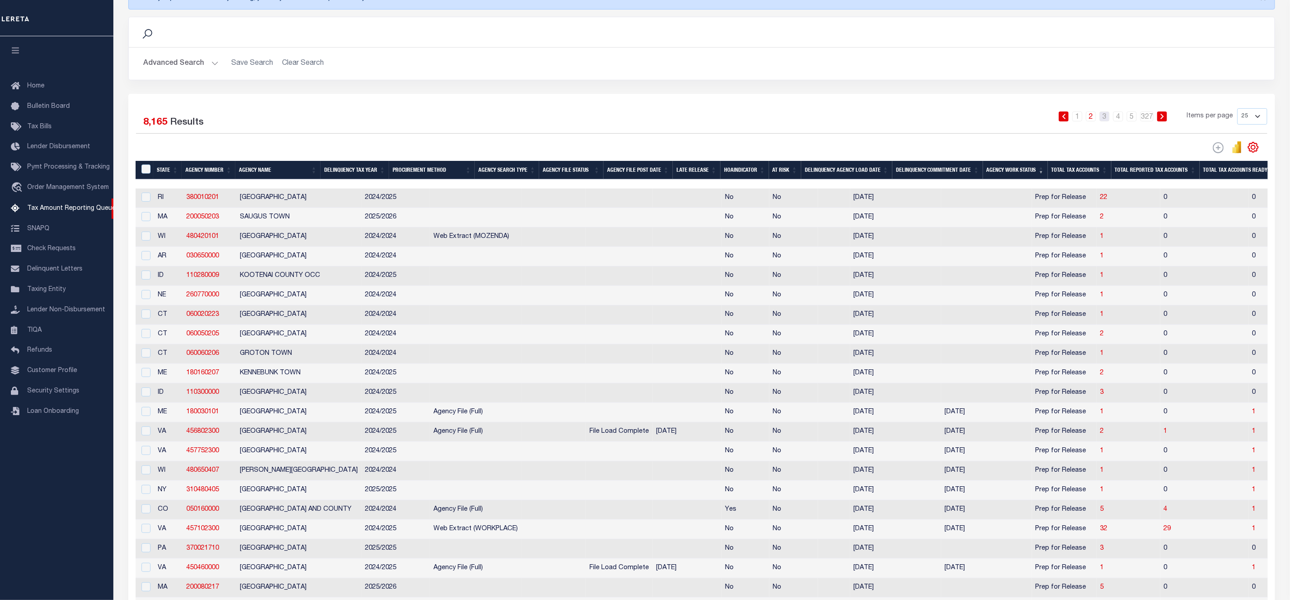
click at [1103, 120] on link "3" at bounding box center [1105, 117] width 10 height 10
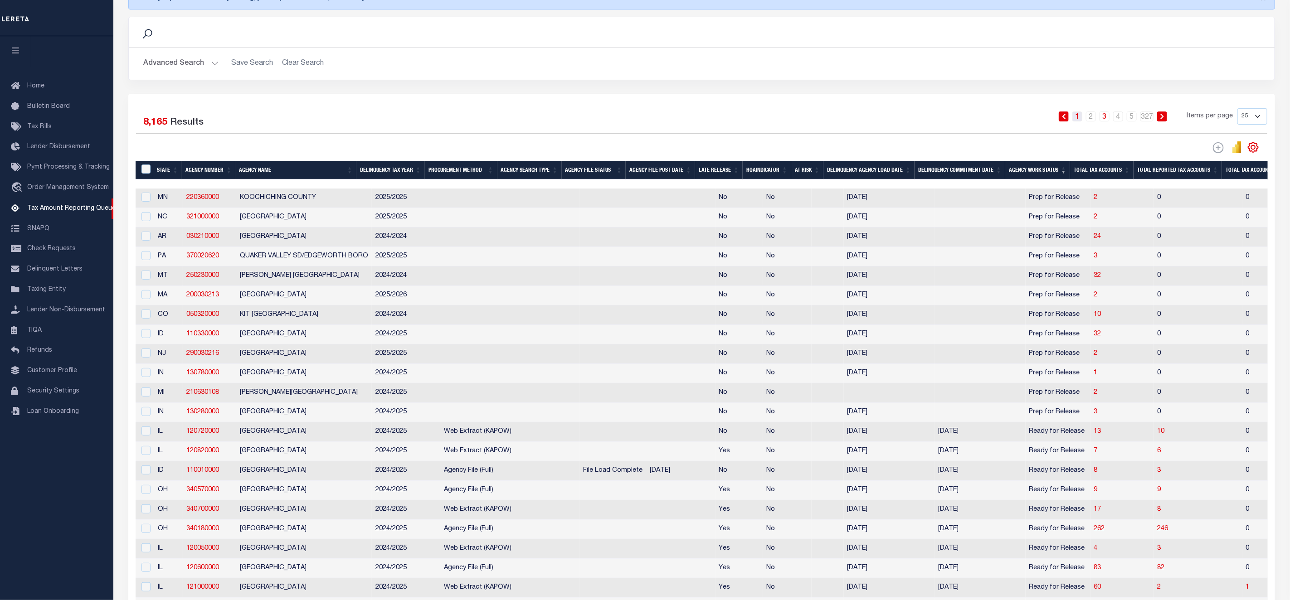
click at [1078, 115] on link "1" at bounding box center [1077, 117] width 10 height 10
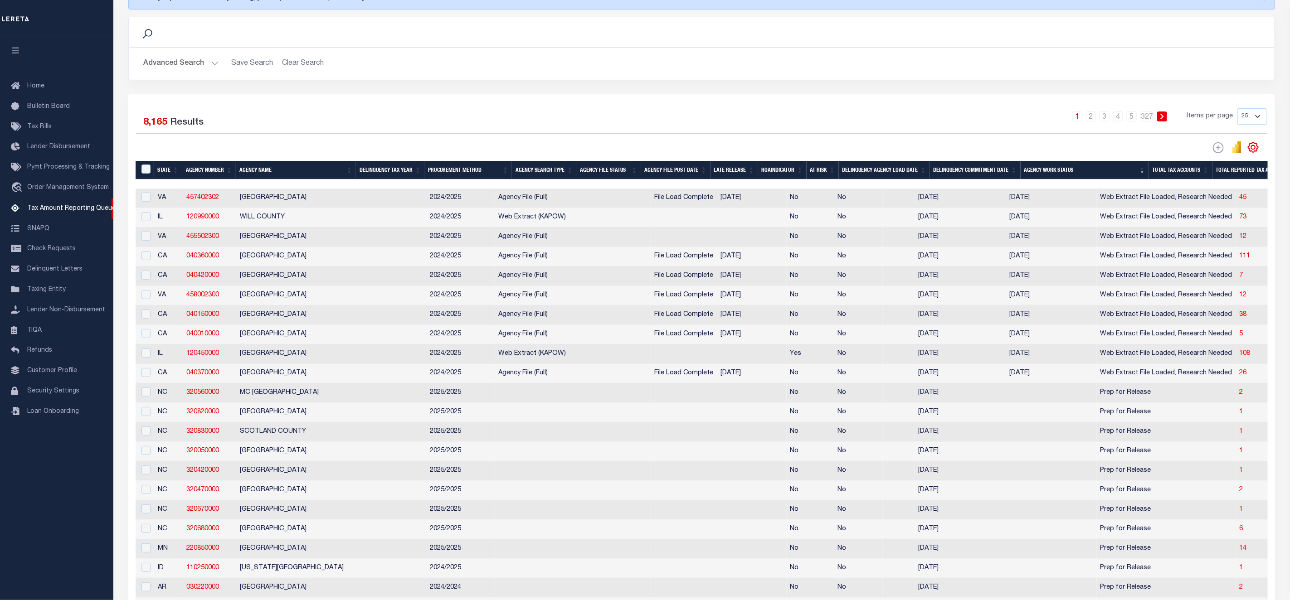
click at [1057, 173] on th "Agency Work Status" at bounding box center [1085, 170] width 128 height 19
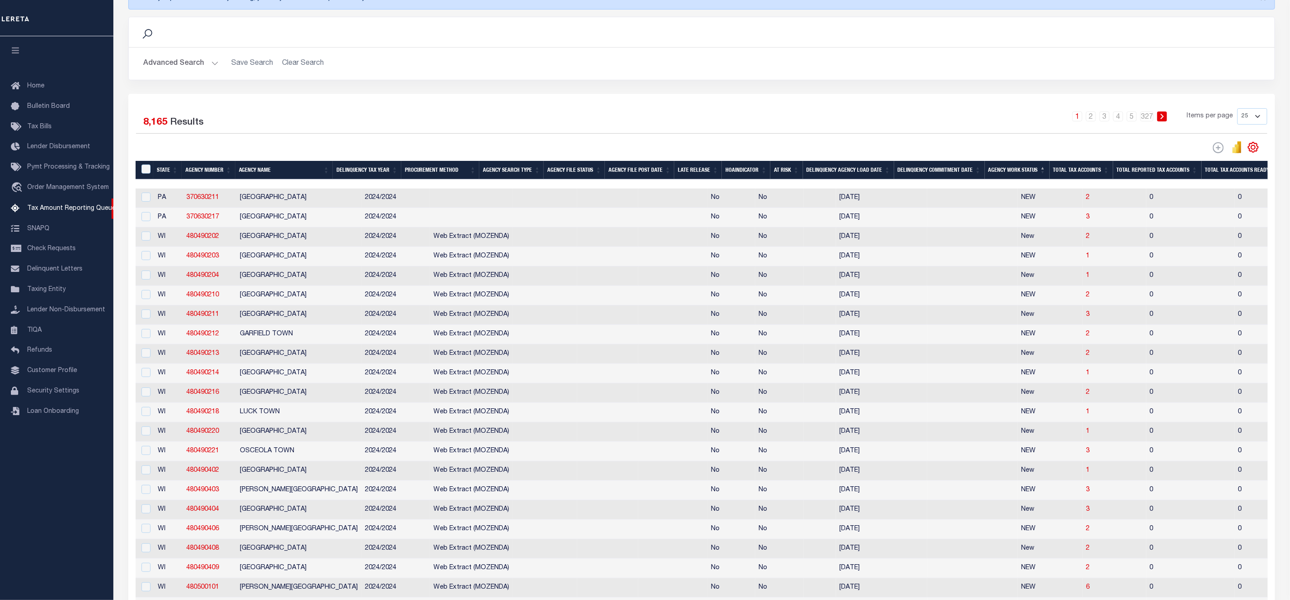
scroll to position [0, 0]
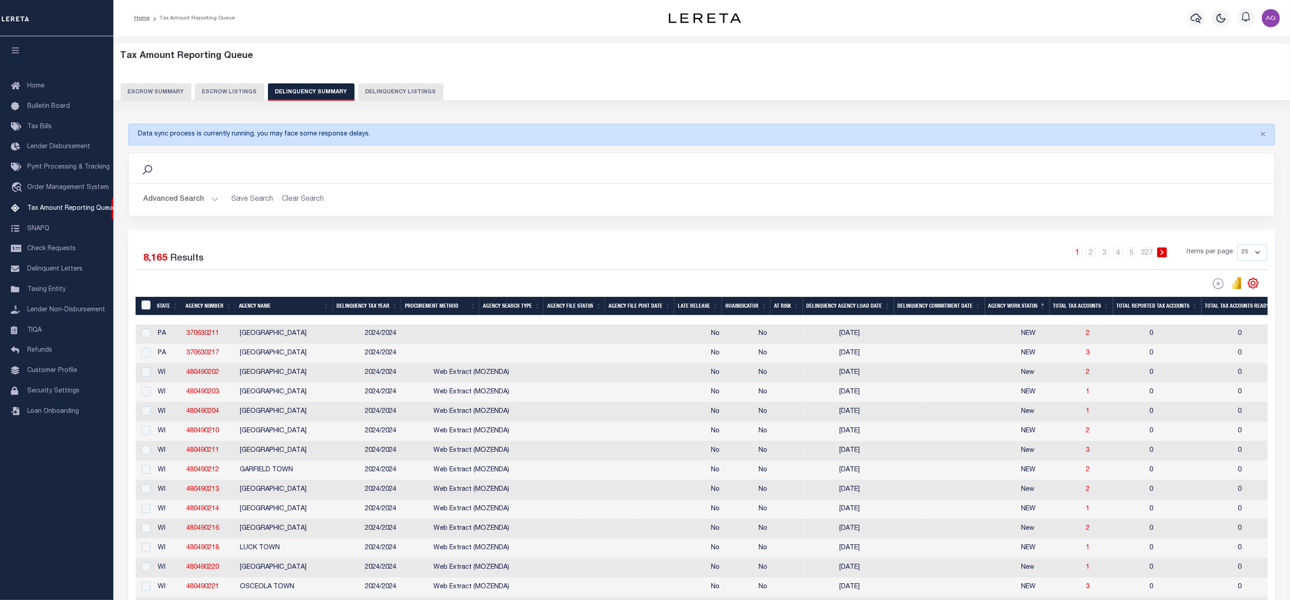
click at [185, 205] on button "Advanced Search" at bounding box center [180, 200] width 75 height 18
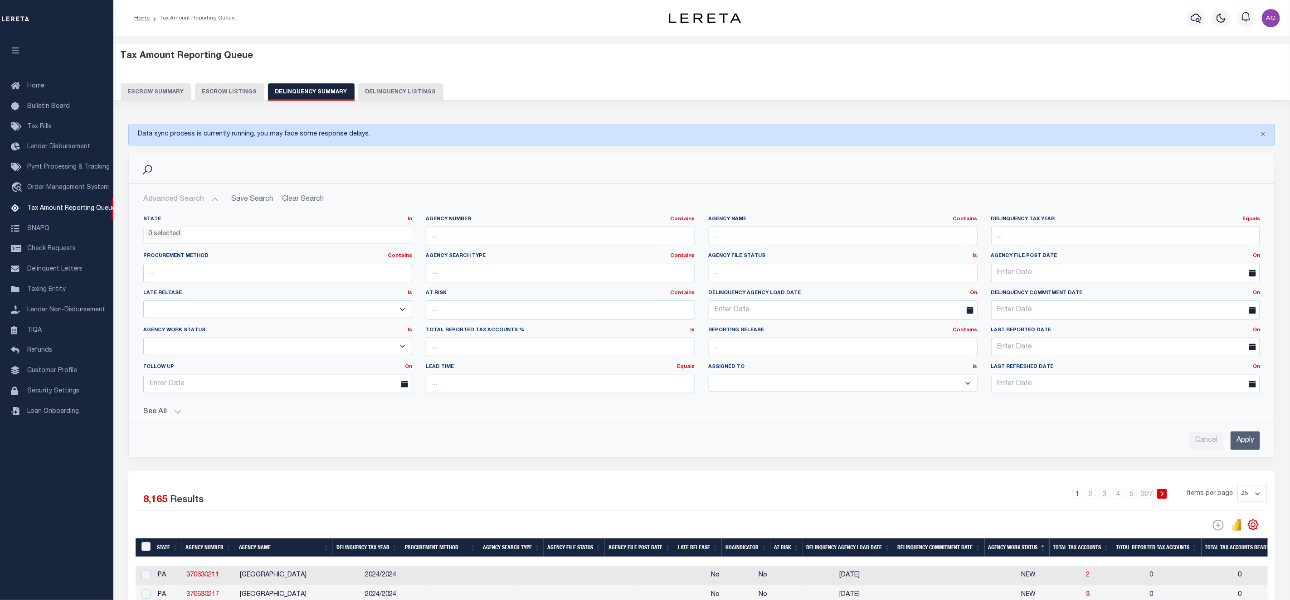
click at [167, 415] on button "See All" at bounding box center [701, 412] width 1117 height 9
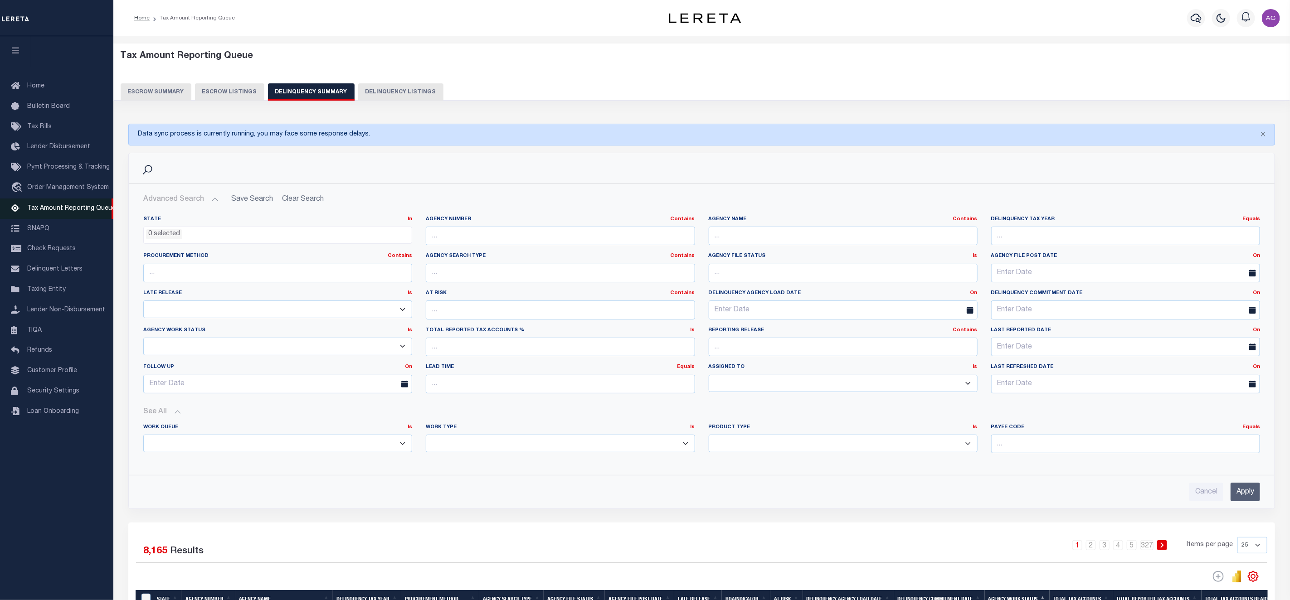
click at [69, 212] on span "Tax Amount Reporting Queue" at bounding box center [71, 208] width 88 height 6
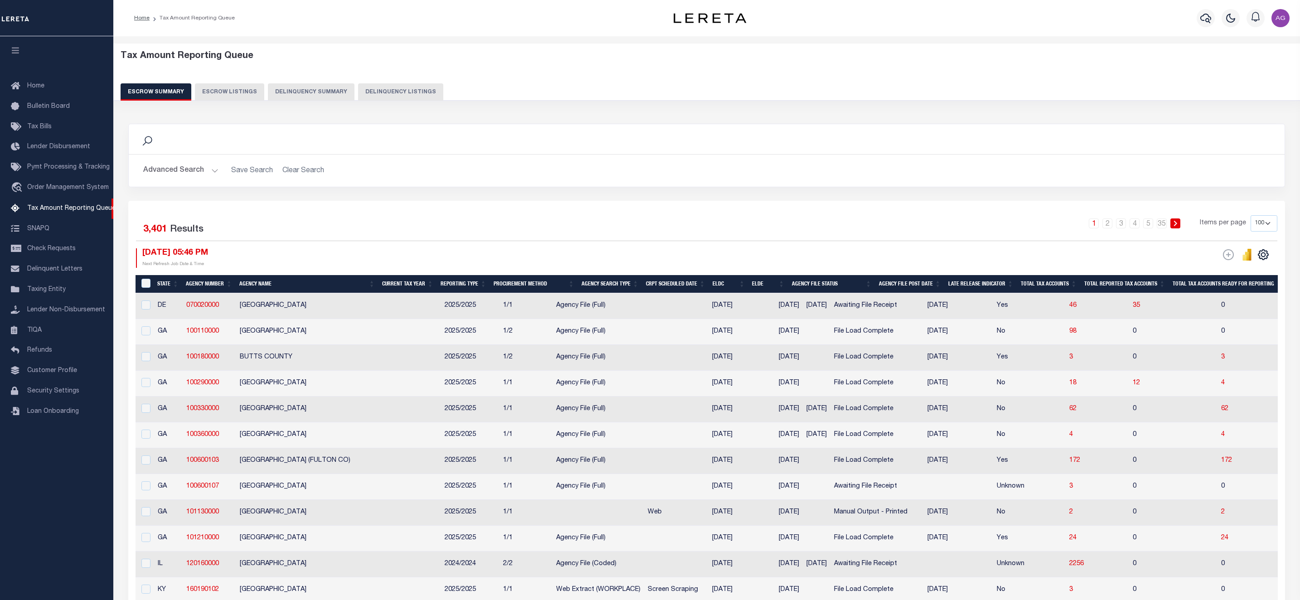
click at [314, 90] on button "Delinquency Summary" at bounding box center [311, 91] width 87 height 17
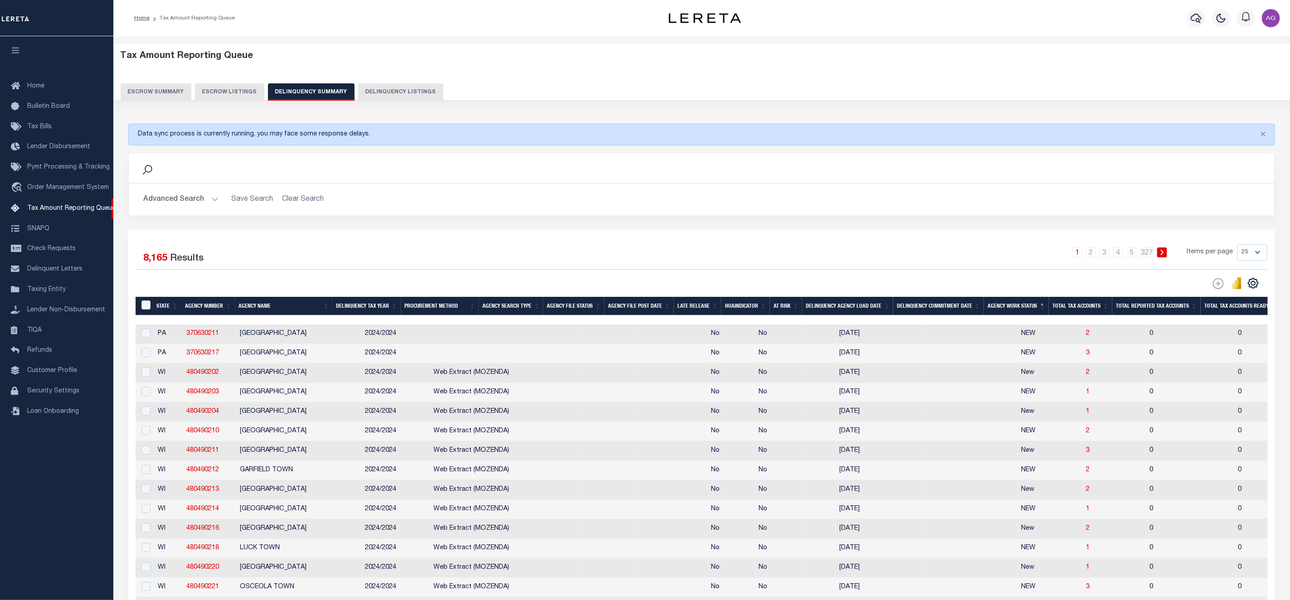
click at [1035, 311] on th "Agency Work Status" at bounding box center [1016, 306] width 65 height 19
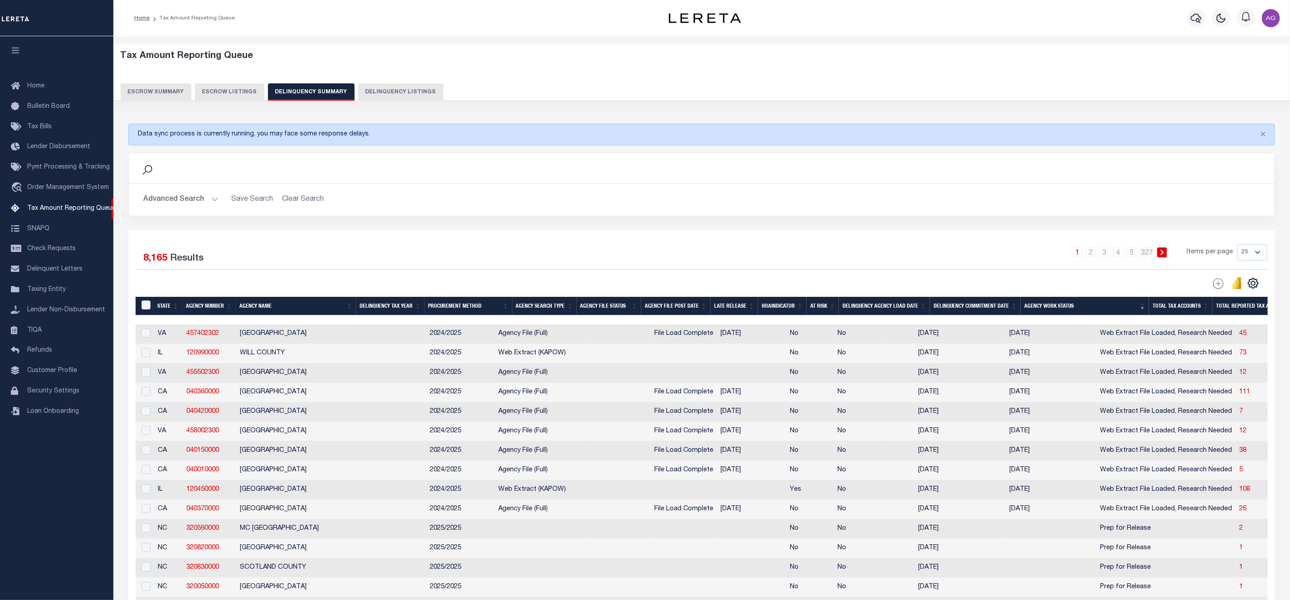
click at [1035, 311] on th "Agency Work Status" at bounding box center [1085, 306] width 128 height 19
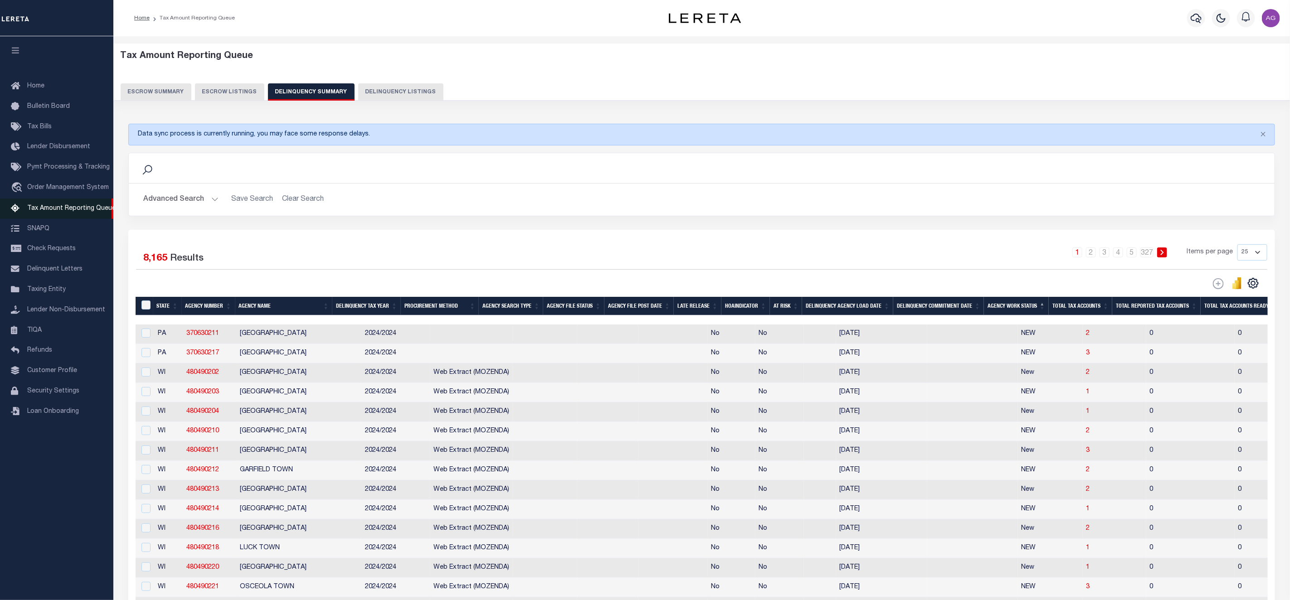
click at [67, 207] on span "Tax Amount Reporting Queue" at bounding box center [71, 208] width 88 height 6
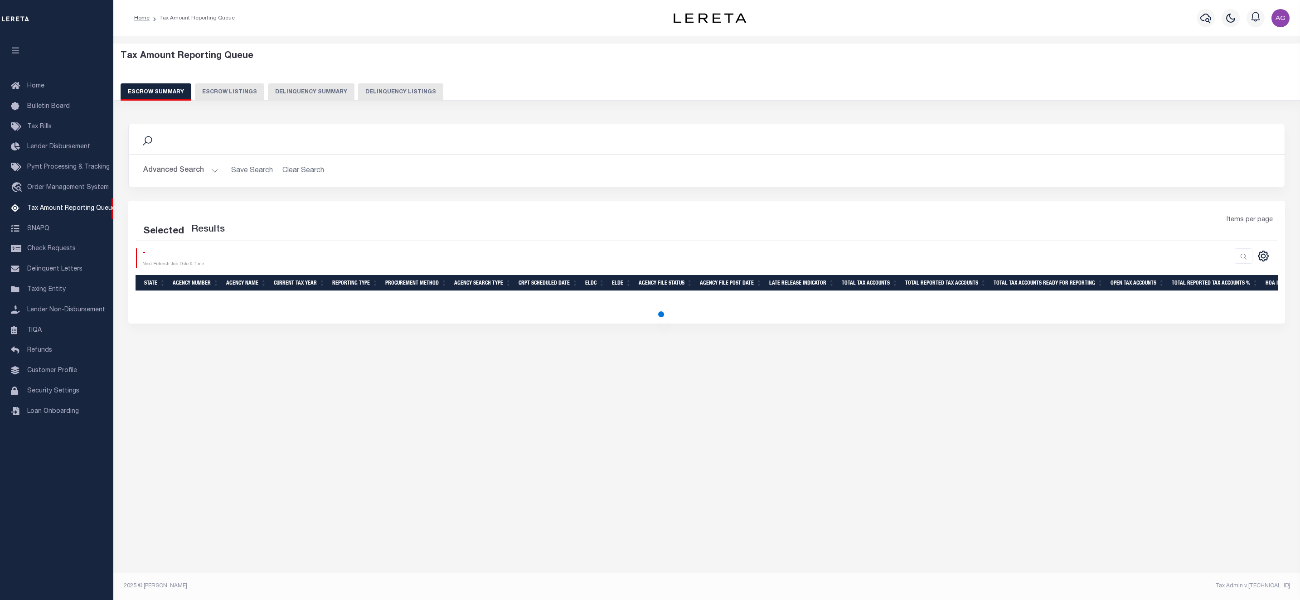
click at [328, 92] on button "Delinquency Summary" at bounding box center [311, 91] width 87 height 17
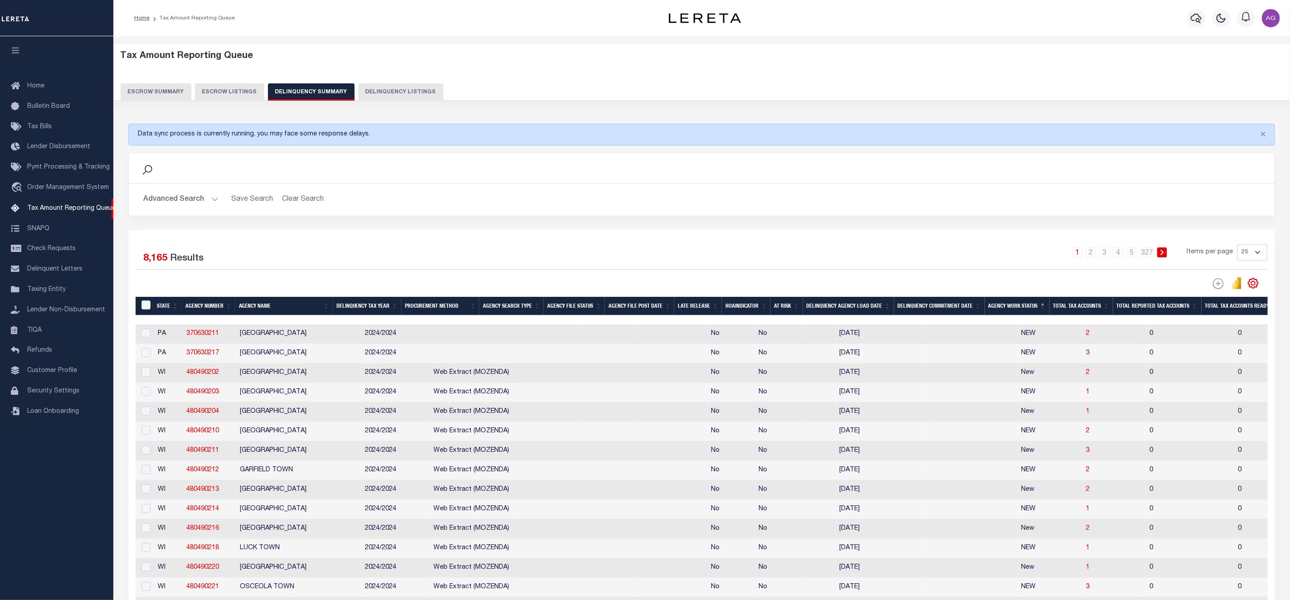
click at [1044, 307] on th "Agency Work Status" at bounding box center [1017, 306] width 65 height 19
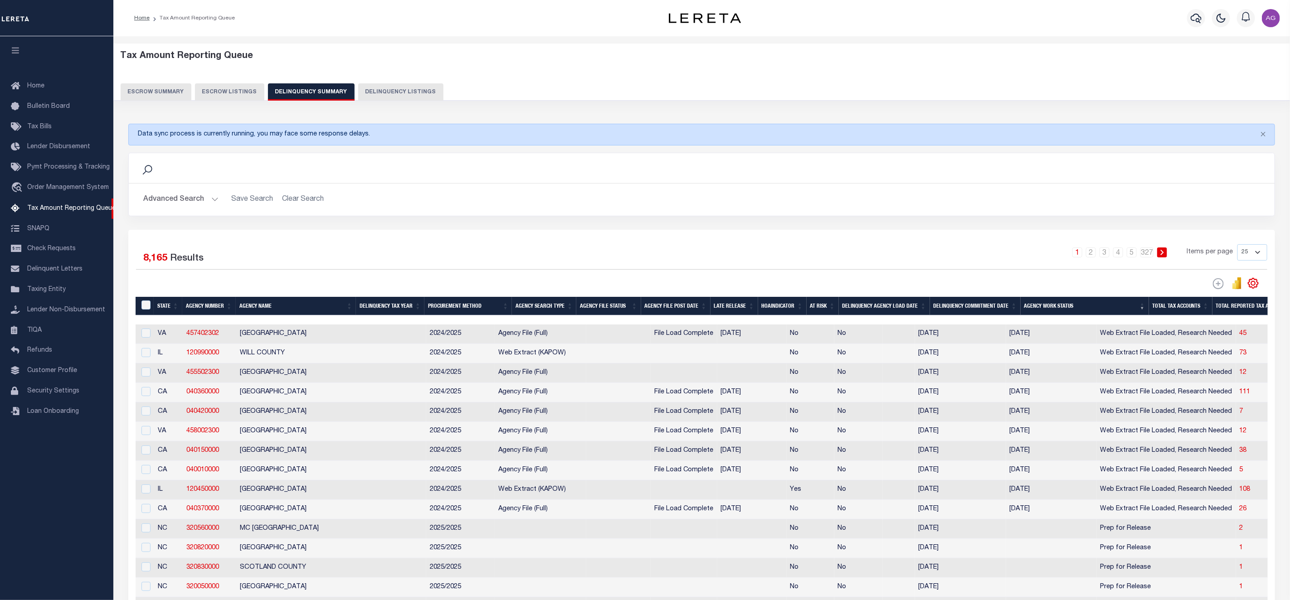
click at [1044, 307] on th "Agency Work Status" at bounding box center [1085, 306] width 128 height 19
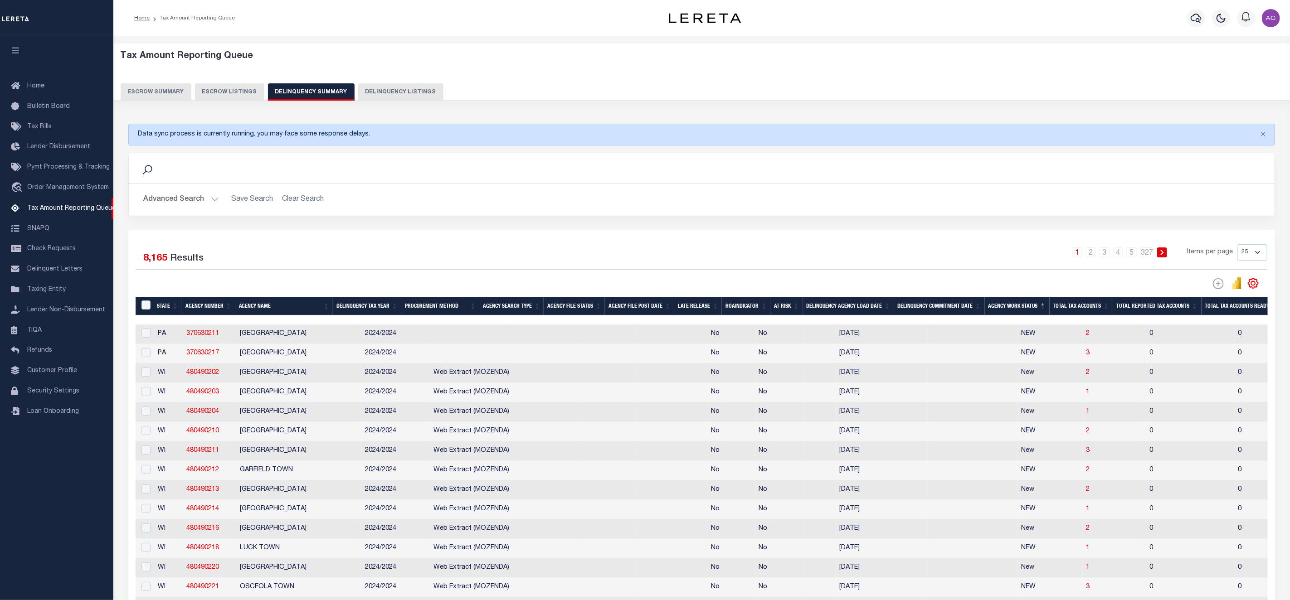
click at [193, 199] on button "Advanced Search" at bounding box center [180, 200] width 75 height 18
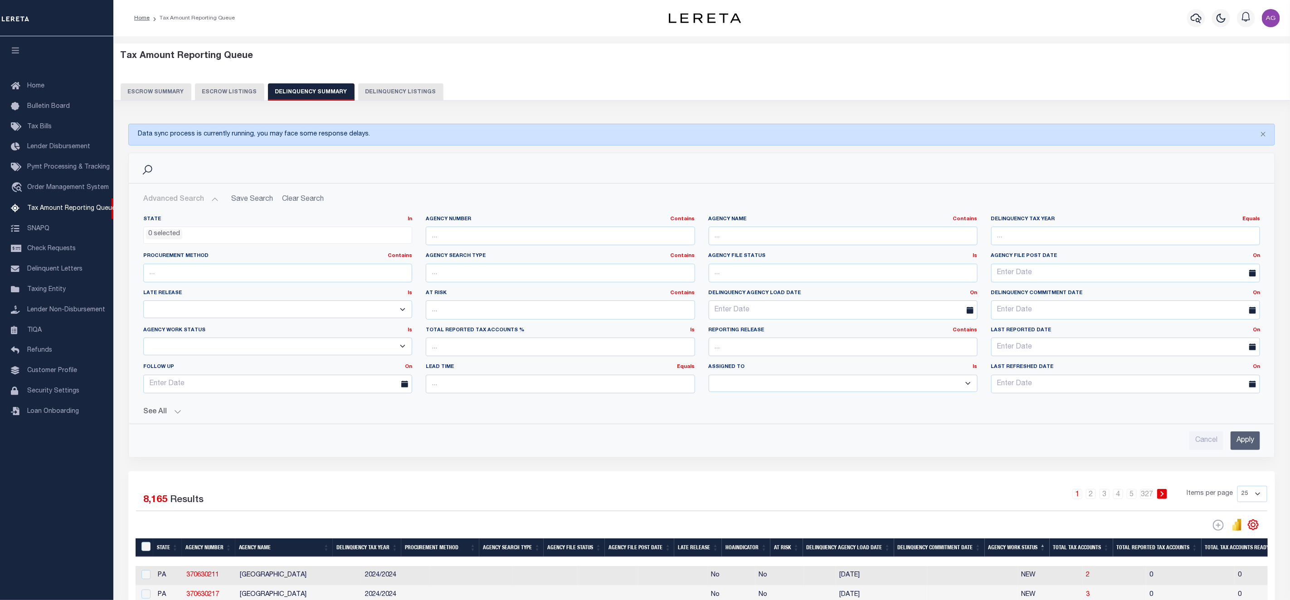
click at [154, 239] on li "0 selected" at bounding box center [164, 234] width 36 height 10
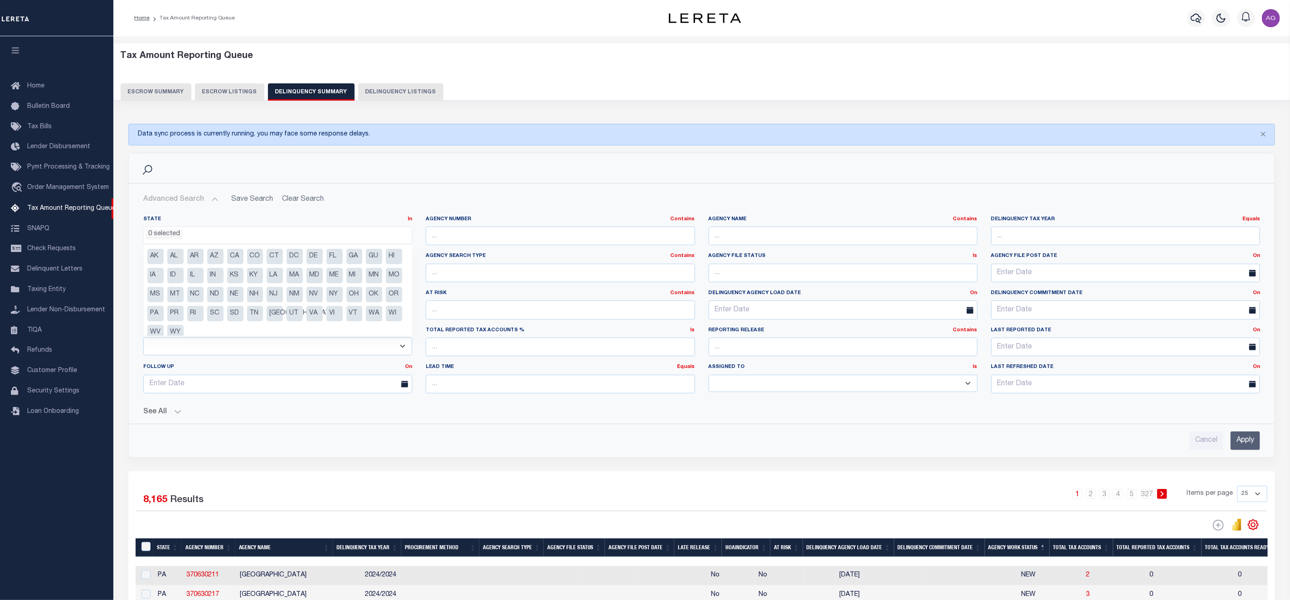
click at [204, 277] on li "IL" at bounding box center [195, 275] width 16 height 15
select select "IL"
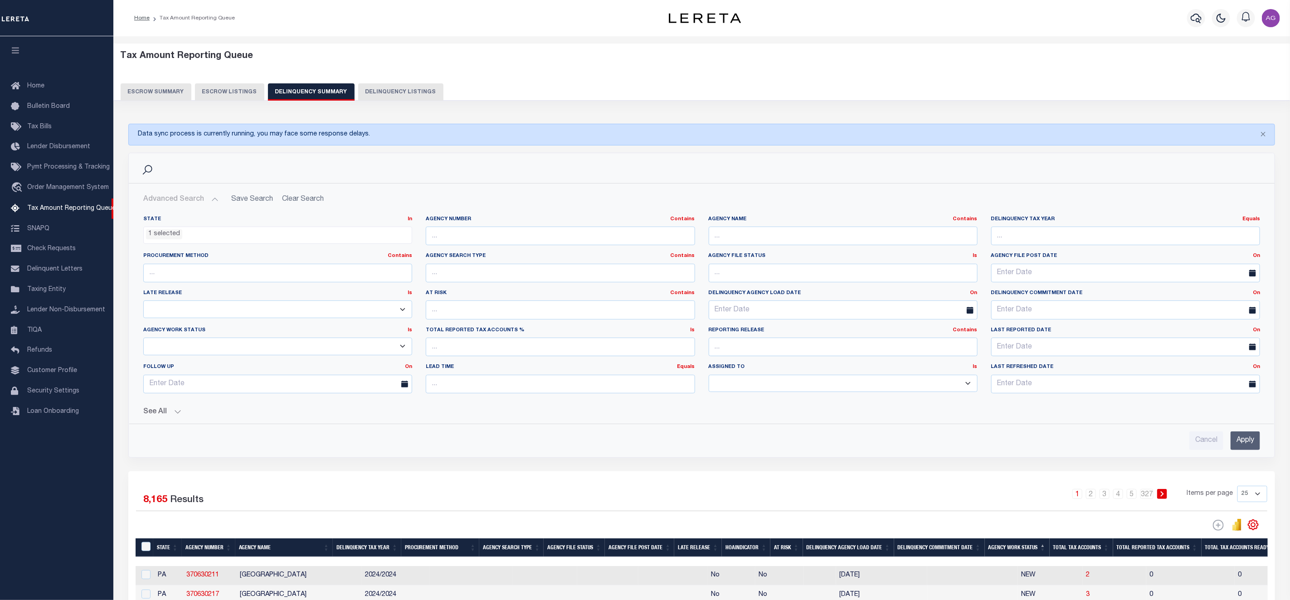
click at [1247, 445] on input "Apply" at bounding box center [1245, 441] width 29 height 19
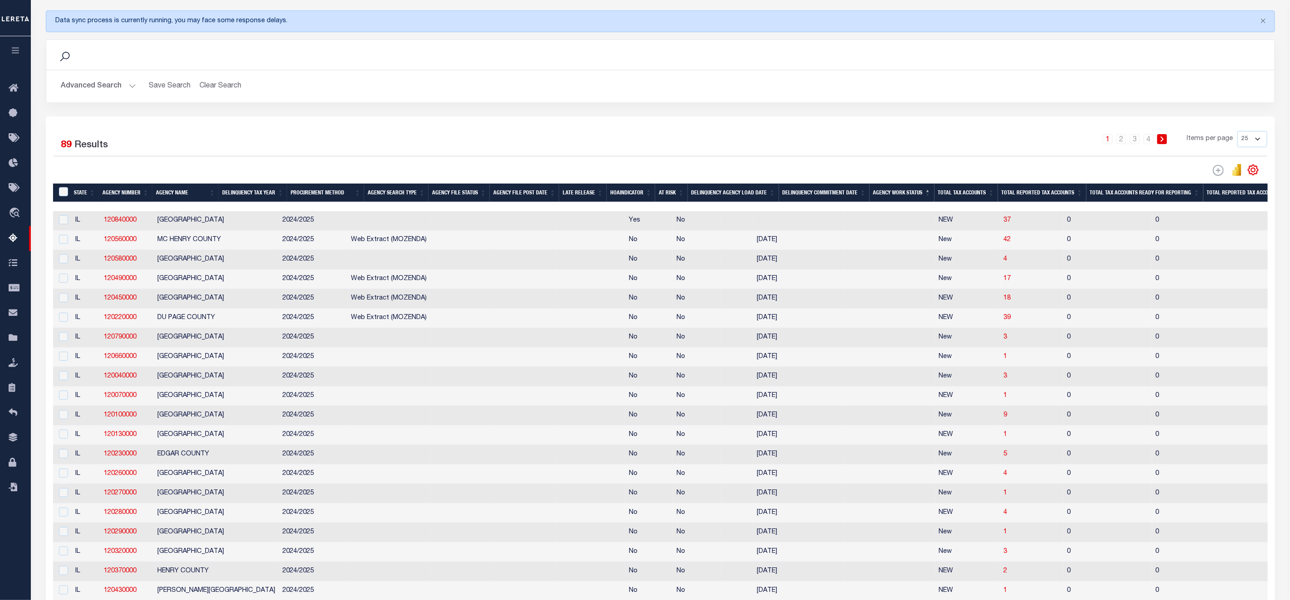
scroll to position [0, 0]
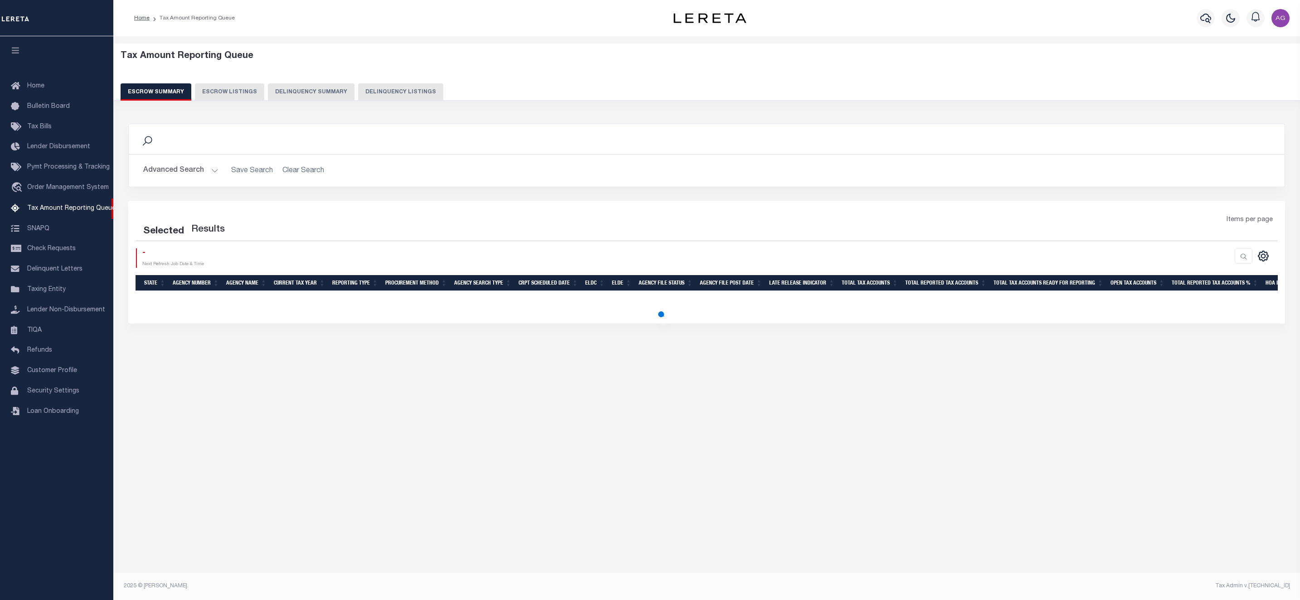
select select
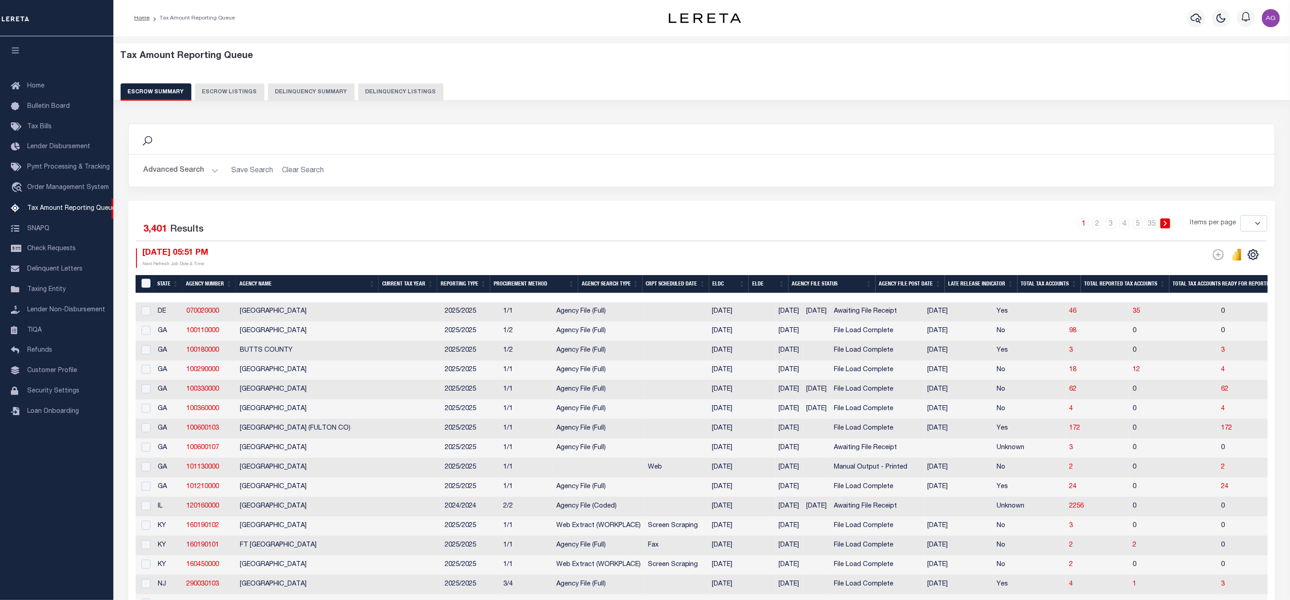
click at [324, 93] on button "Delinquency Summary" at bounding box center [311, 91] width 87 height 17
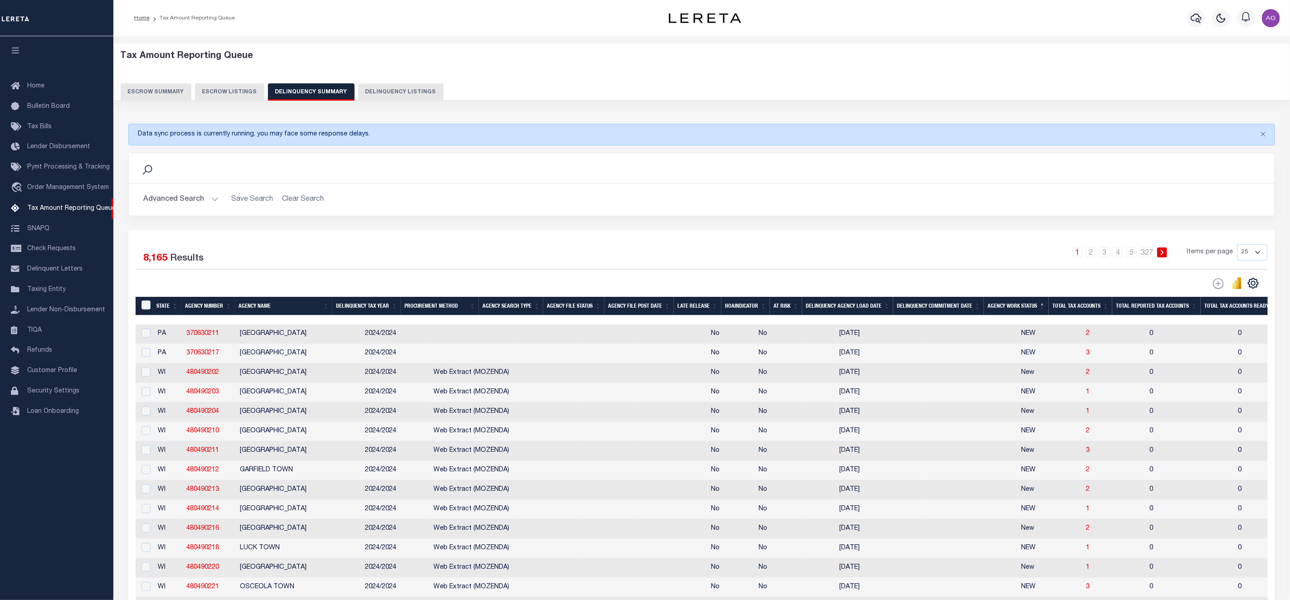
click at [199, 200] on button "Advanced Search" at bounding box center [180, 200] width 75 height 18
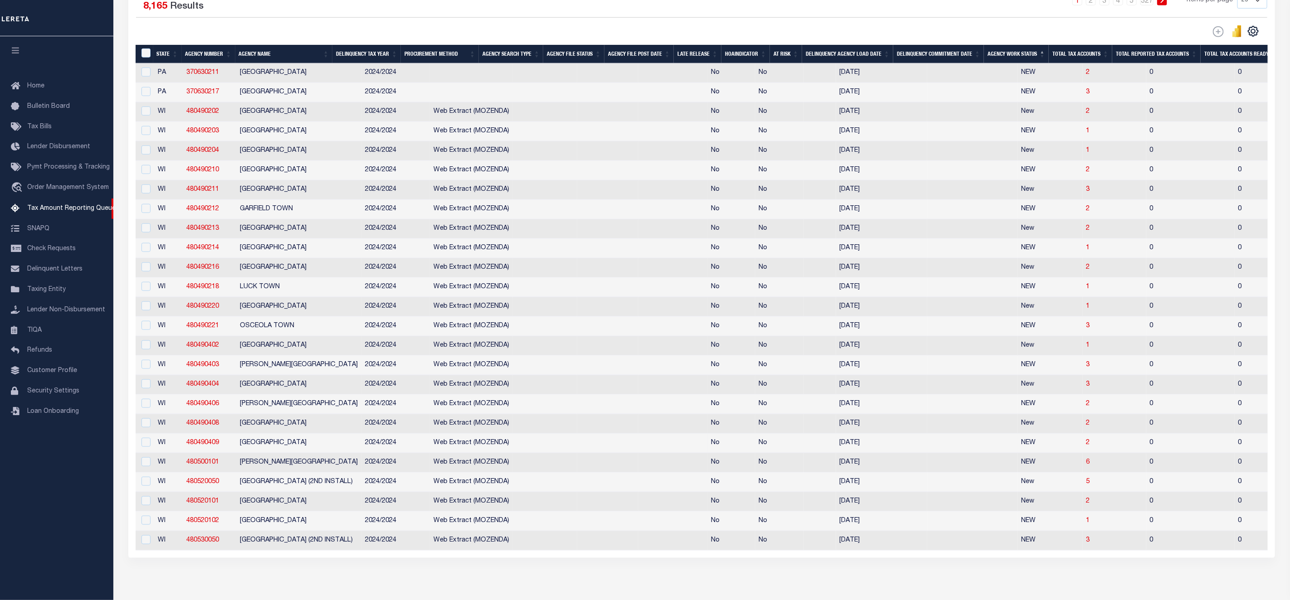
scroll to position [154, 0]
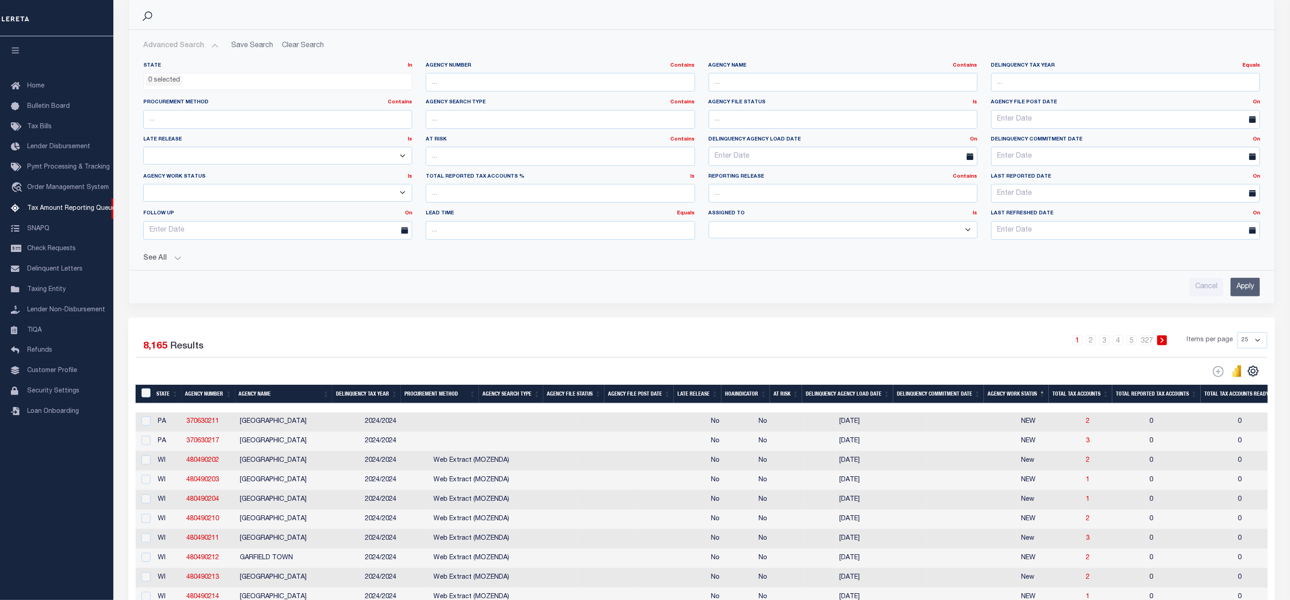
click at [160, 79] on li "0 selected" at bounding box center [164, 81] width 36 height 10
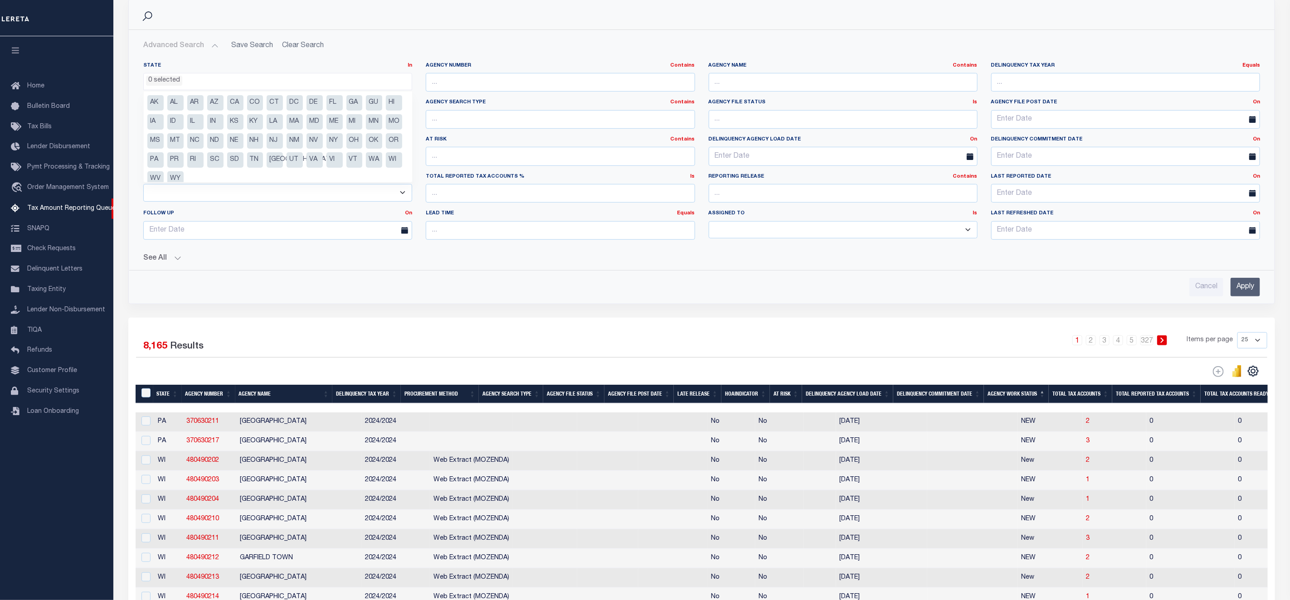
click at [204, 122] on li "IL" at bounding box center [195, 121] width 16 height 15
select select "IL"
click at [161, 261] on button "See All" at bounding box center [701, 258] width 1117 height 9
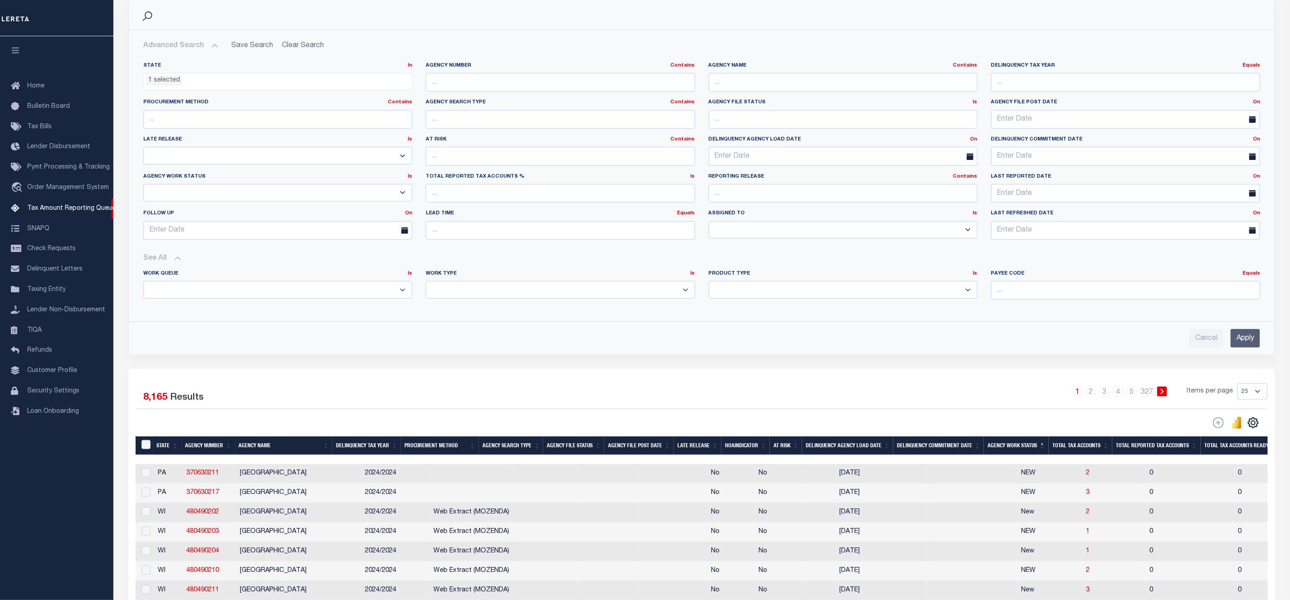
click at [483, 290] on select "Annual Delinquency Back Search Payment Status Check DTRACK" at bounding box center [560, 290] width 269 height 18
select select "AnnualDelinquency"
click at [426, 284] on select "Annual Delinquency Back Search Payment Status Check DTRACK" at bounding box center [560, 290] width 269 height 18
click at [1237, 333] on input "Apply" at bounding box center [1245, 338] width 29 height 19
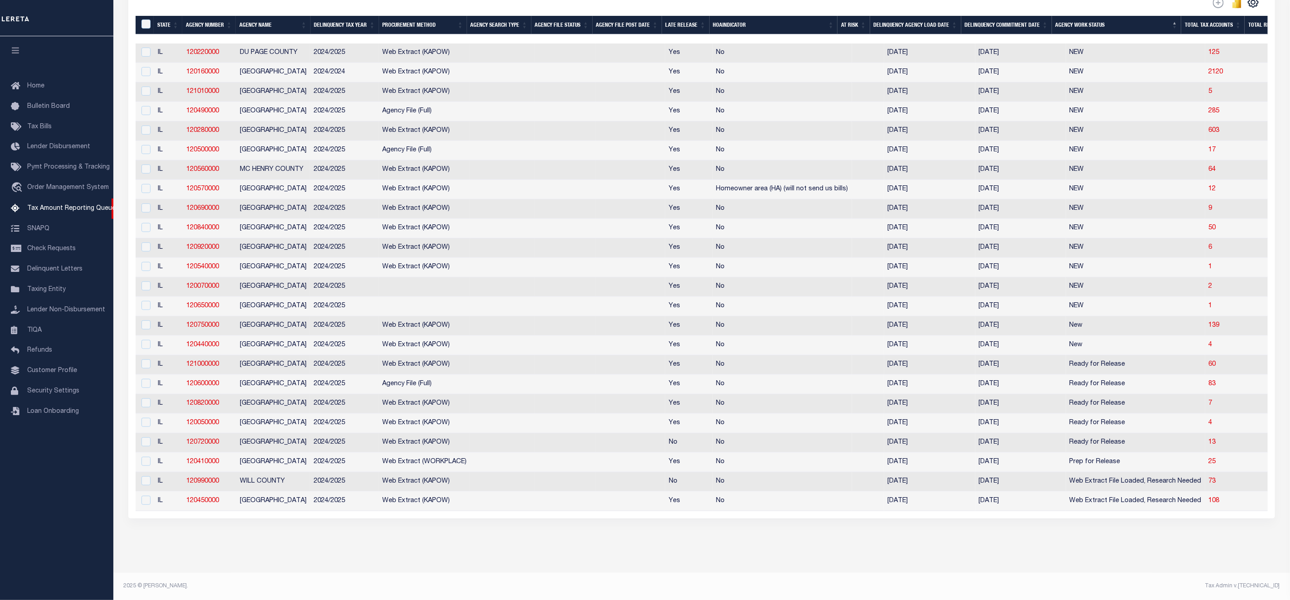
scroll to position [0, 320]
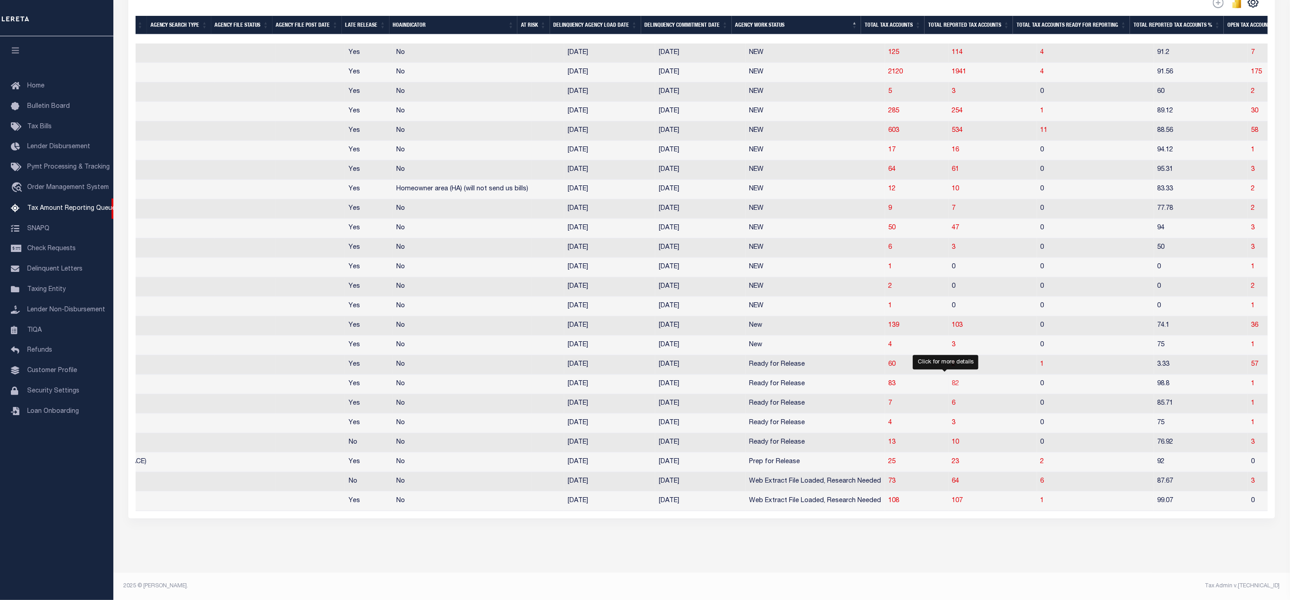
click at [952, 381] on span "82" at bounding box center [955, 384] width 7 height 6
select select "100"
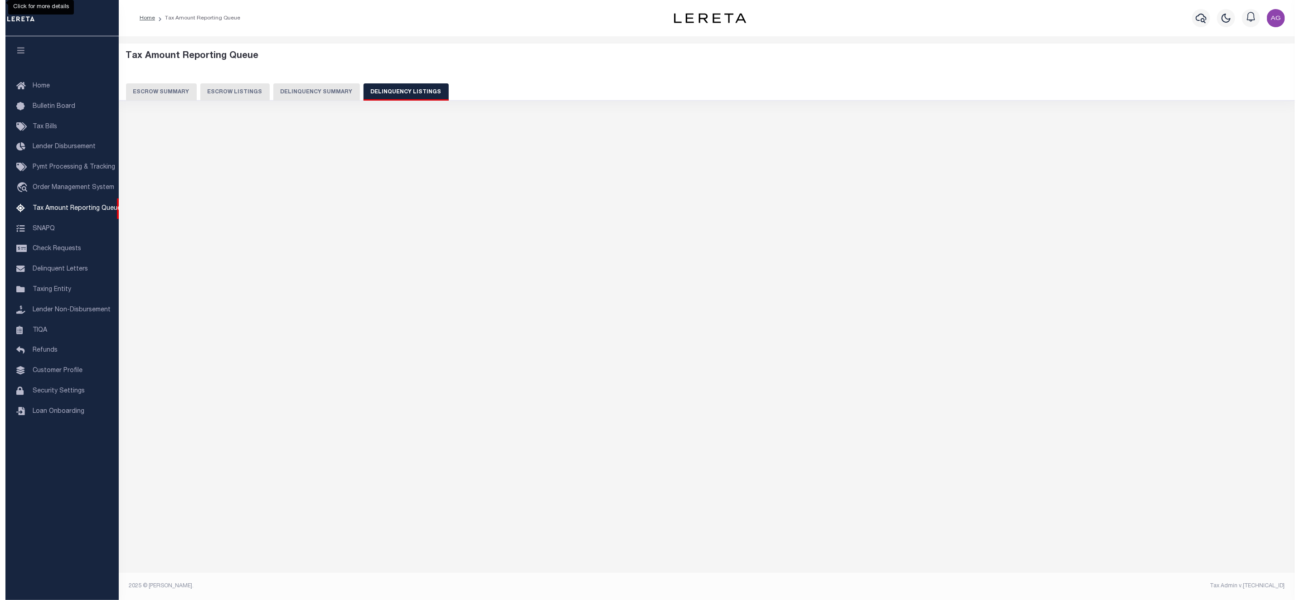
scroll to position [0, 0]
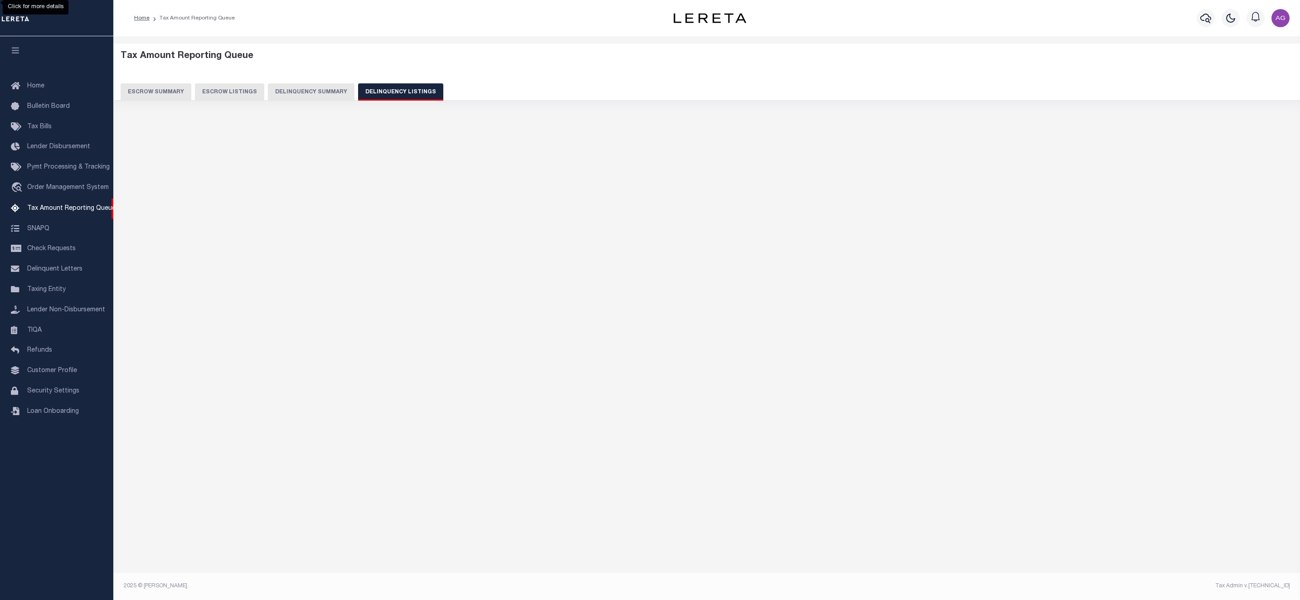
select select "100"
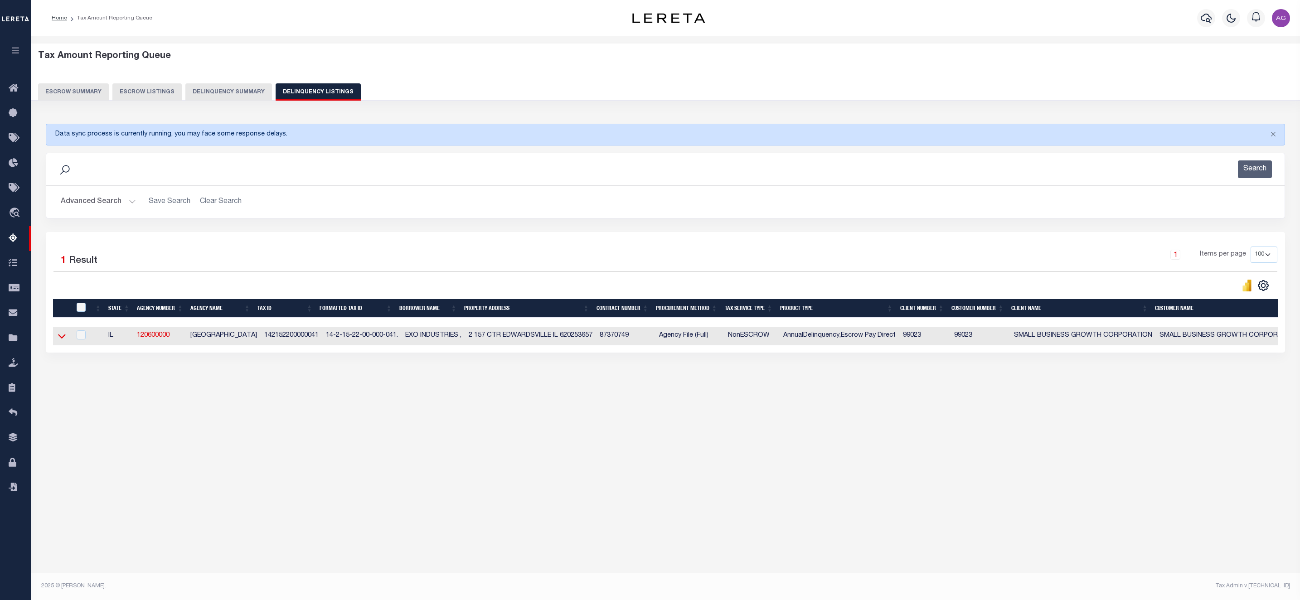
click at [60, 338] on icon at bounding box center [62, 336] width 8 height 10
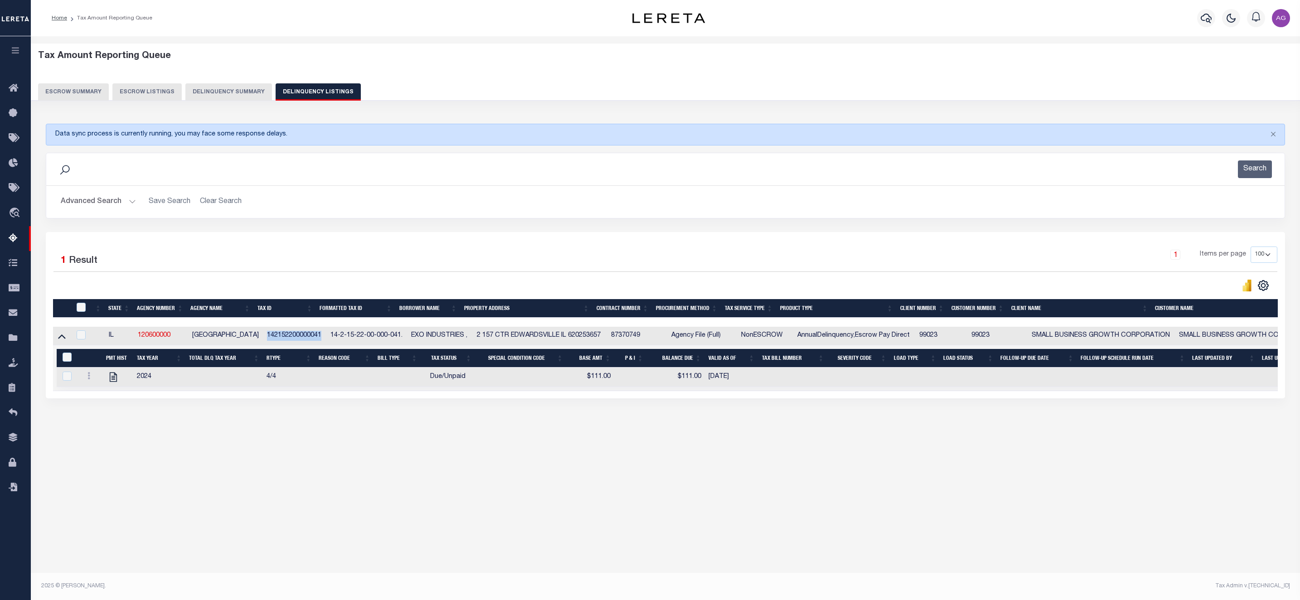
drag, startPoint x: 258, startPoint y: 337, endPoint x: 316, endPoint y: 344, distance: 58.9
click at [316, 344] on td "142152200000041" at bounding box center [294, 336] width 63 height 19
checkbox input "true"
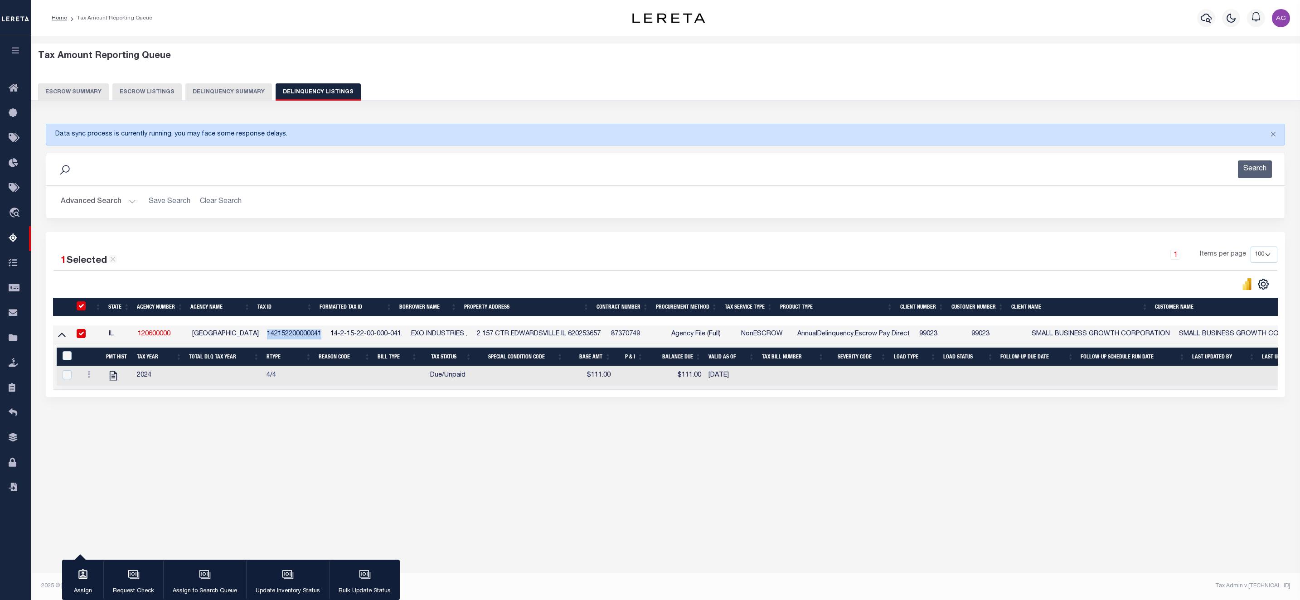
copy td "142152200000041"
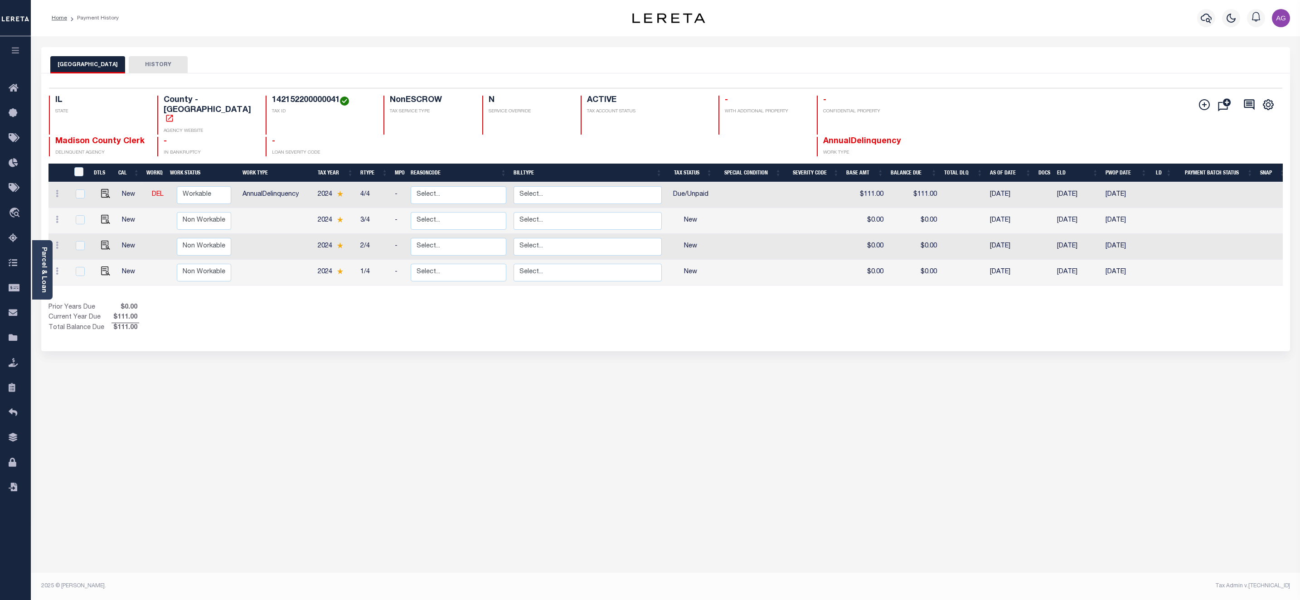
click at [321, 332] on div "Selected 4 Results 1 Items per page 25 50 100 IL STATE TAX ID N" at bounding box center [665, 212] width 1249 height 278
click at [276, 98] on h4 "142152200000041" at bounding box center [322, 101] width 101 height 10
copy h4 "142152200000041"
click at [290, 98] on h4 "142152200000041" at bounding box center [322, 101] width 101 height 10
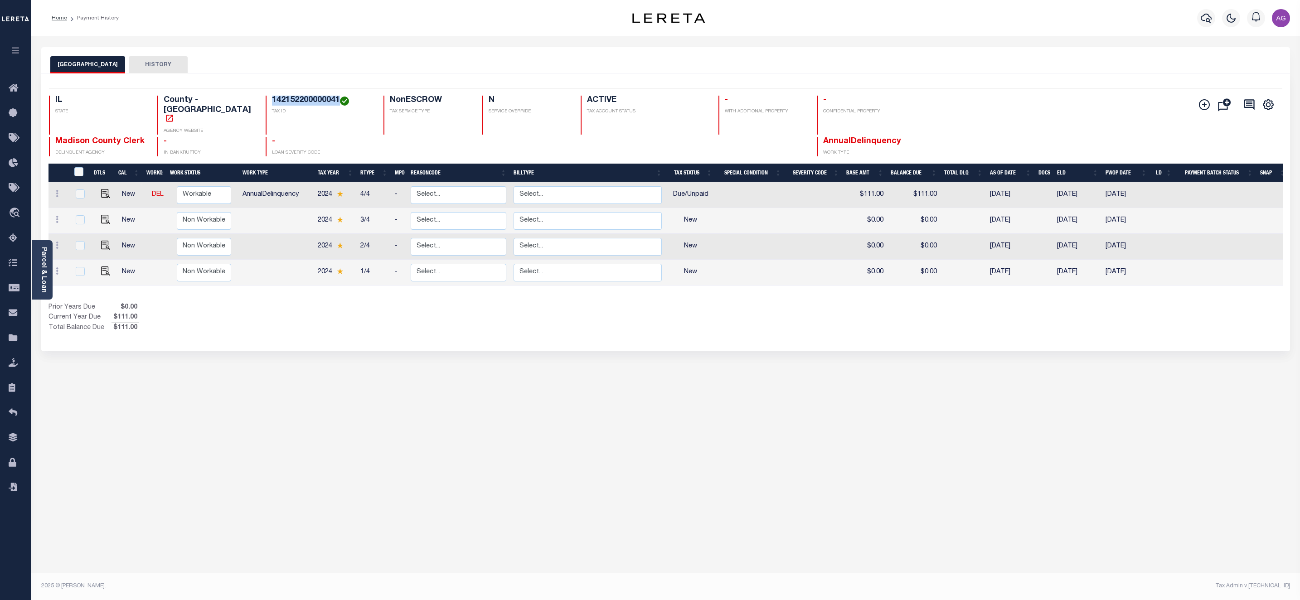
drag, startPoint x: 253, startPoint y: 98, endPoint x: 323, endPoint y: 104, distance: 69.6
click at [323, 104] on div "142152200000041 TAX ID" at bounding box center [319, 115] width 107 height 39
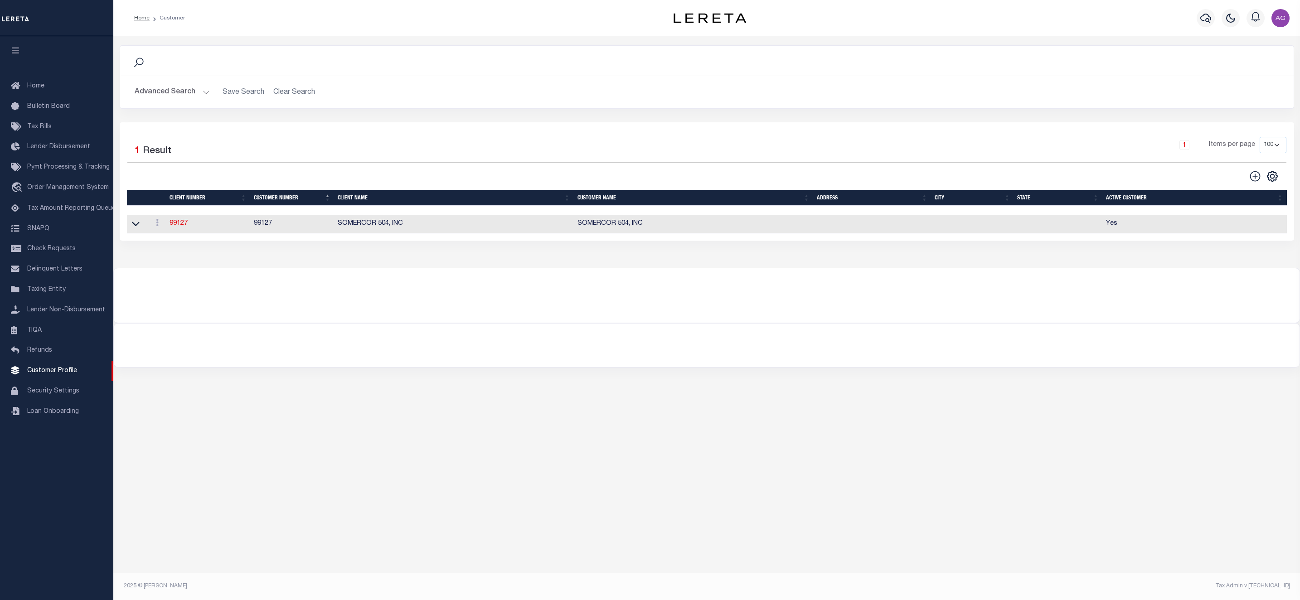
click at [188, 93] on button "Advanced Search" at bounding box center [172, 92] width 75 height 18
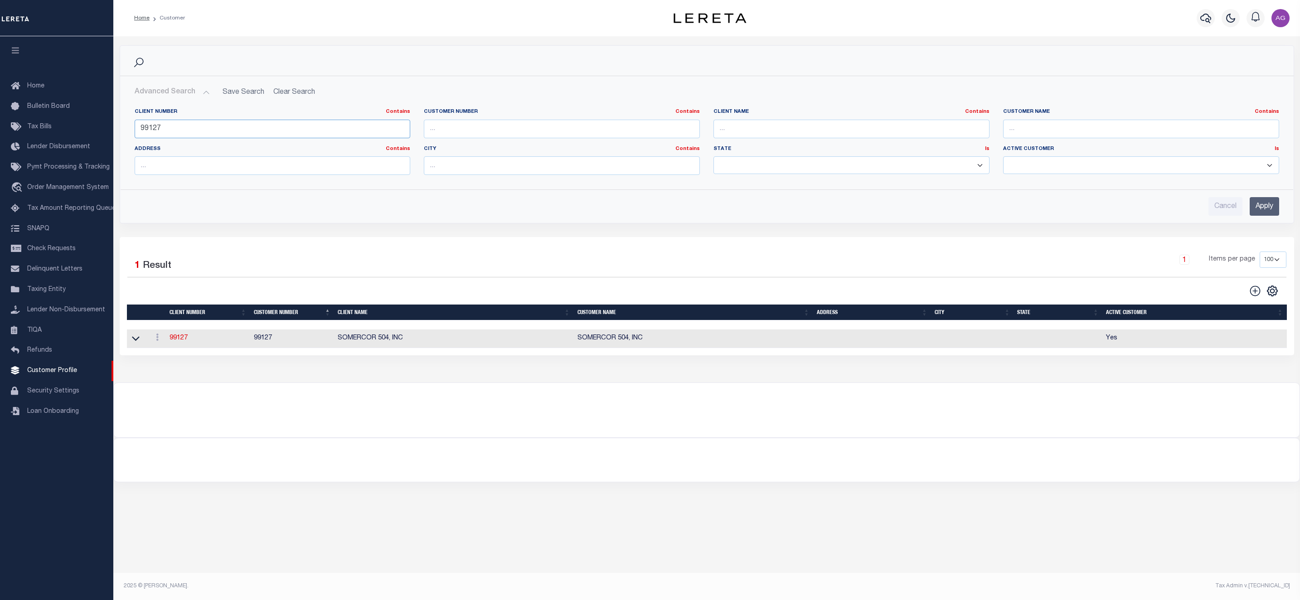
click at [203, 125] on input "99127" at bounding box center [273, 129] width 276 height 19
click at [1047, 128] on input "text" at bounding box center [1141, 129] width 276 height 19
paste input "SMALL BUSINESS GROWTH CORPORATION"
type input "SMALL BUSINESS GROWTH CORPORATION"
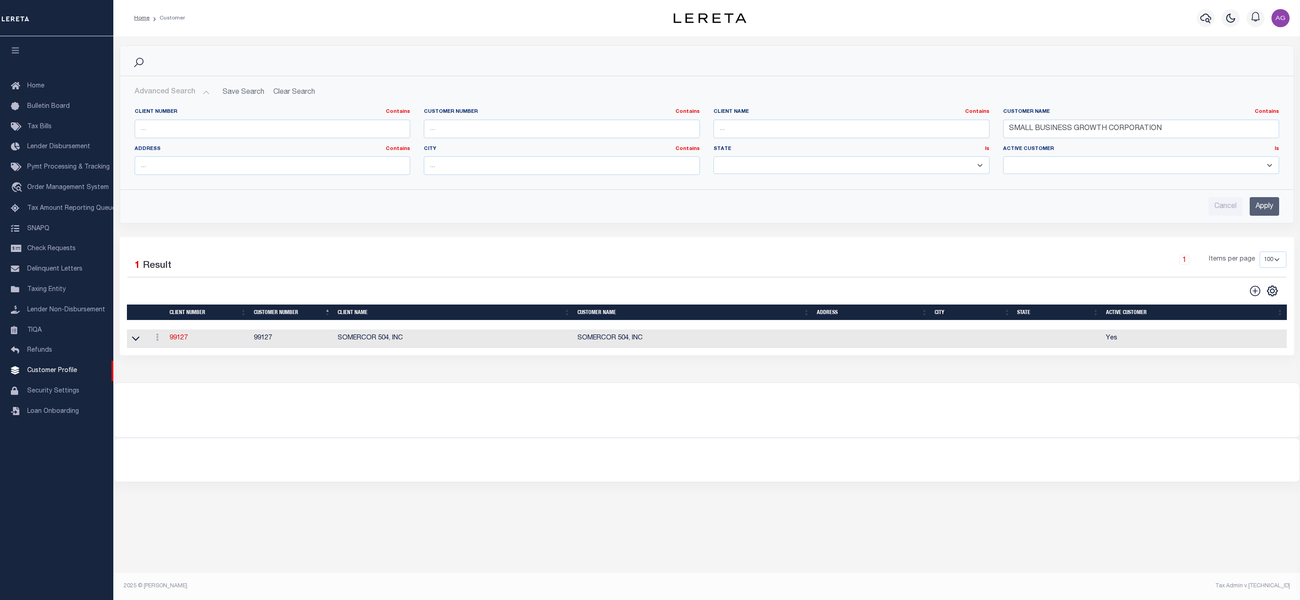
click at [1266, 203] on input "Apply" at bounding box center [1264, 206] width 29 height 19
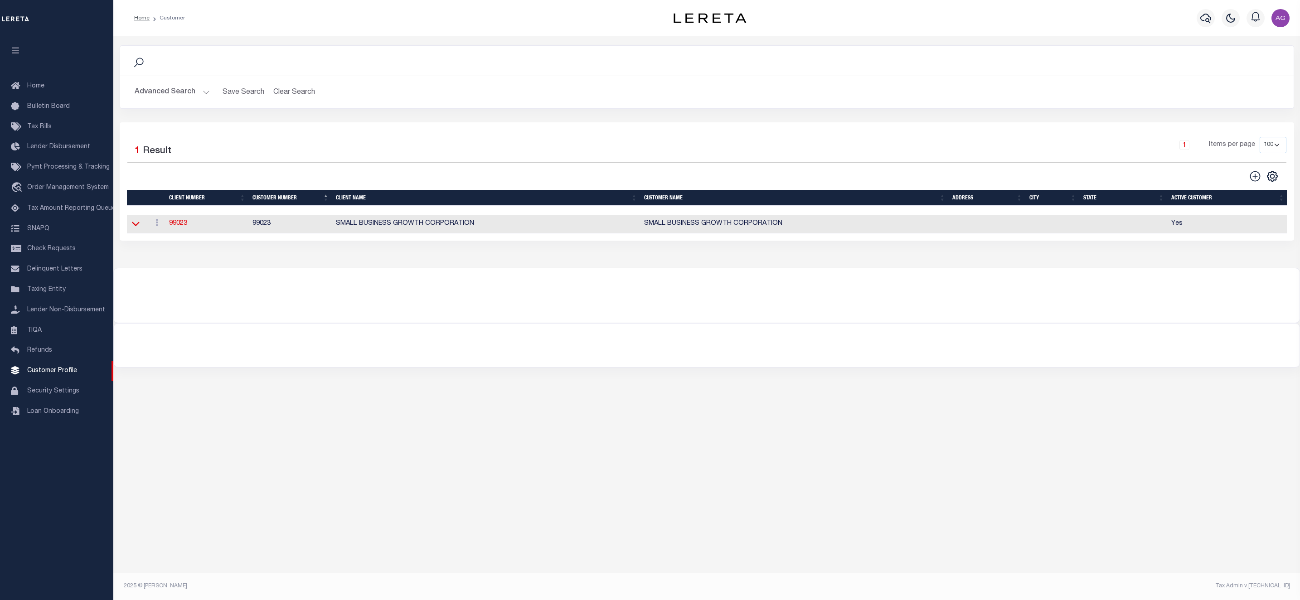
click at [138, 227] on icon at bounding box center [136, 224] width 8 height 5
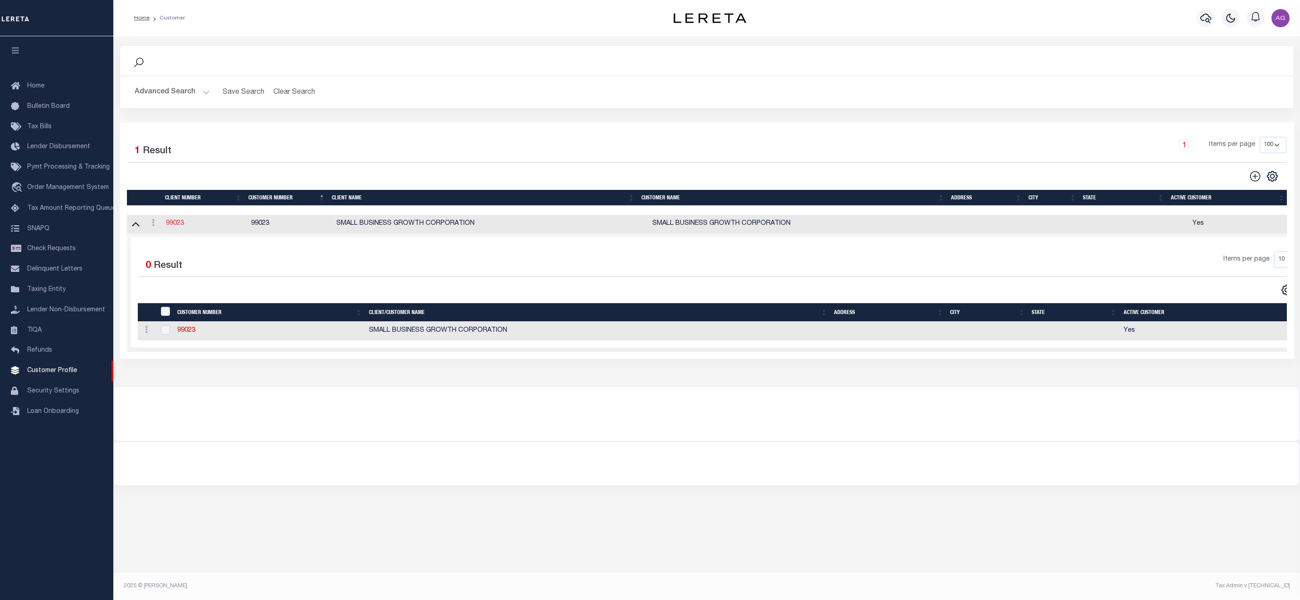
click at [179, 225] on link "99023" at bounding box center [175, 223] width 18 height 6
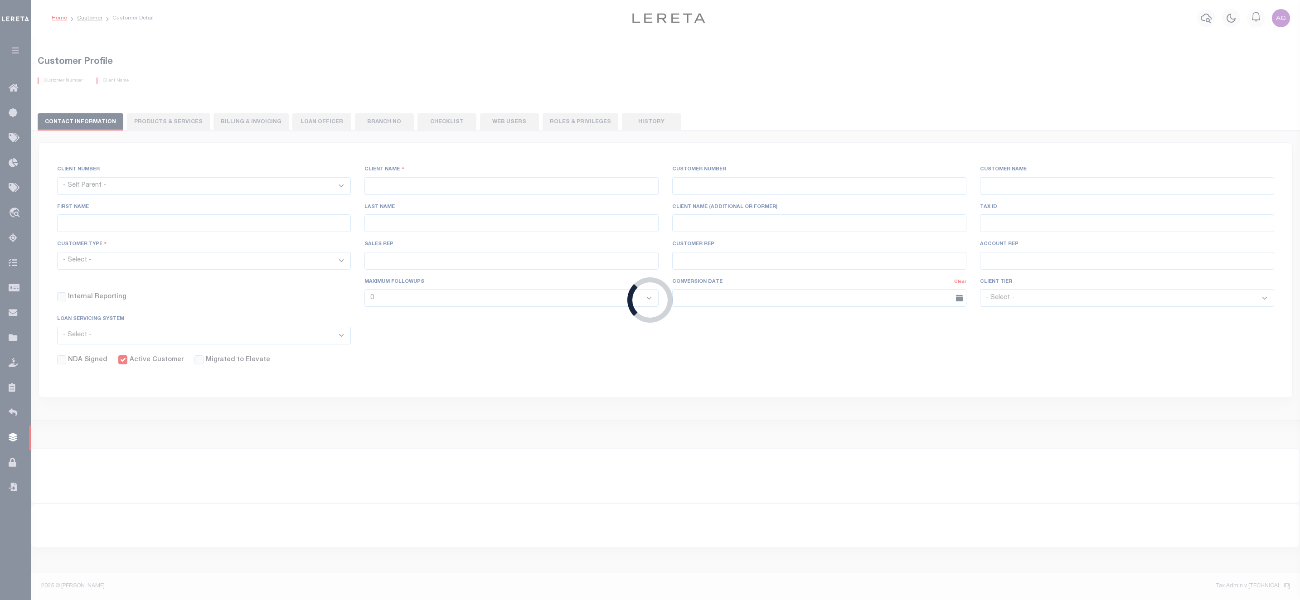
select select
type input "SMALL BUSINESS GROWTH CORPORATION"
type input "99023"
type input "SMALL BUSINESS GROWTH CORPORATION"
select select "Mixed Portfolio"
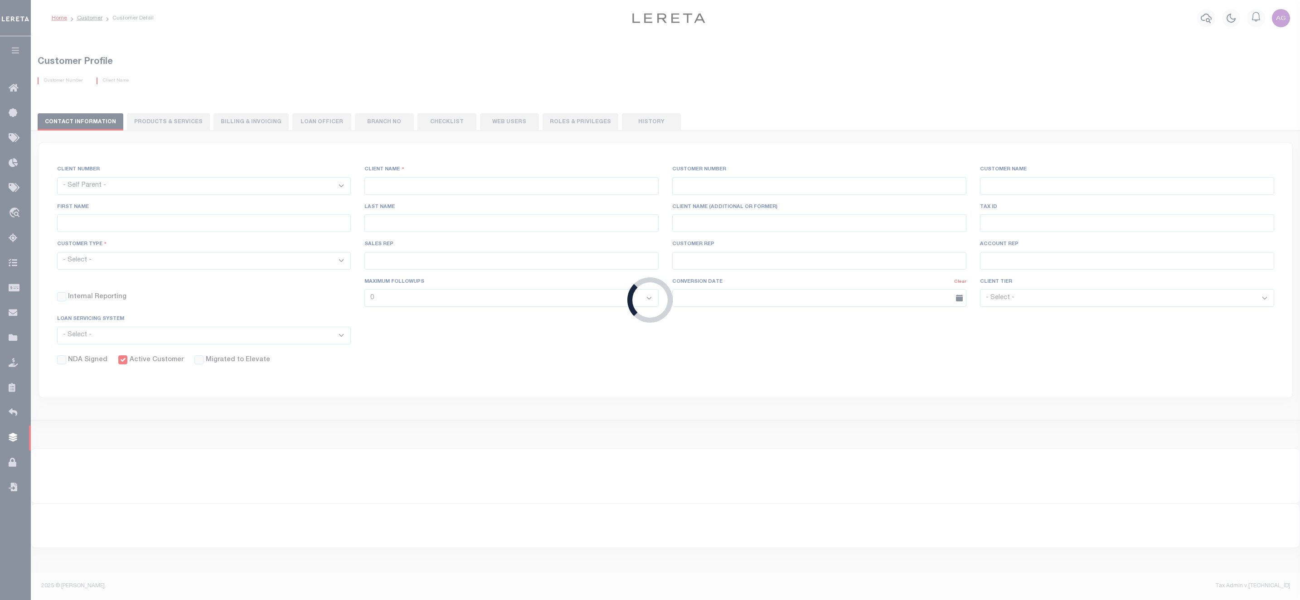
type input "INS4 ,INS4"
type input "CUSTOMER SERVICE"
type input "[DATE]"
select select
checkbox input "true"
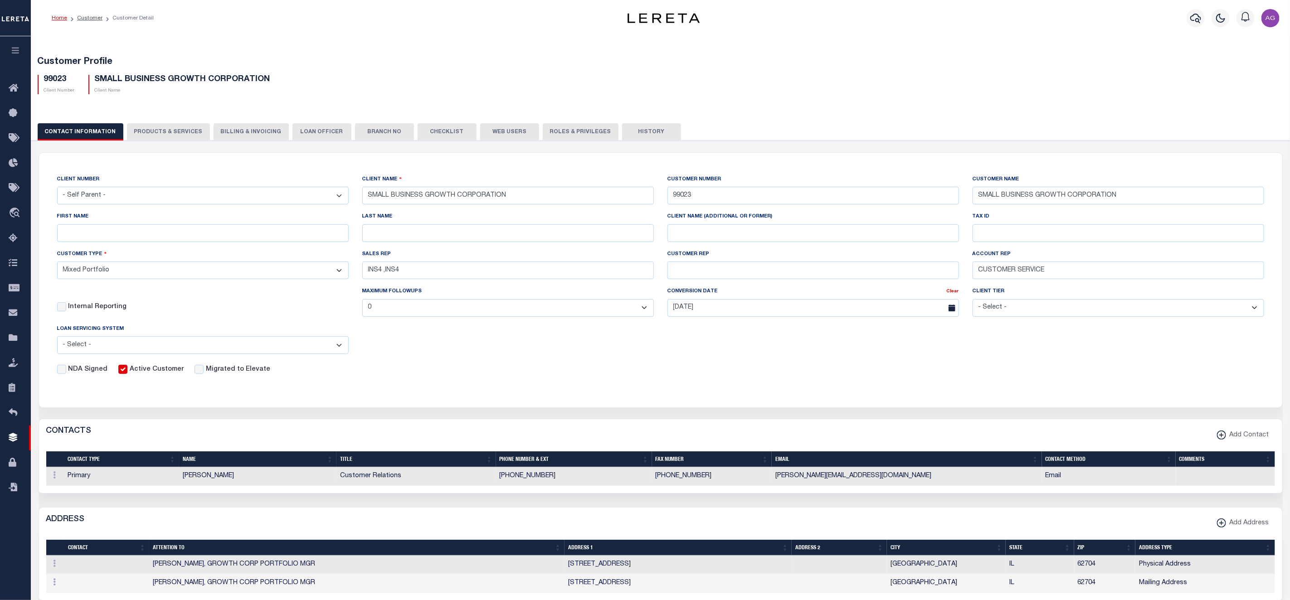
scroll to position [272, 0]
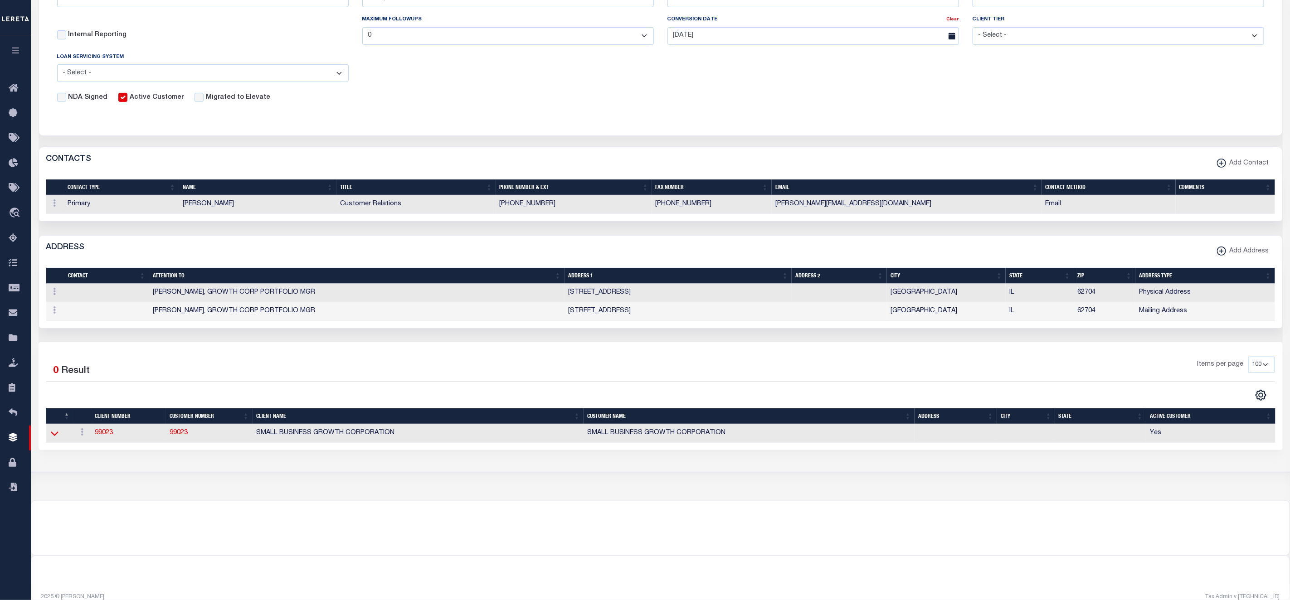
click at [57, 438] on icon at bounding box center [55, 434] width 8 height 10
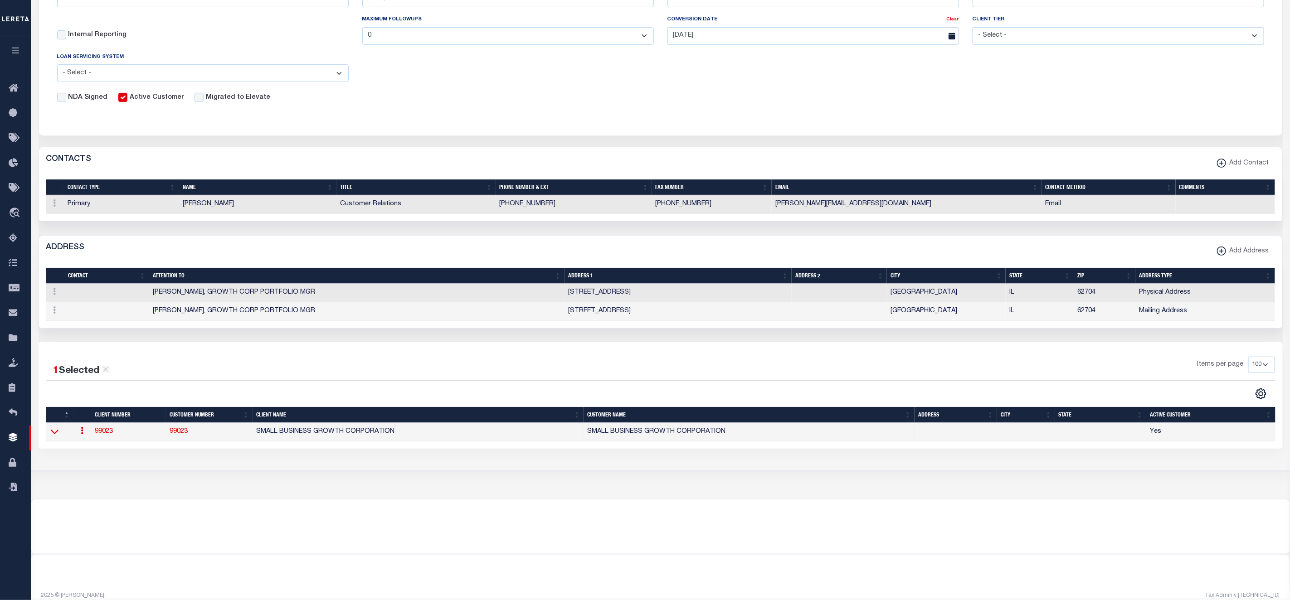
click at [51, 437] on icon at bounding box center [55, 432] width 8 height 10
